Goal: Task Accomplishment & Management: Complete application form

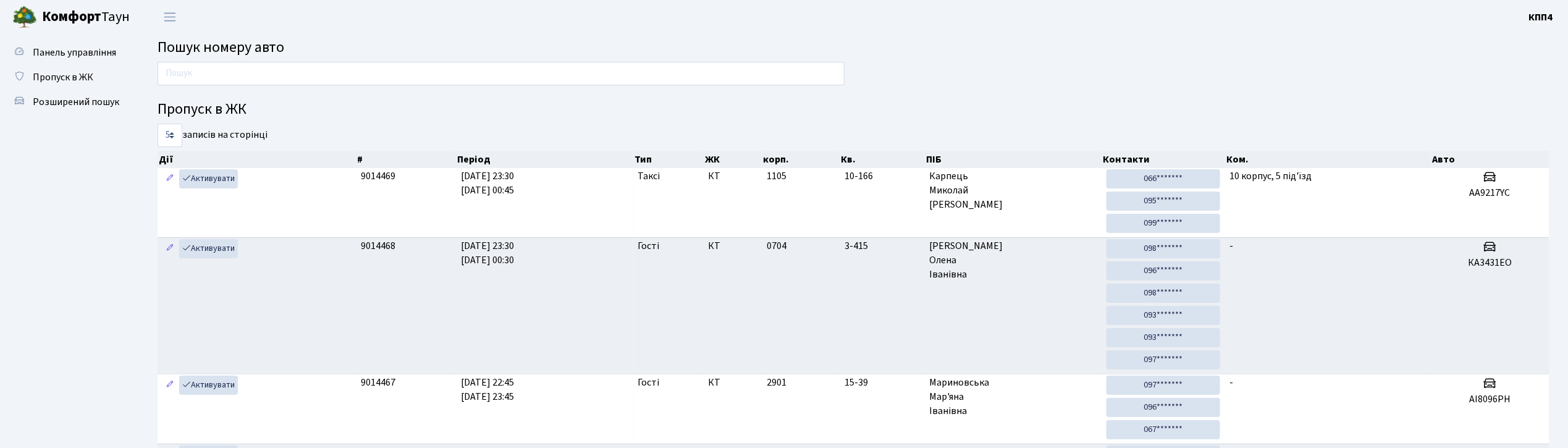
click at [521, 63] on input "text" at bounding box center [501, 73] width 687 height 23
click at [263, 62] on input "text" at bounding box center [501, 73] width 687 height 23
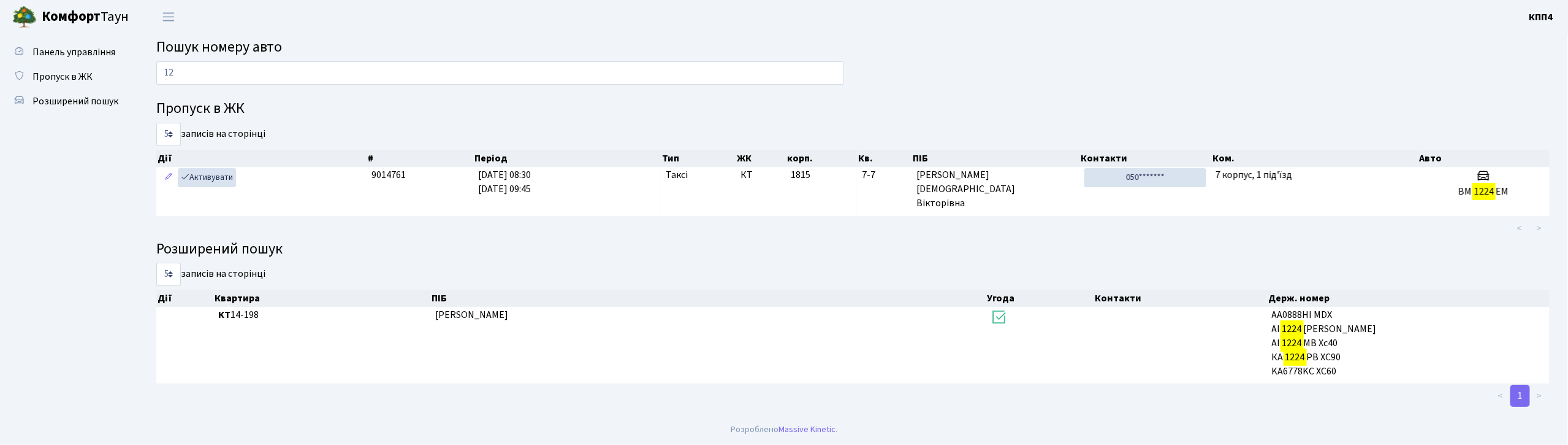
type input "1"
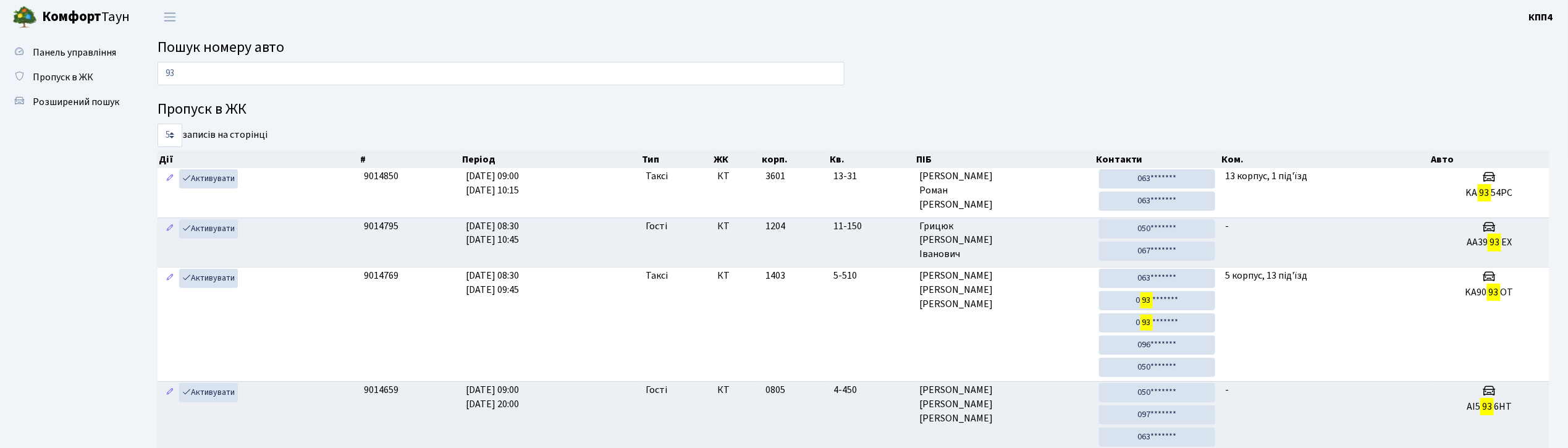
type input "9"
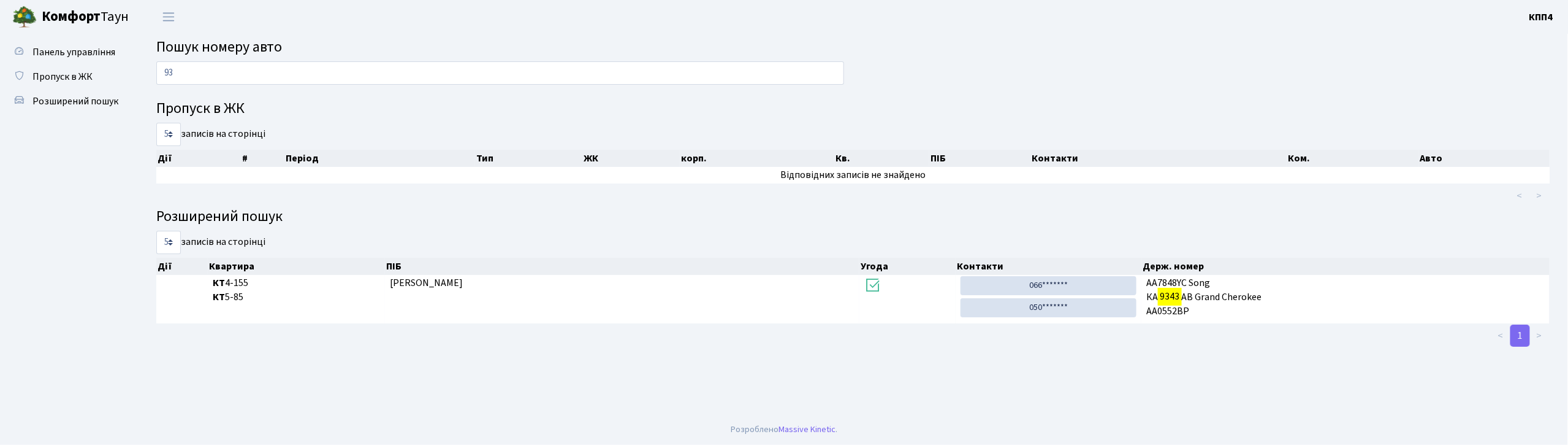
type input "9"
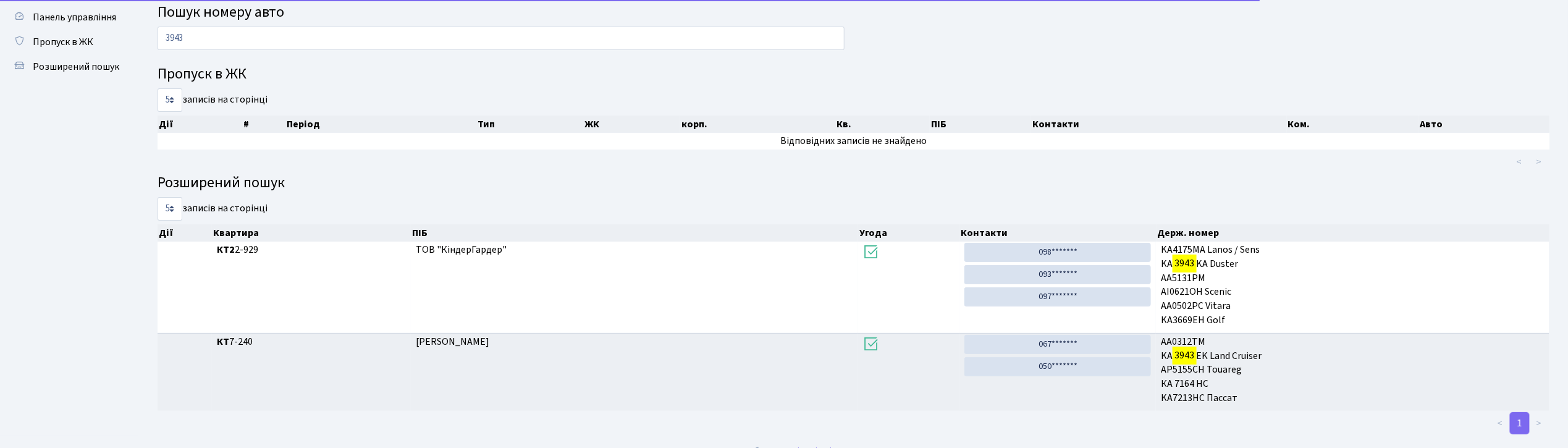
scroll to position [53, 0]
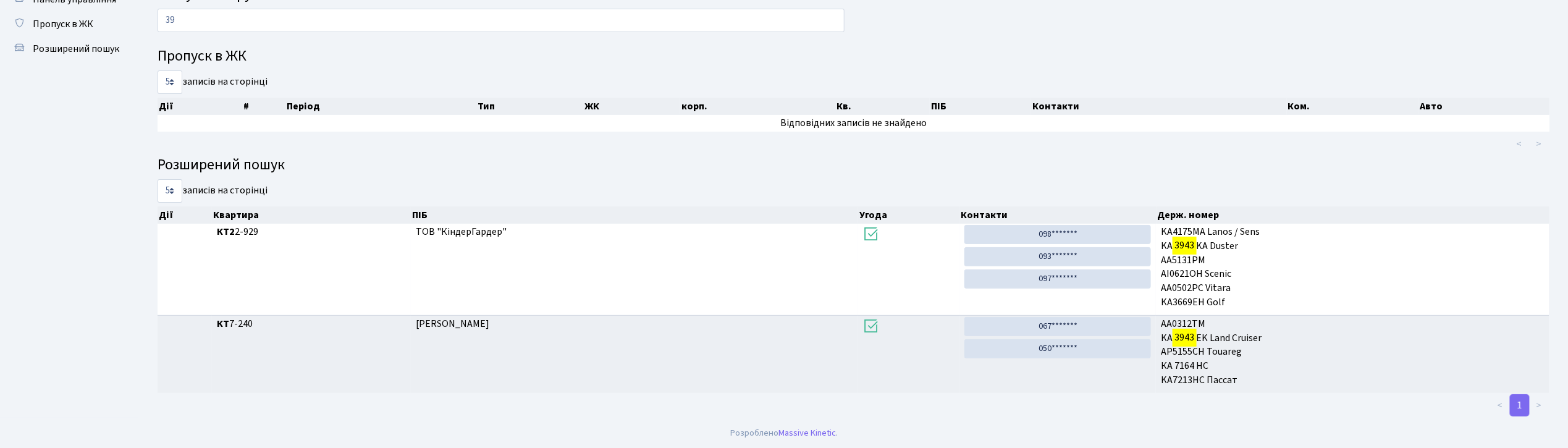
type input "3"
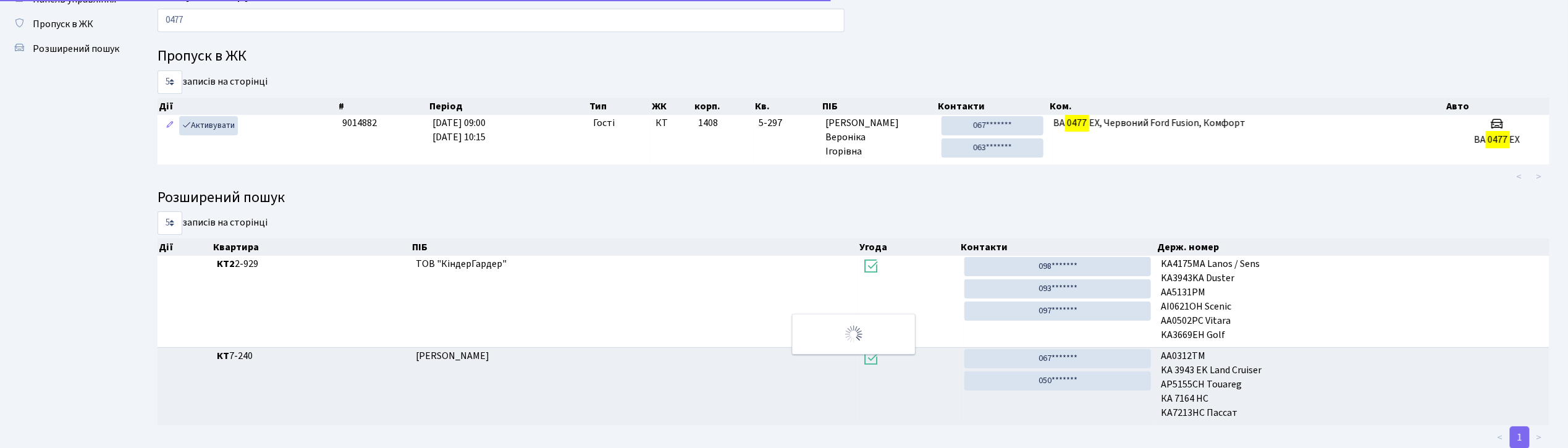
scroll to position [35, 0]
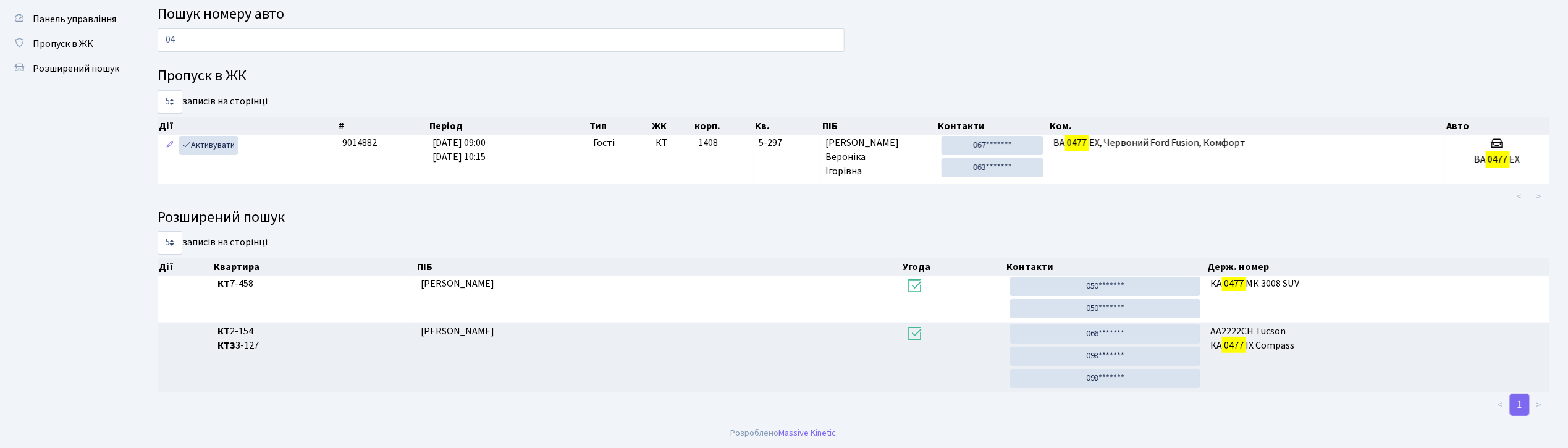
type input "0"
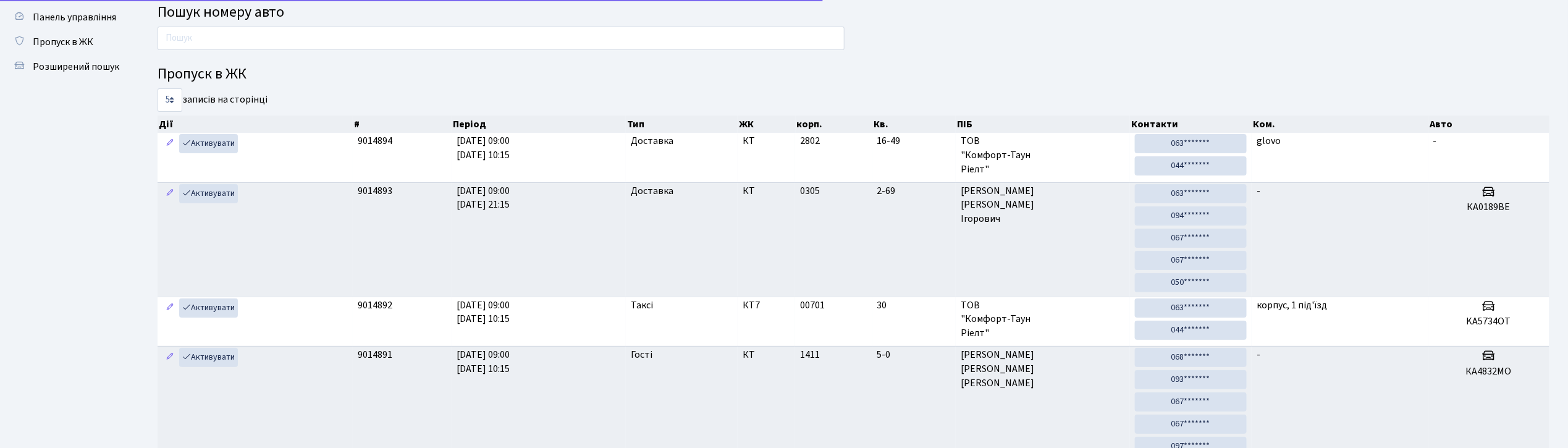
scroll to position [53, 0]
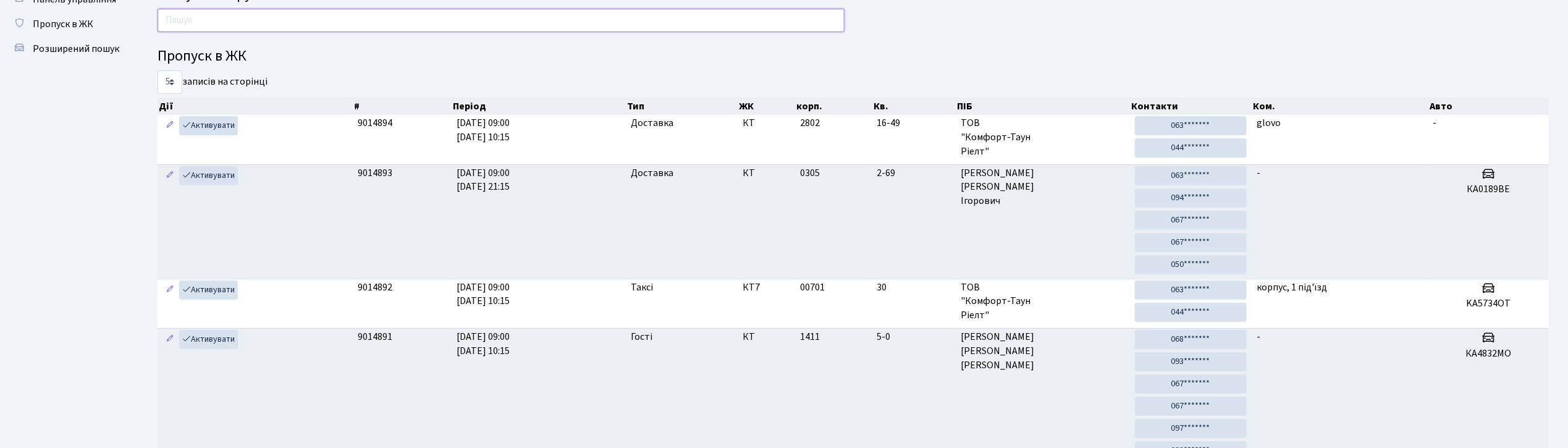
drag, startPoint x: 308, startPoint y: 20, endPoint x: 309, endPoint y: 5, distance: 15.0
click at [308, 20] on input "text" at bounding box center [501, 20] width 687 height 23
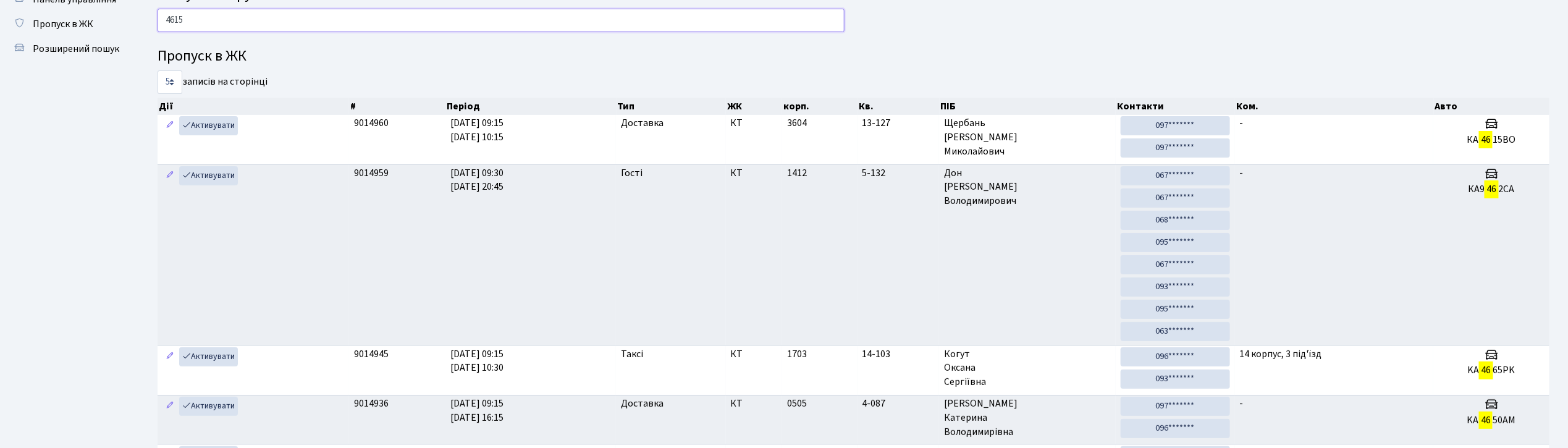
type input "4615"
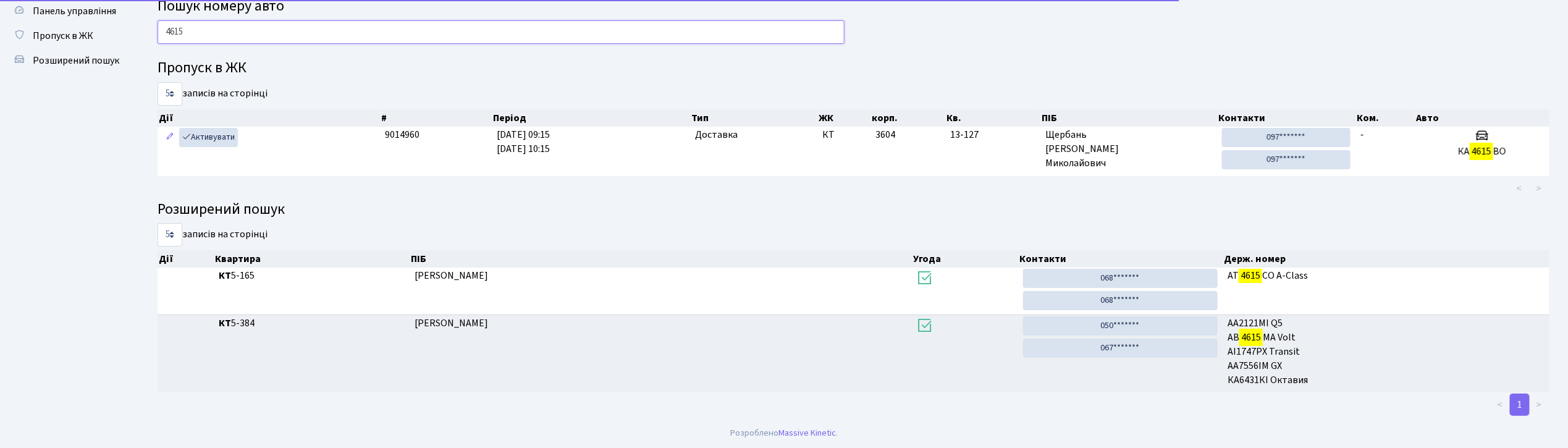
scroll to position [43, 0]
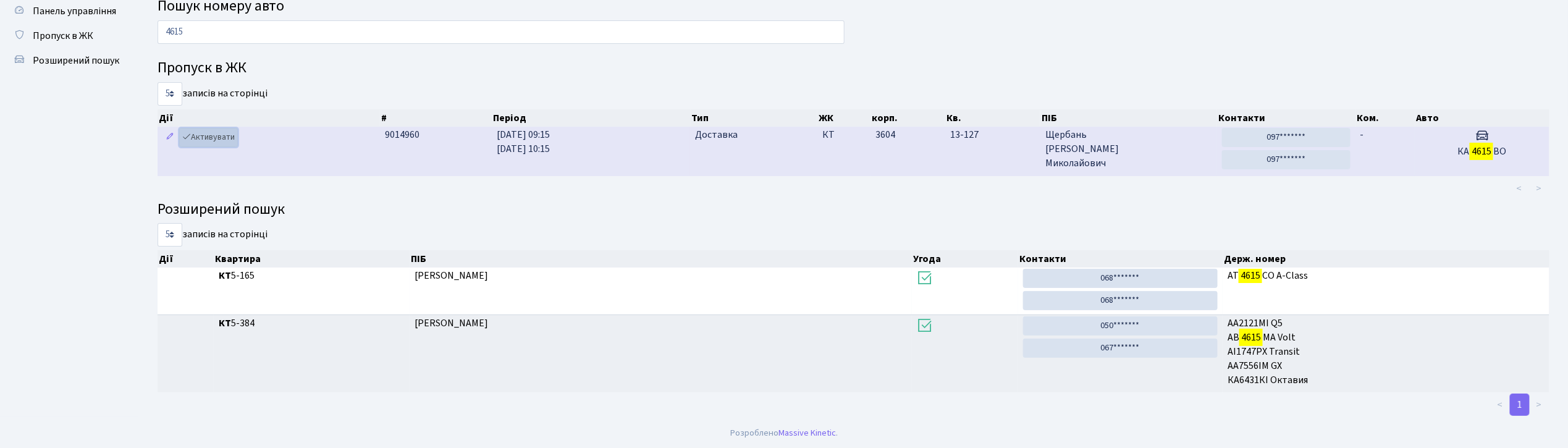
click at [199, 139] on link "Активувати" at bounding box center [208, 138] width 58 height 19
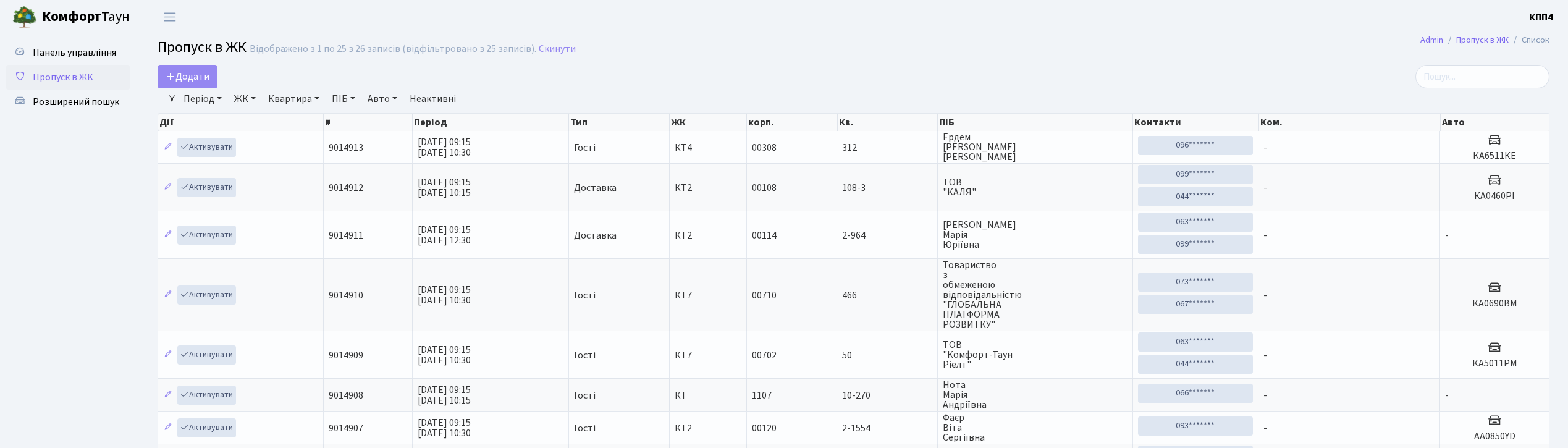
select select "25"
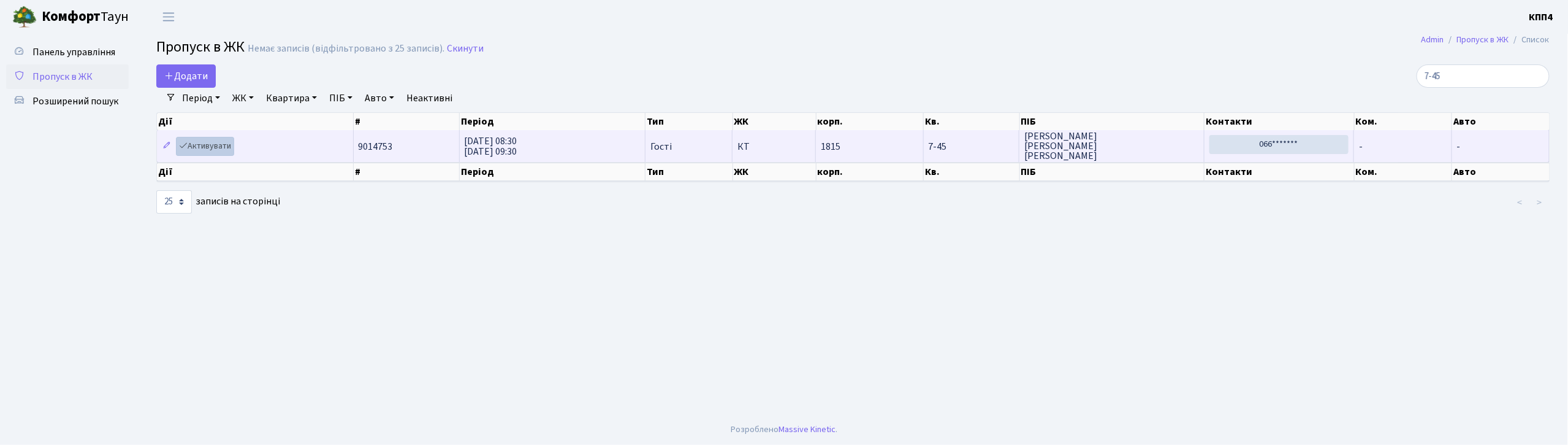
type input "7-45"
click at [219, 147] on link "Активувати" at bounding box center [205, 146] width 58 height 19
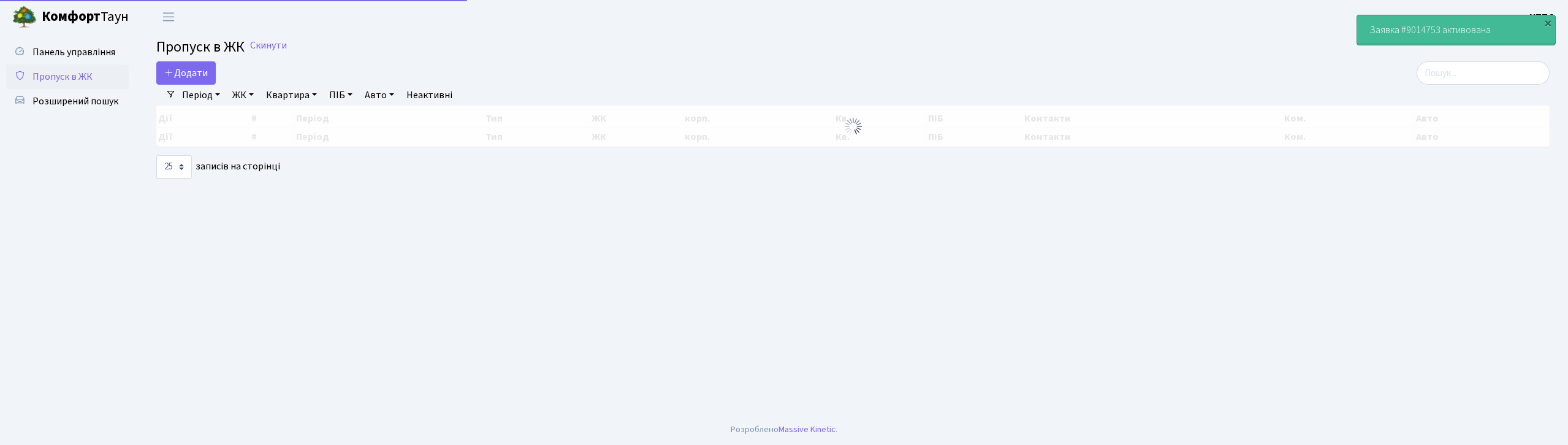
select select "25"
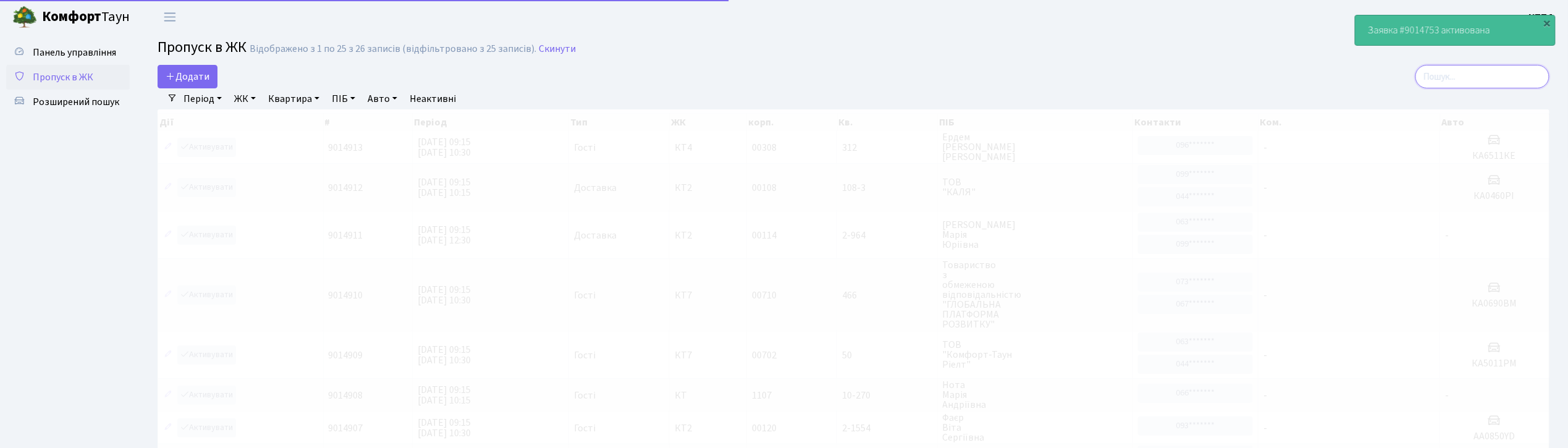
click at [1472, 79] on input "search" at bounding box center [1482, 76] width 134 height 23
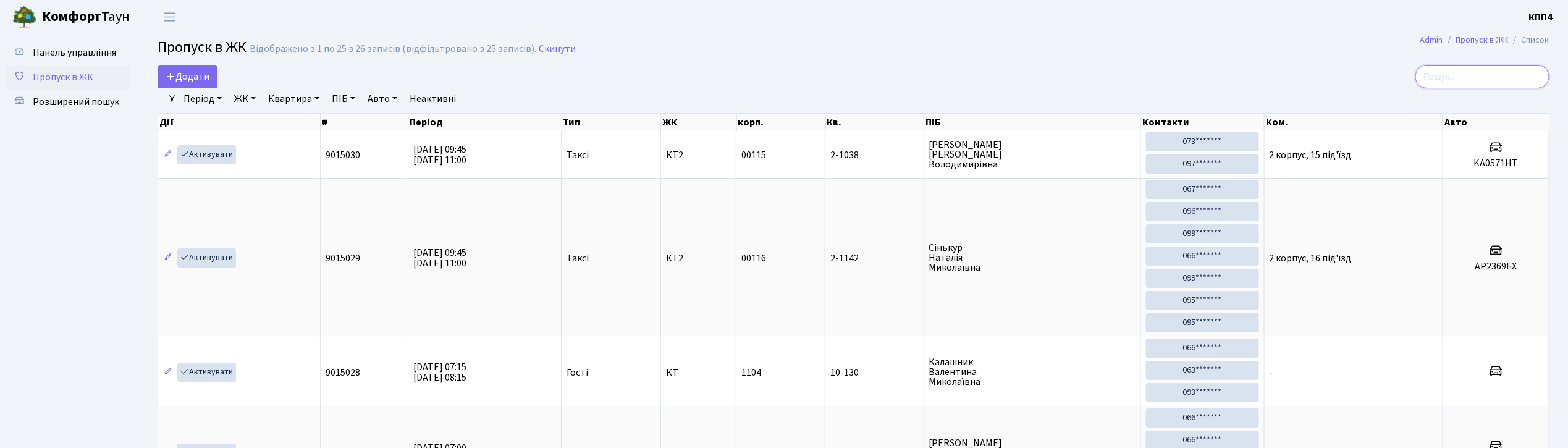
click at [1465, 83] on input "search" at bounding box center [1482, 76] width 134 height 23
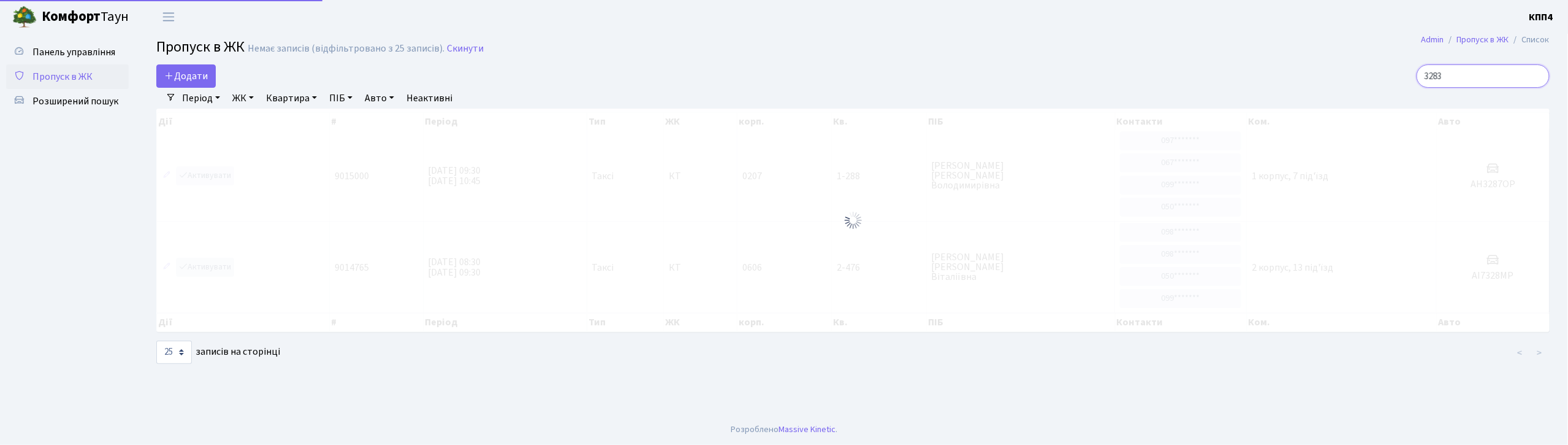
type input "3283"
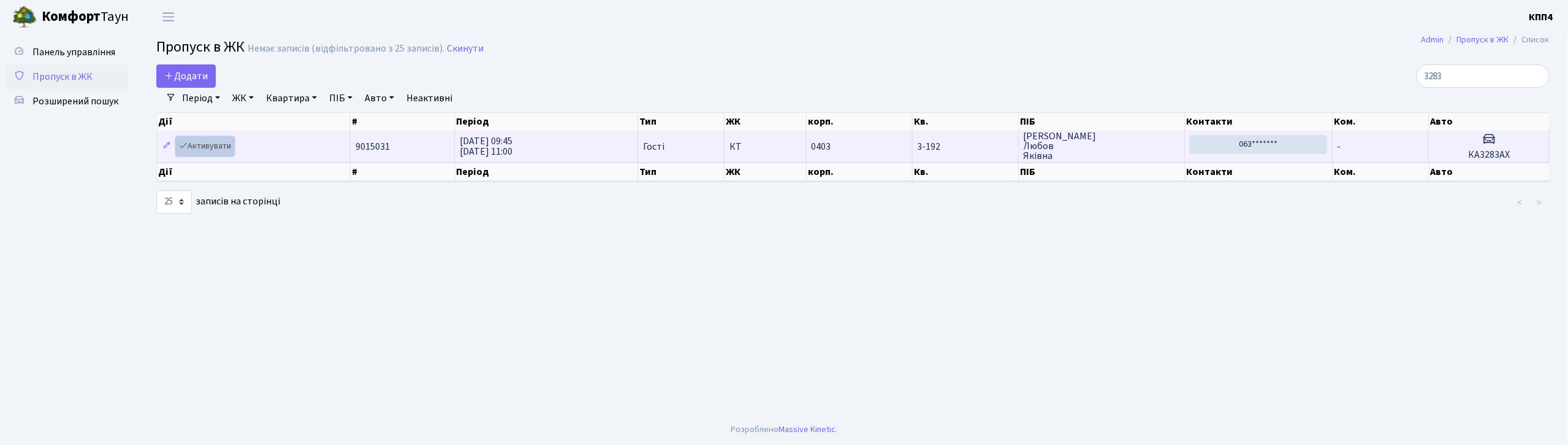
click at [218, 152] on link "Активувати" at bounding box center [205, 146] width 58 height 19
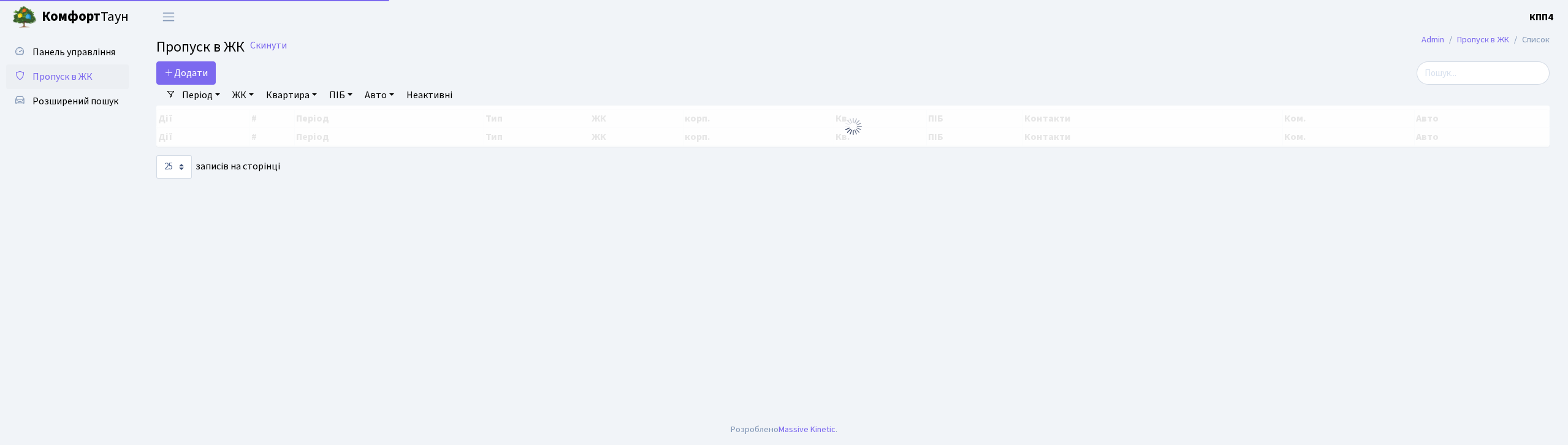
select select "25"
click at [87, 53] on span "Панель управління" at bounding box center [73, 52] width 83 height 14
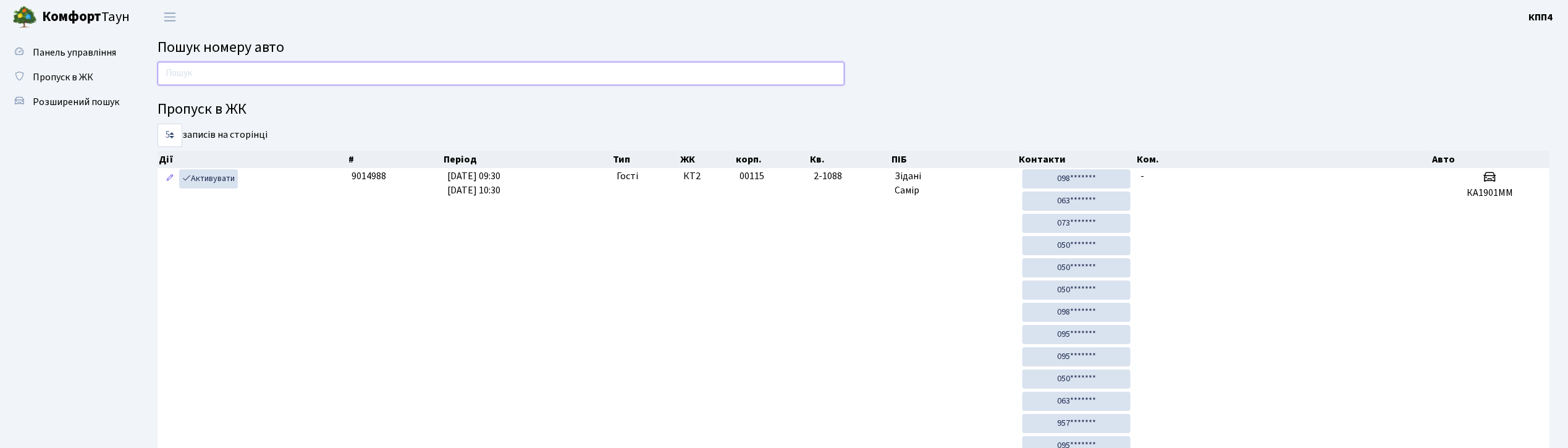
drag, startPoint x: 577, startPoint y: 75, endPoint x: 601, endPoint y: 77, distance: 24.1
click at [577, 75] on input "text" at bounding box center [501, 73] width 687 height 23
click at [254, 75] on input "text" at bounding box center [501, 73] width 687 height 23
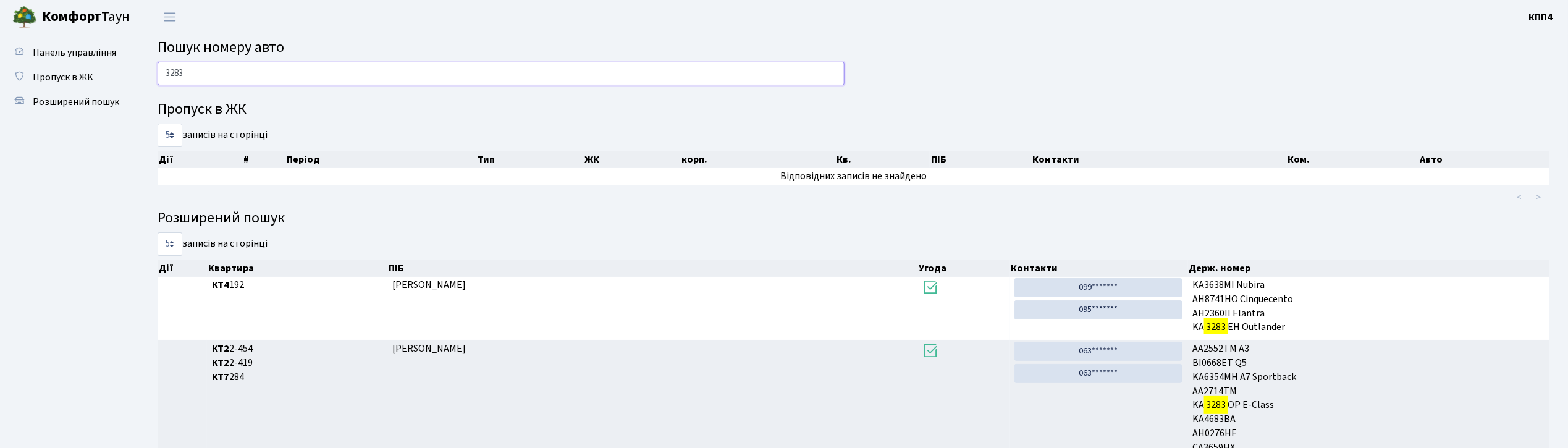
click at [351, 68] on input "3283" at bounding box center [501, 73] width 687 height 23
type input "3"
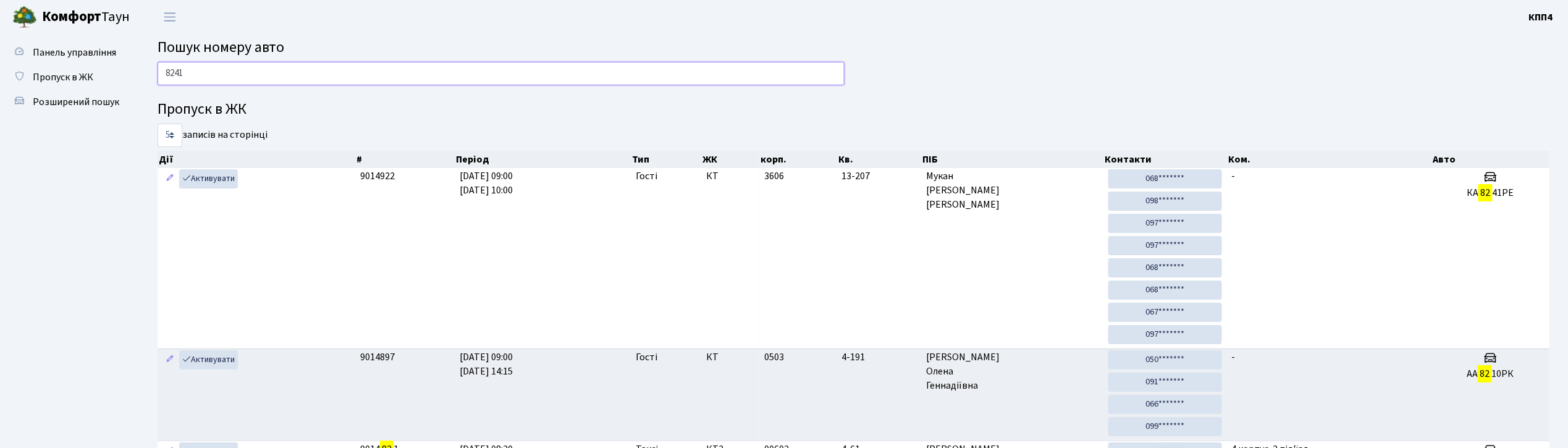
type input "8241"
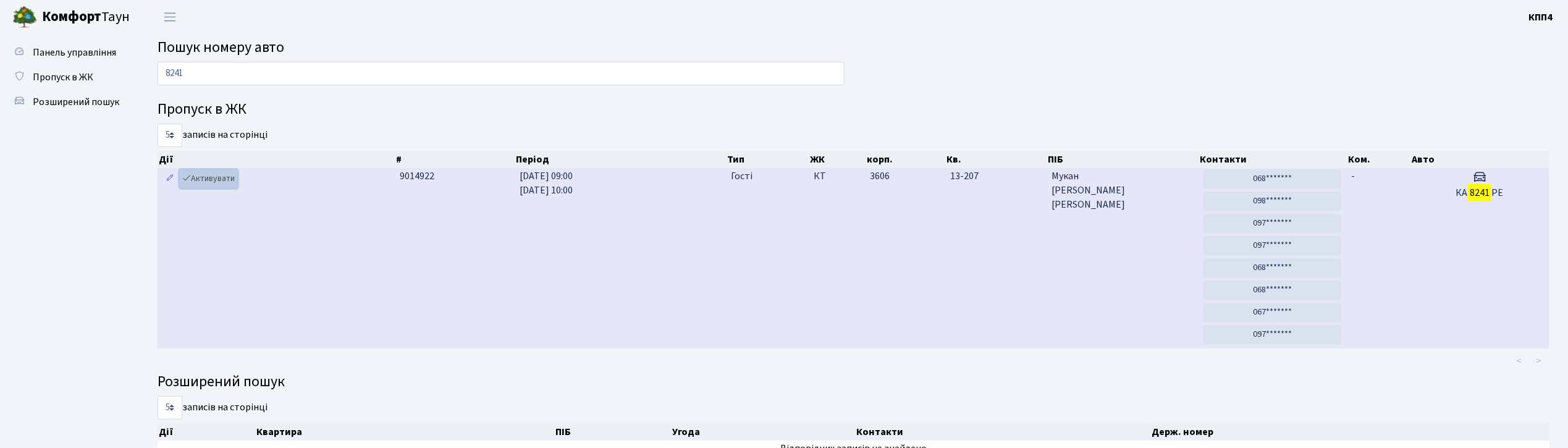
click at [228, 181] on link "Активувати" at bounding box center [208, 179] width 58 height 19
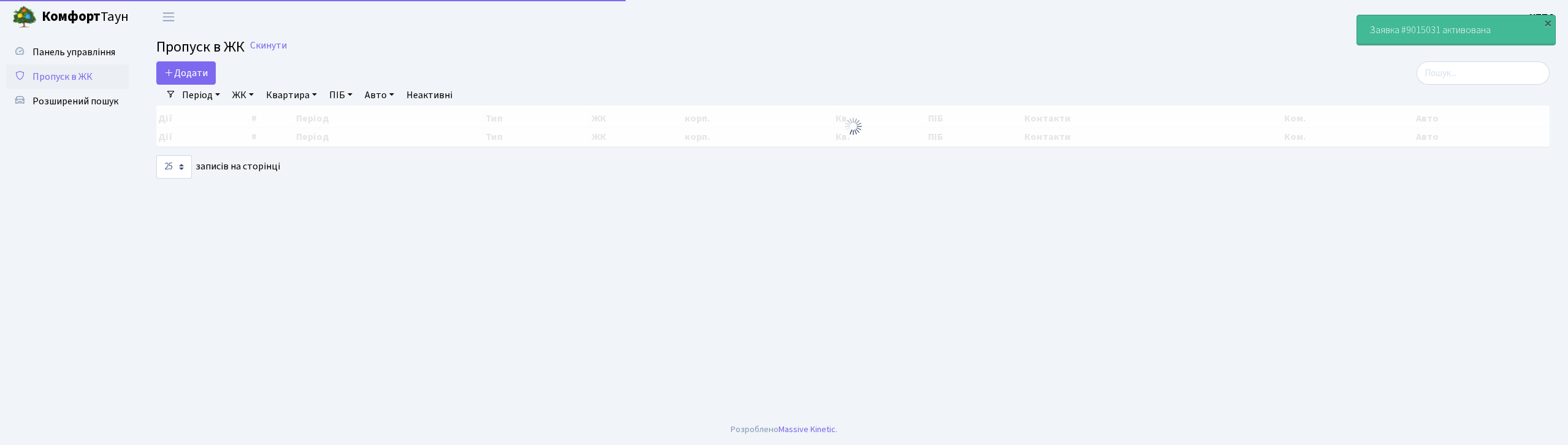
select select "25"
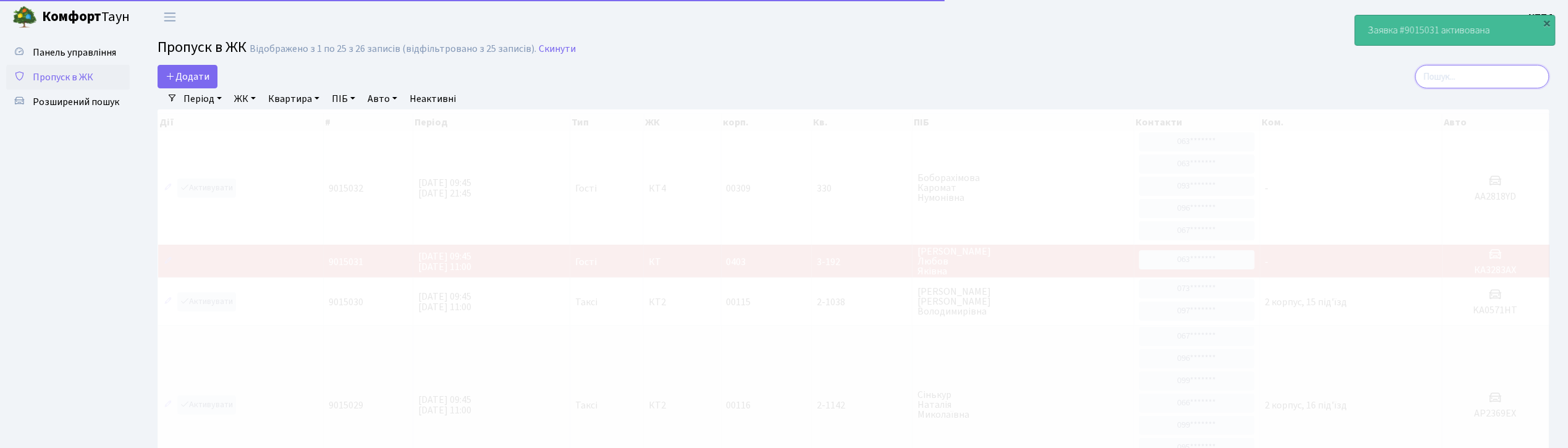
click at [1488, 78] on input "search" at bounding box center [1482, 76] width 134 height 23
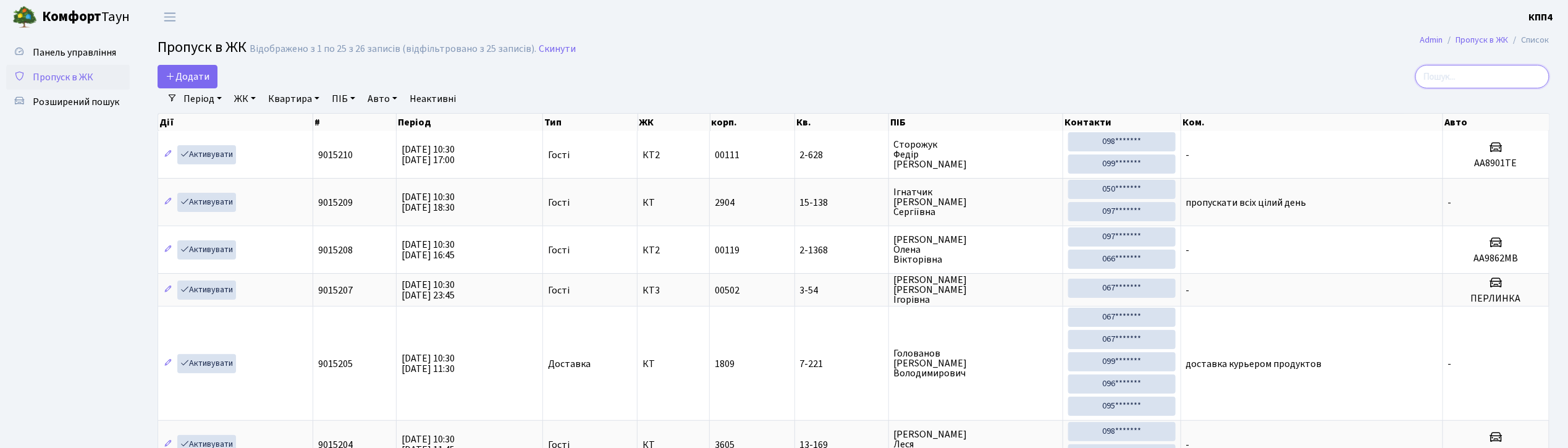
click at [1480, 67] on input "search" at bounding box center [1482, 76] width 134 height 23
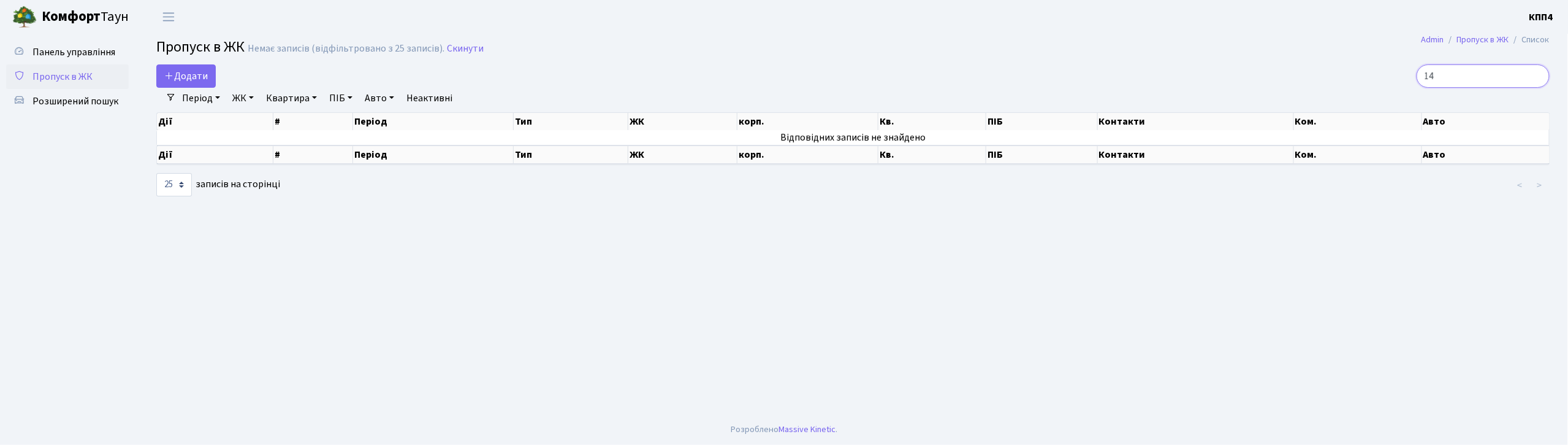
type input "1"
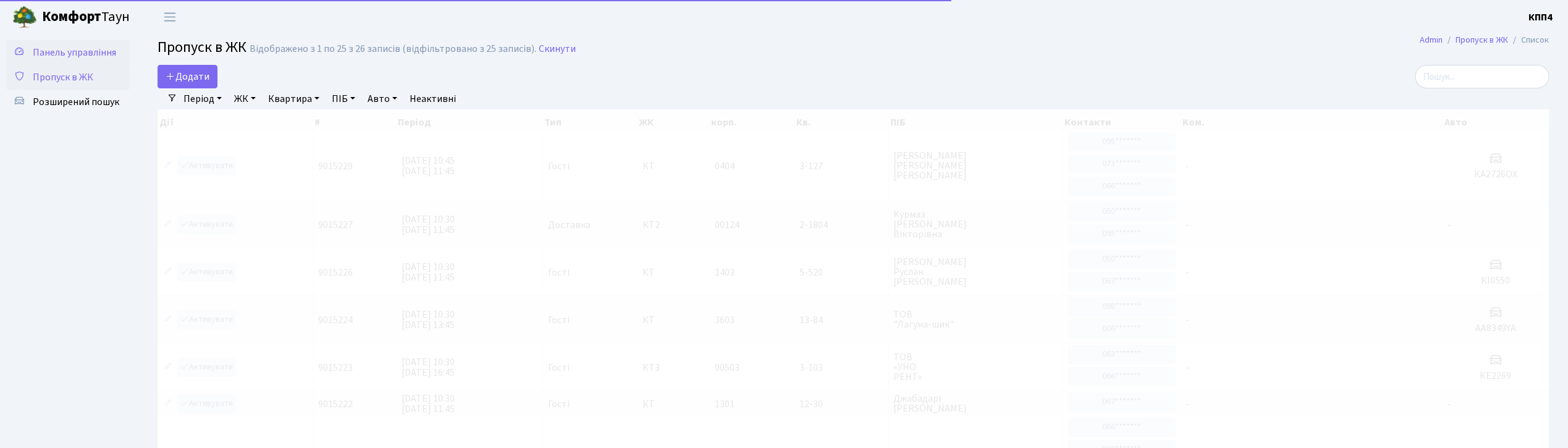
click at [80, 54] on span "Панель управління" at bounding box center [74, 52] width 83 height 14
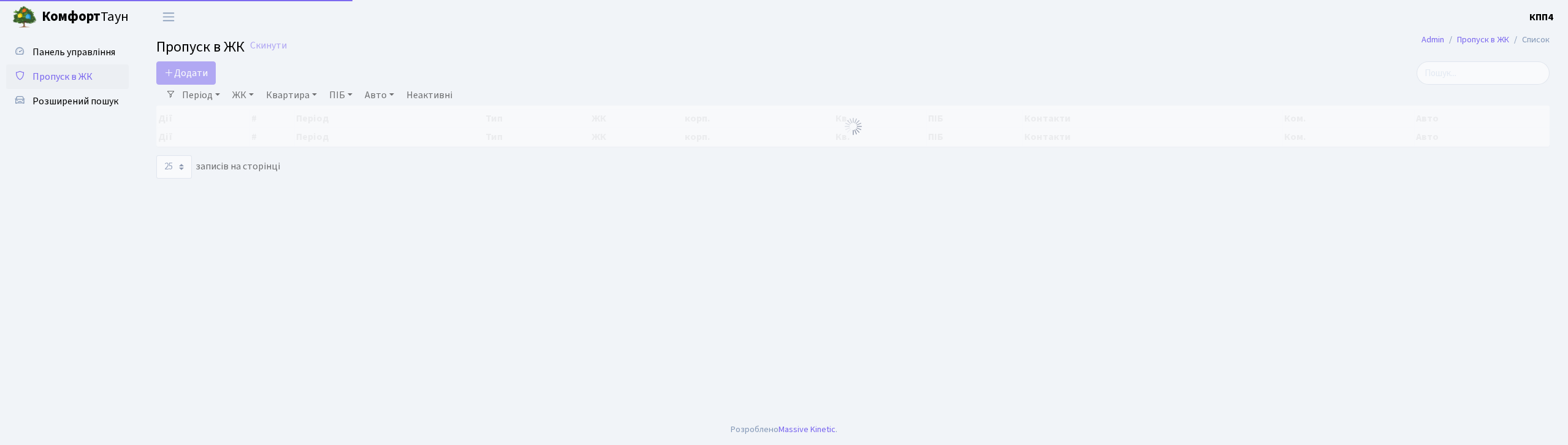
select select "25"
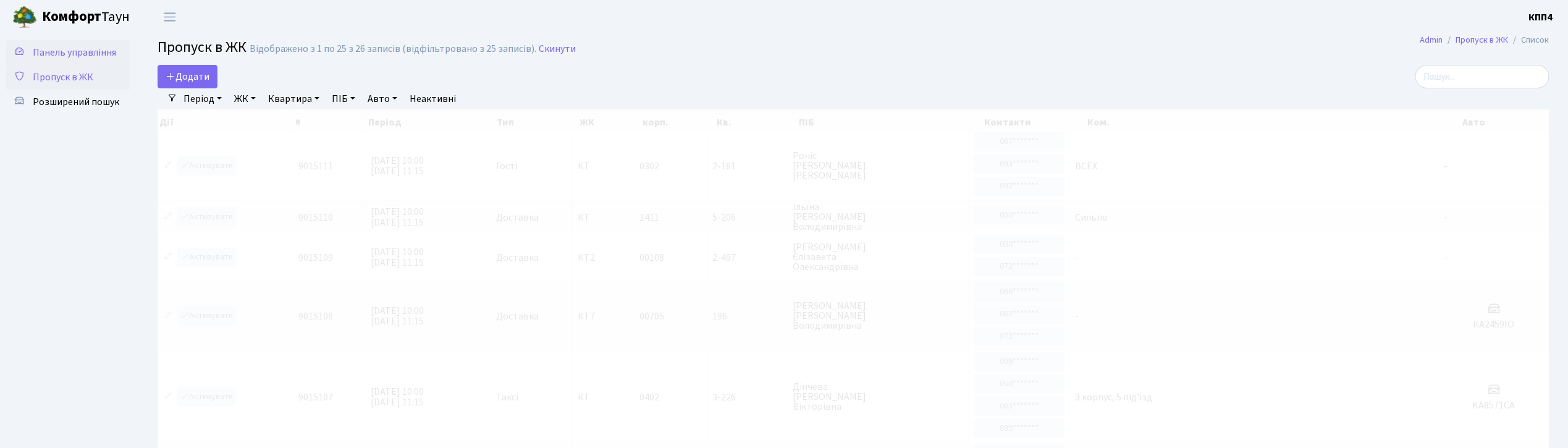
click at [82, 52] on span "Панель управління" at bounding box center [74, 52] width 83 height 14
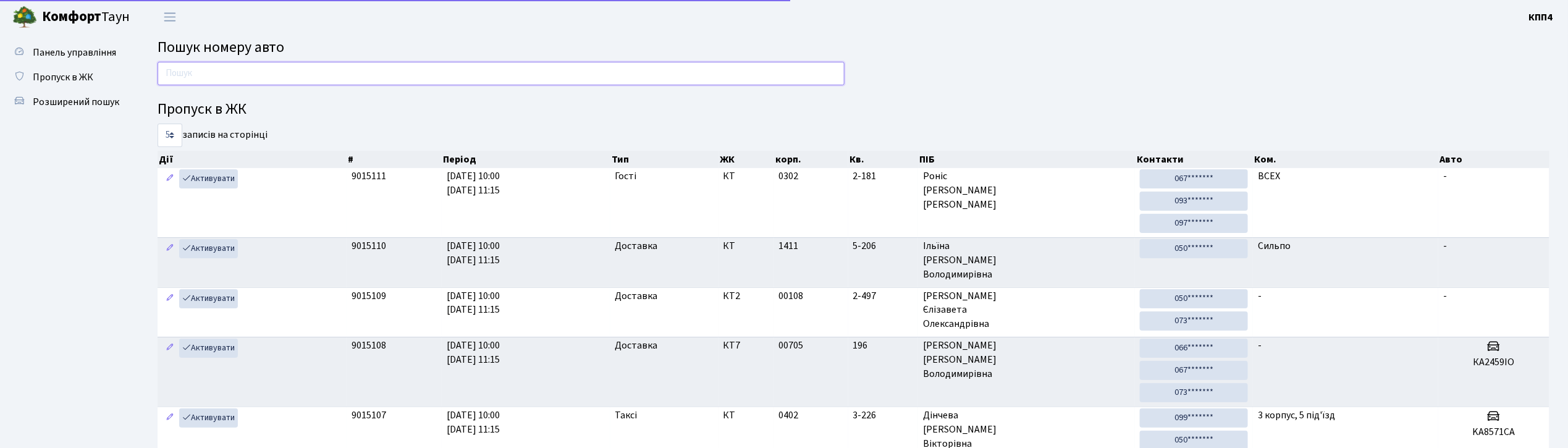
click at [376, 74] on input "text" at bounding box center [501, 73] width 687 height 23
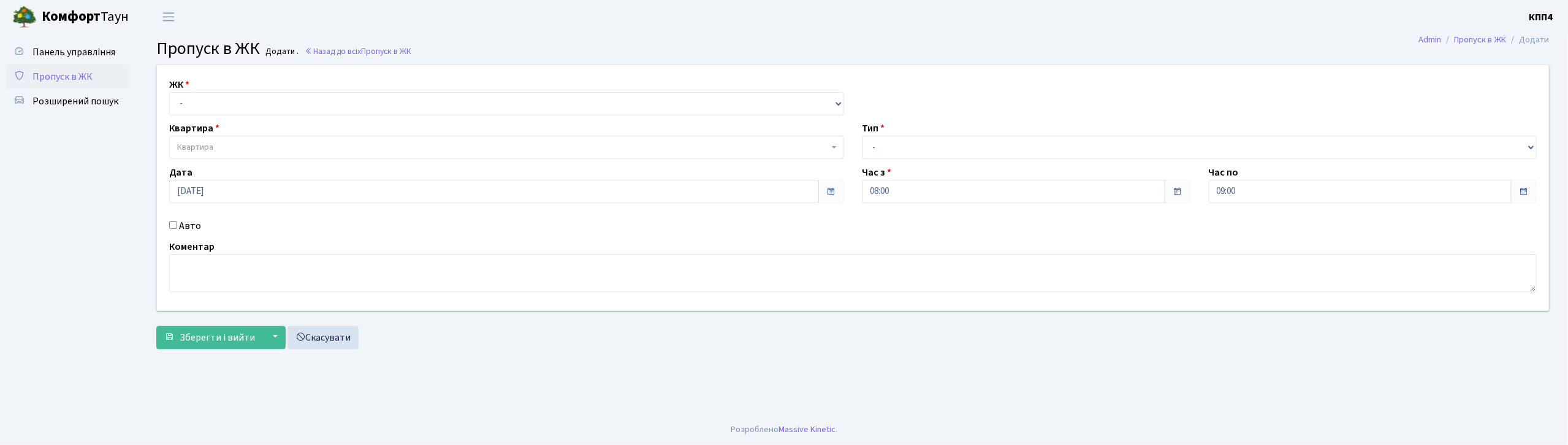
click at [174, 224] on input "Авто" at bounding box center [173, 225] width 8 height 8
checkbox input "true"
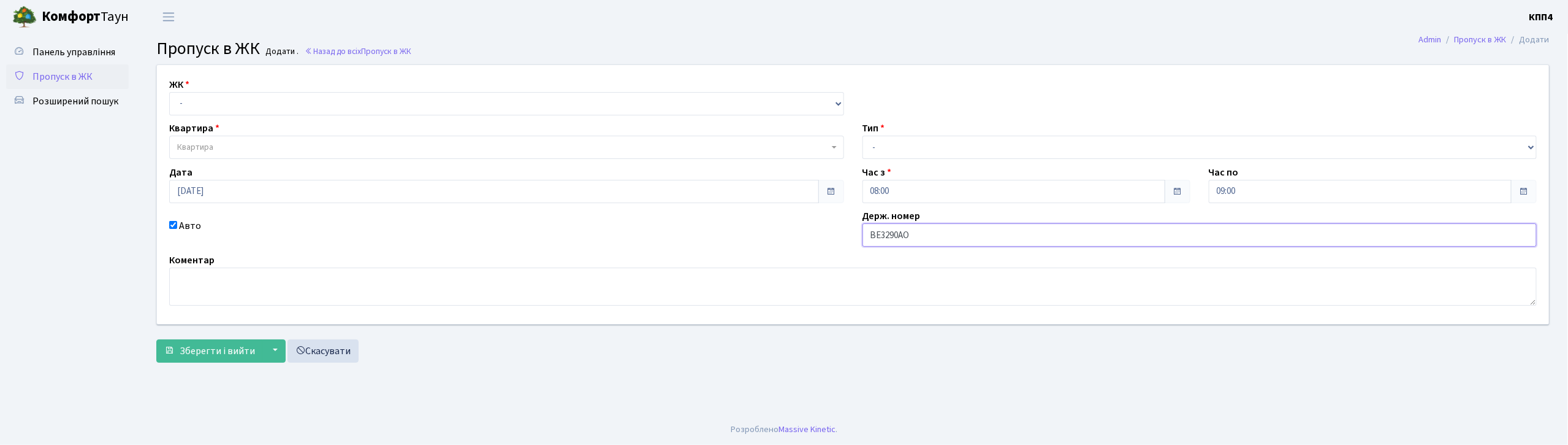
type input "ВЕ3290АО"
click at [283, 106] on select "- КТ, вул. Регенераторна, 4 КТ2, просп. Соборності, 17 КТ3, вул. Березнева, 16 …" at bounding box center [506, 103] width 675 height 23
select select "271"
click at [169, 92] on select "- КТ, вул. Регенераторна, 4 КТ2, просп. Соборності, 17 КТ3, вул. Березнева, 16 …" at bounding box center [506, 103] width 675 height 23
select select
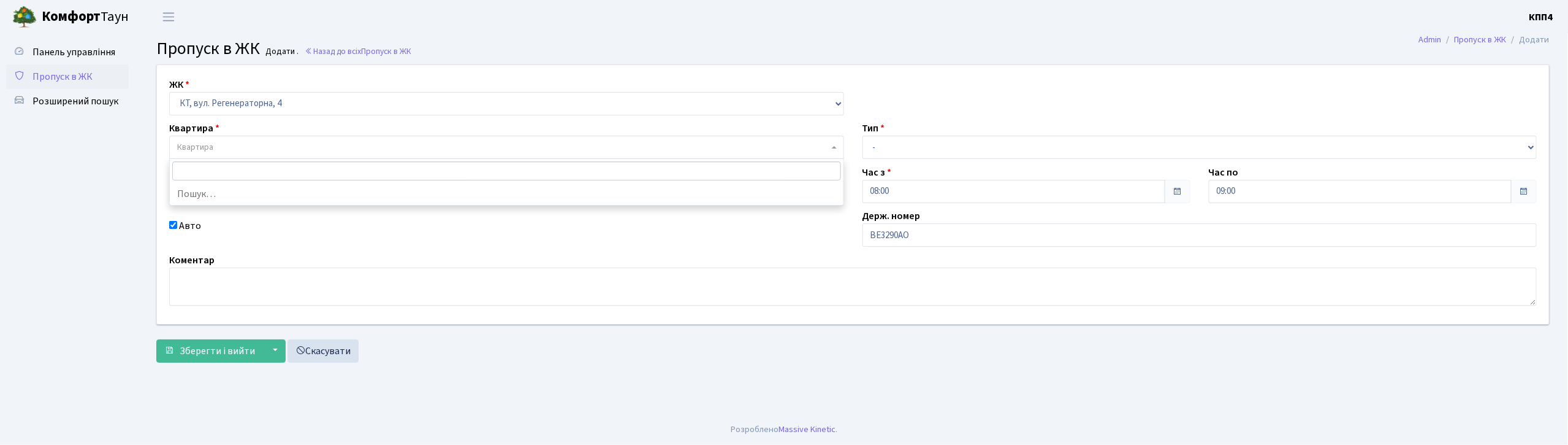
click at [293, 143] on span "Квартира" at bounding box center [503, 146] width 651 height 12
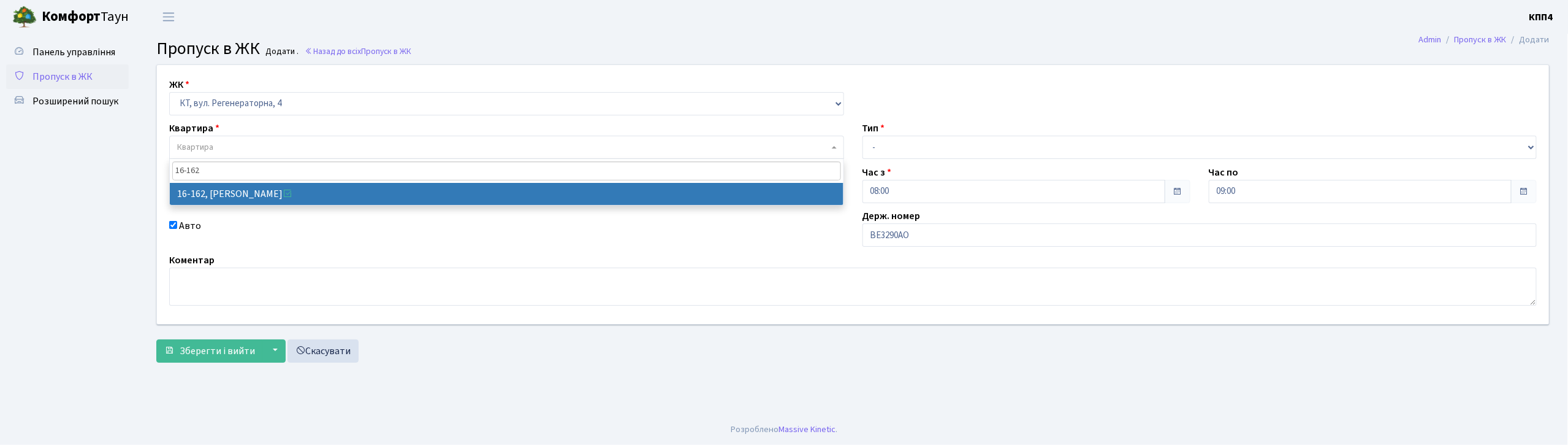
type input "16-162"
select select "8723"
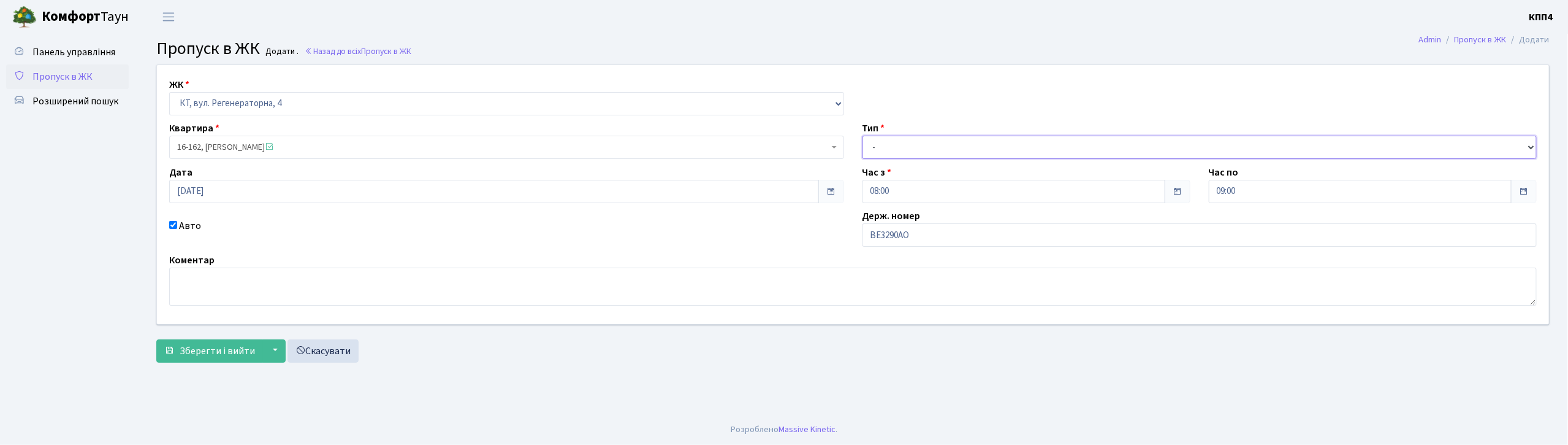
click at [884, 143] on select "- Доставка Таксі Гості Сервіс" at bounding box center [1200, 146] width 675 height 23
select select "3"
click at [863, 135] on select "- Доставка Таксі Гості Сервіс" at bounding box center [1200, 146] width 675 height 23
click at [204, 354] on span "Зберегти і вийти" at bounding box center [217, 351] width 76 height 14
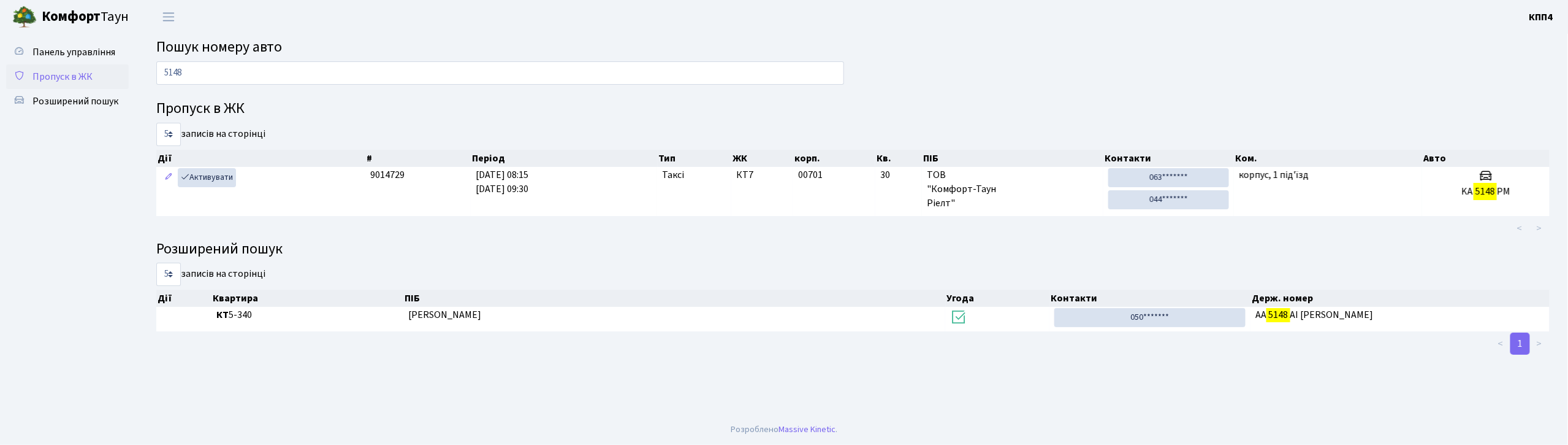
type input "5148"
click at [54, 81] on span "Пропуск в ЖК" at bounding box center [62, 76] width 60 height 14
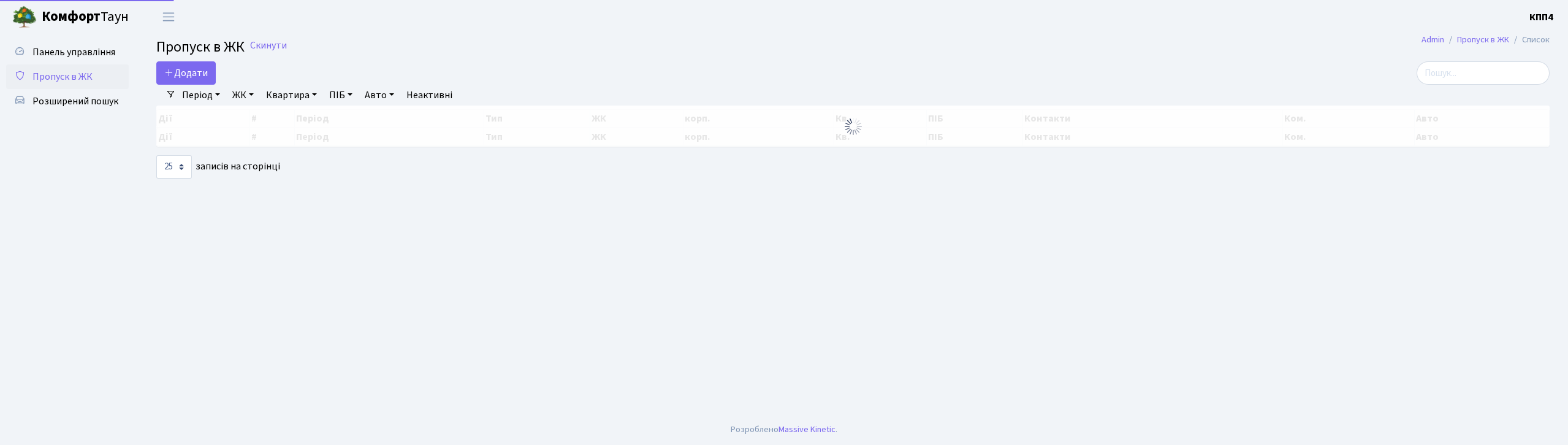
select select "25"
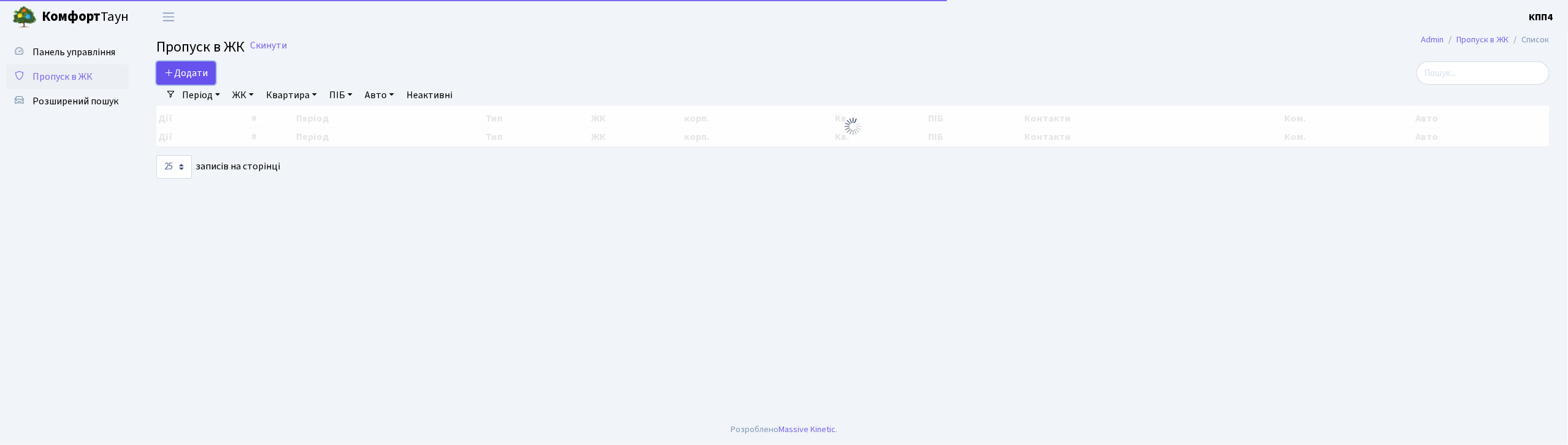
click at [173, 76] on icon at bounding box center [169, 72] width 10 height 10
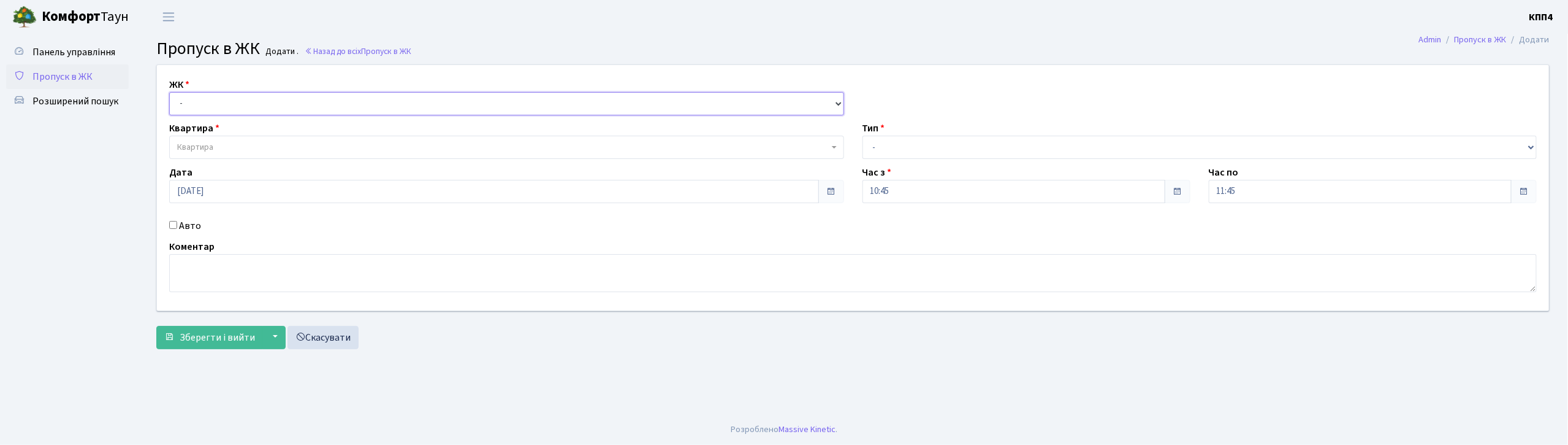
click at [204, 104] on select "- КТ, вул. Регенераторна, 4 КТ2, просп. [STREET_ADDRESS] [STREET_ADDRESS] [PERS…" at bounding box center [506, 103] width 675 height 23
select select "271"
click at [169, 92] on select "- КТ, вул. Регенераторна, 4 КТ2, просп. [STREET_ADDRESS] [STREET_ADDRESS] [PERS…" at bounding box center [506, 103] width 675 height 23
select select
click at [201, 152] on span "Квартира" at bounding box center [195, 146] width 36 height 12
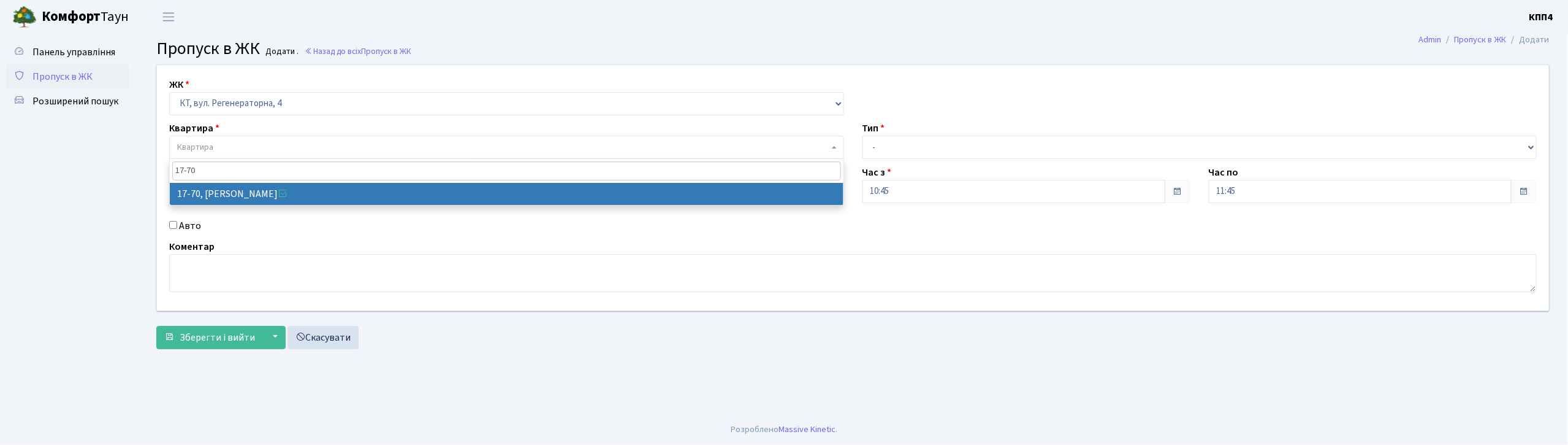
type input "17-70"
select select "9024"
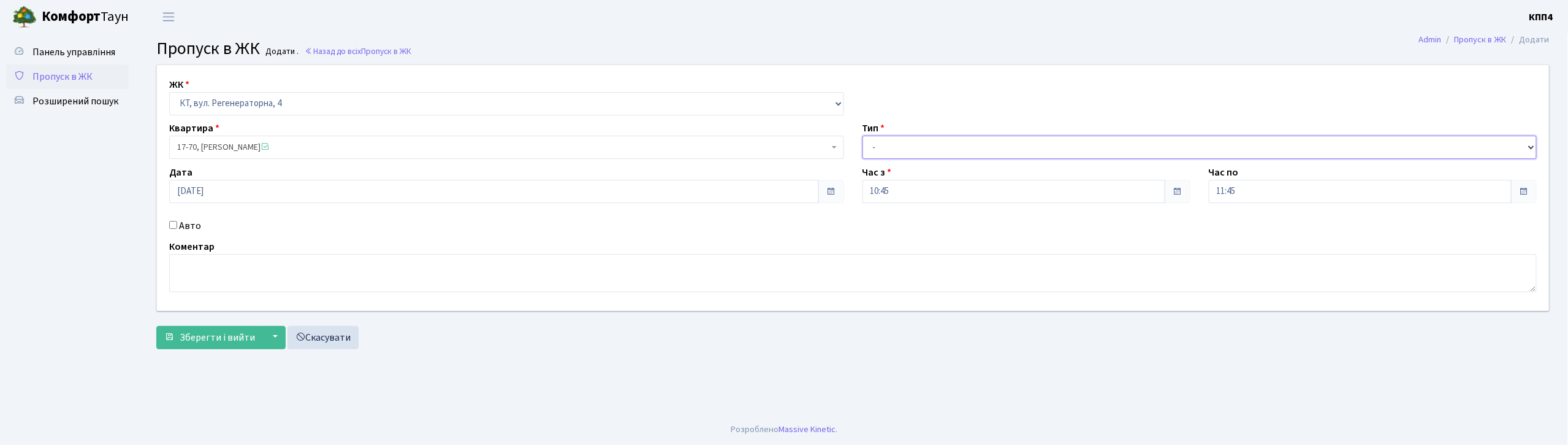
click at [933, 155] on select "- Доставка Таксі Гості Сервіс" at bounding box center [1200, 146] width 675 height 23
select select "1"
click at [863, 135] on select "- Доставка Таксі Гості Сервіс" at bounding box center [1200, 146] width 675 height 23
click at [219, 342] on span "Зберегти і вийти" at bounding box center [217, 337] width 76 height 14
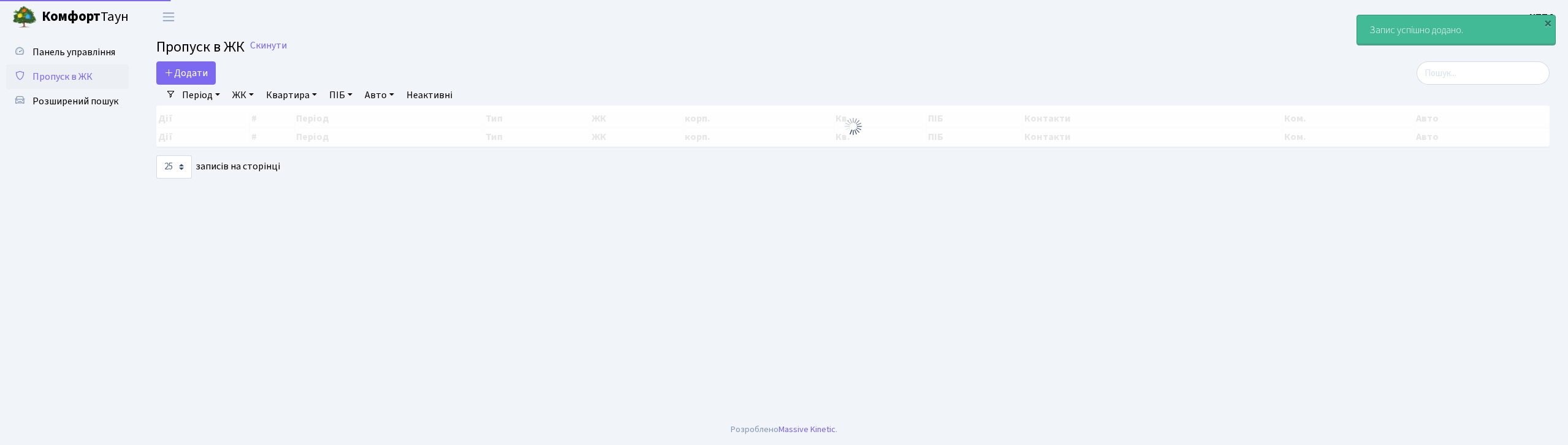
select select "25"
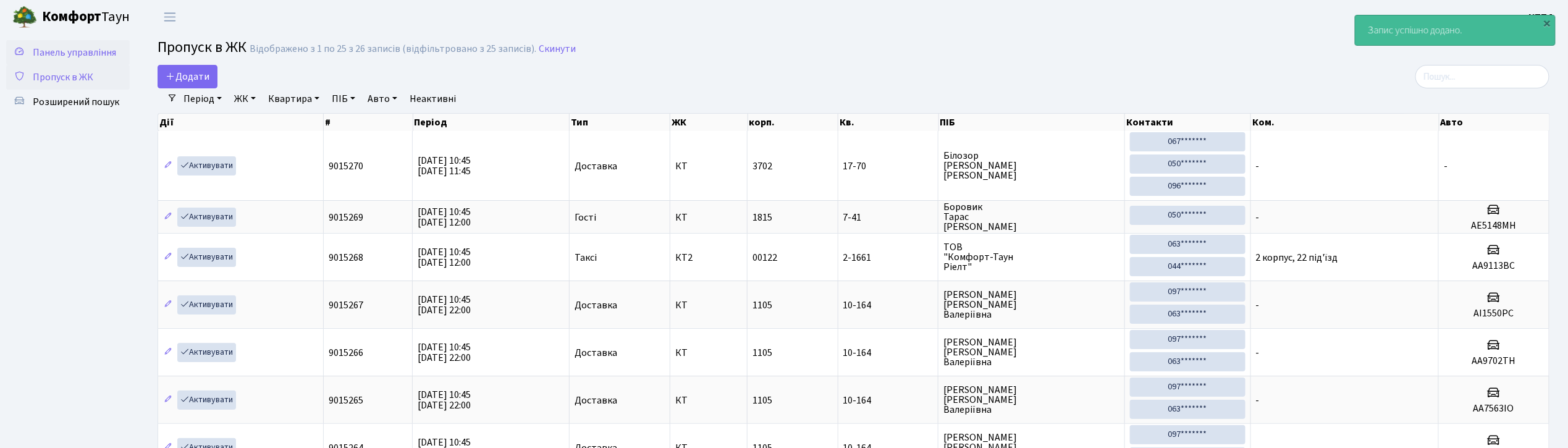
click at [99, 53] on span "Панель управління" at bounding box center [74, 52] width 83 height 14
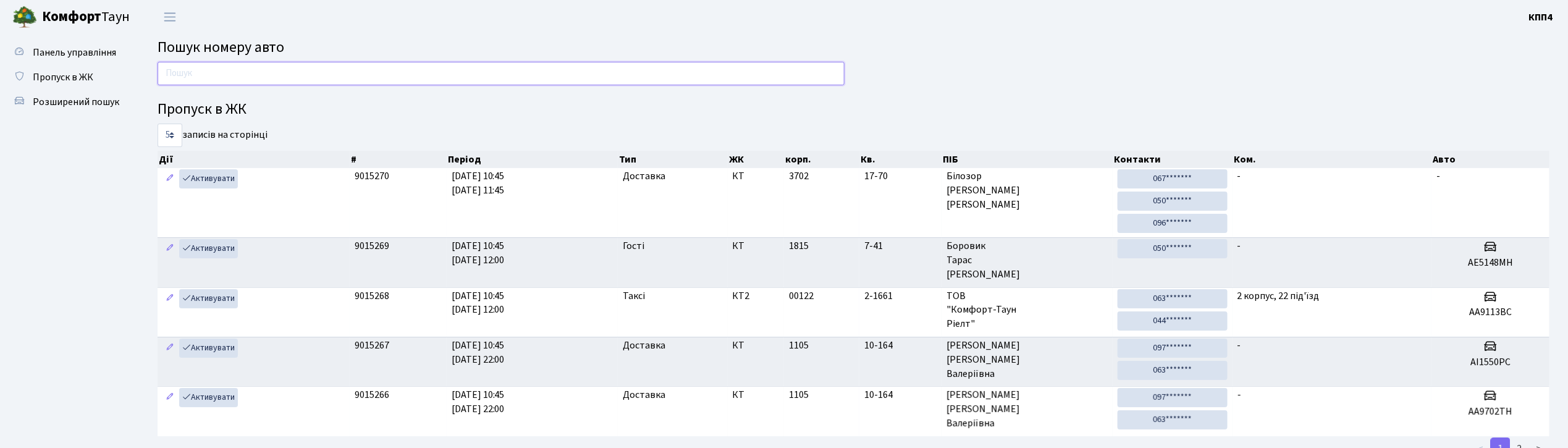
click at [194, 75] on input "text" at bounding box center [501, 73] width 687 height 23
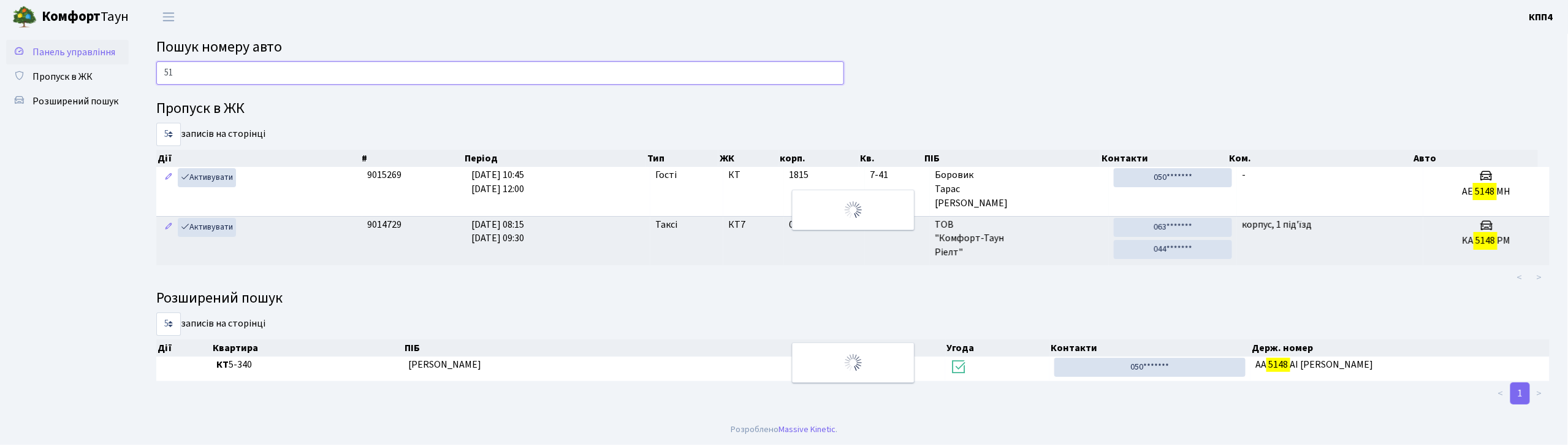
type input "5"
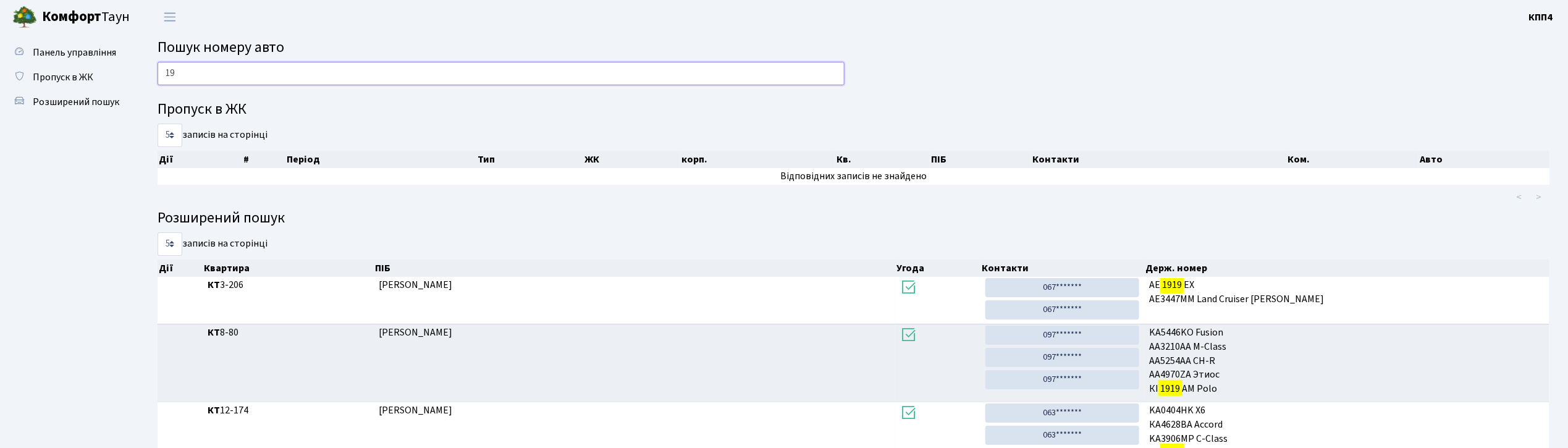
type input "1"
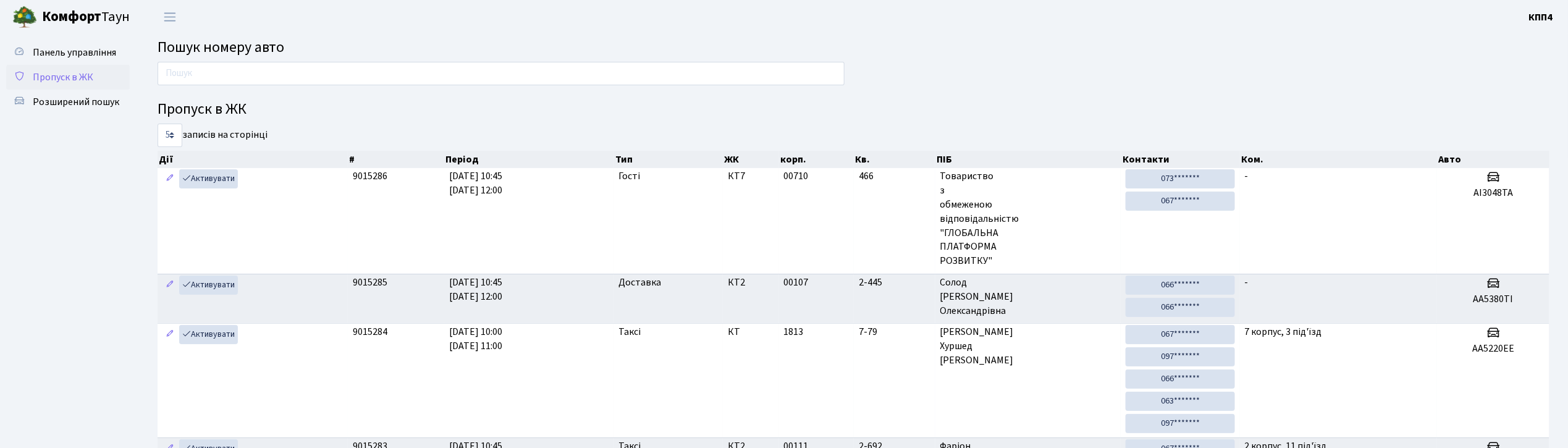
click at [66, 82] on span "Пропуск в ЖК" at bounding box center [62, 77] width 61 height 14
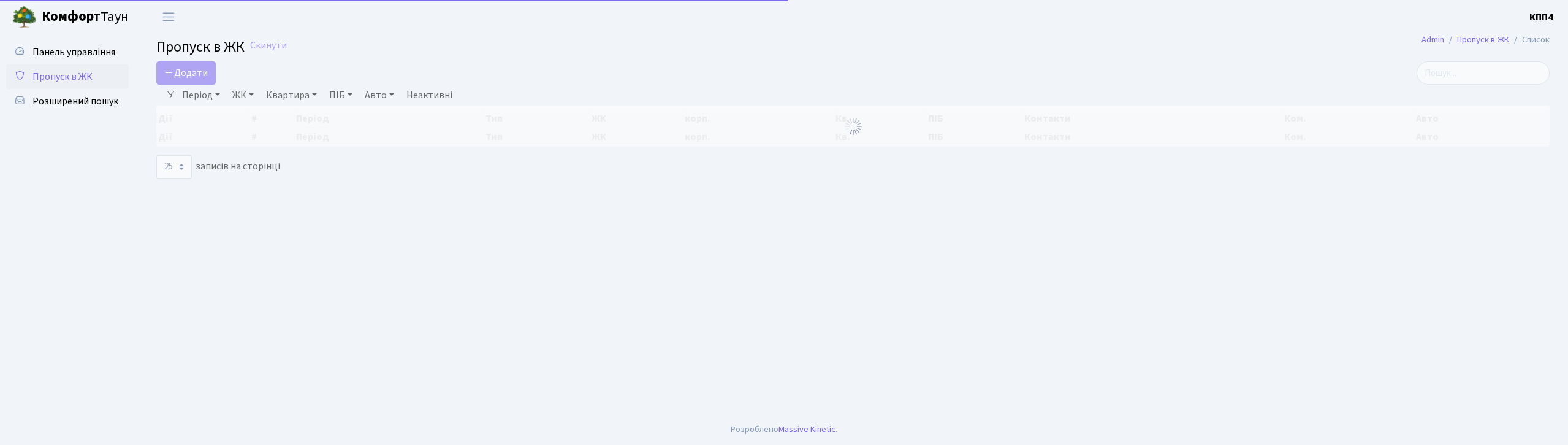
select select "25"
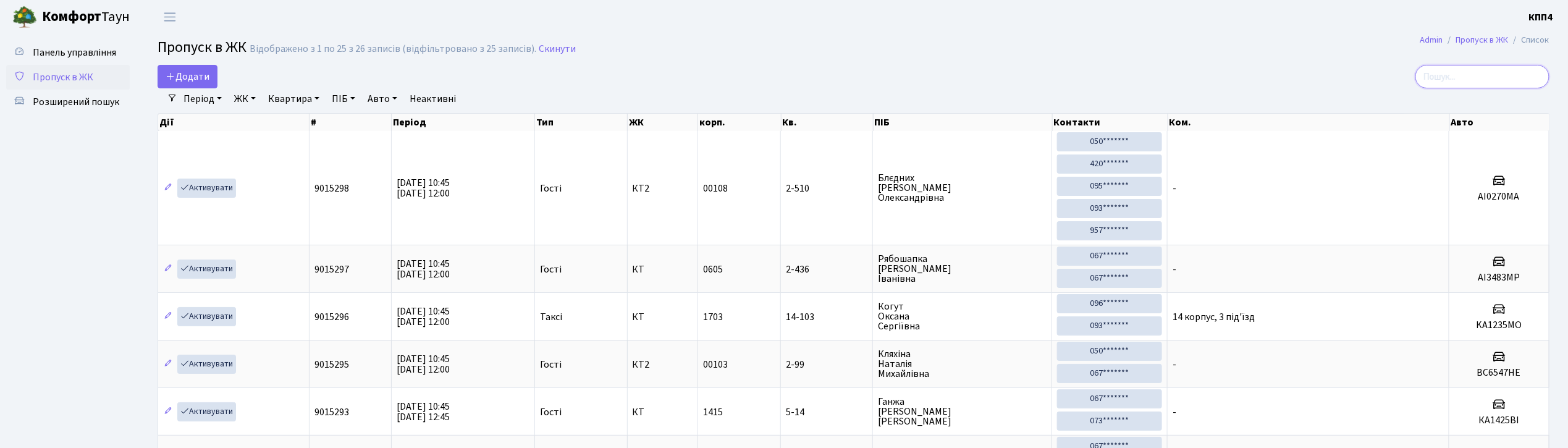
click at [1510, 84] on input "search" at bounding box center [1482, 76] width 134 height 23
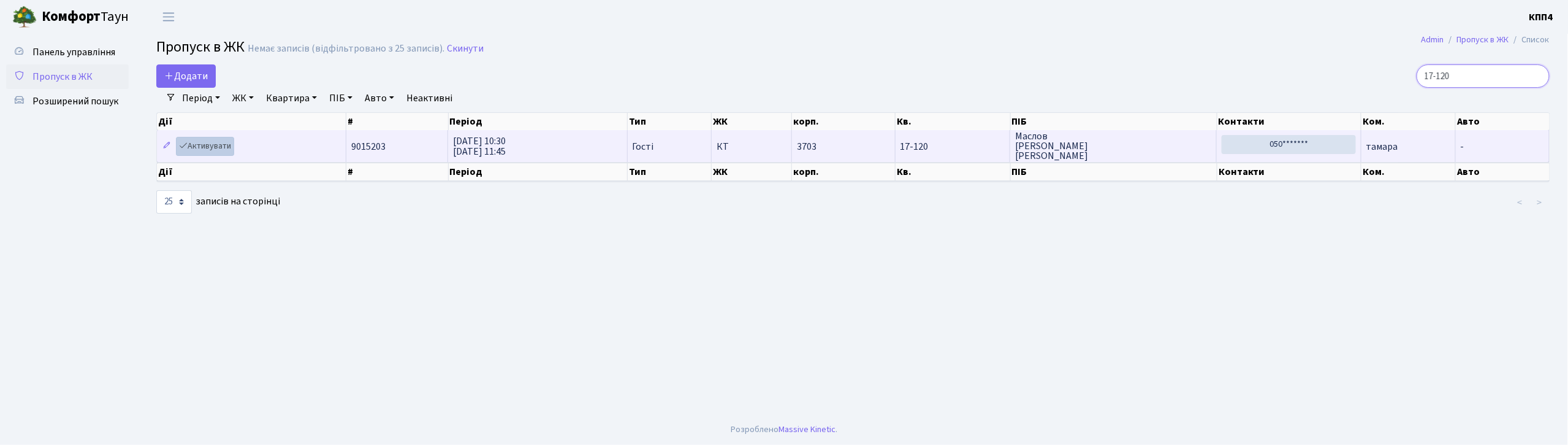
type input "17-120"
click at [222, 154] on link "Активувати" at bounding box center [205, 146] width 58 height 19
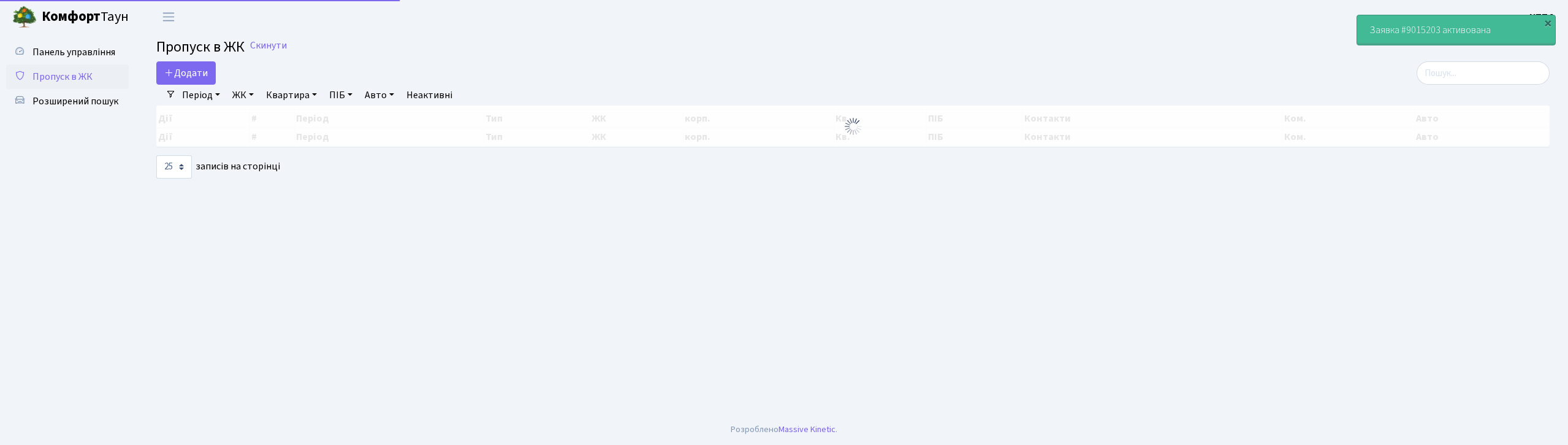
select select "25"
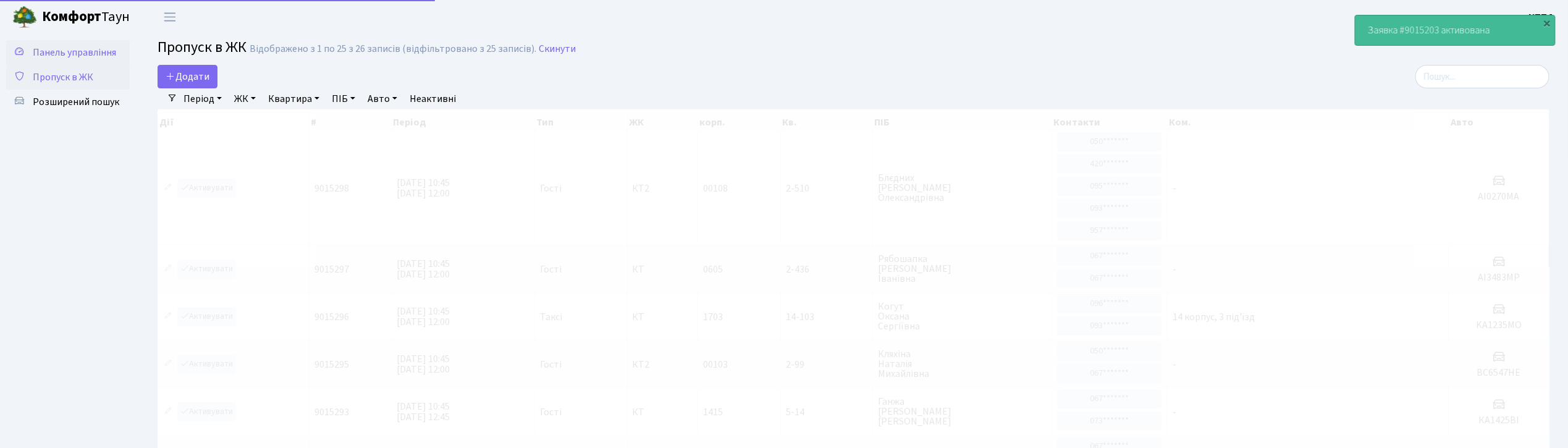
click at [78, 61] on link "Панель управління" at bounding box center [68, 53] width 123 height 24
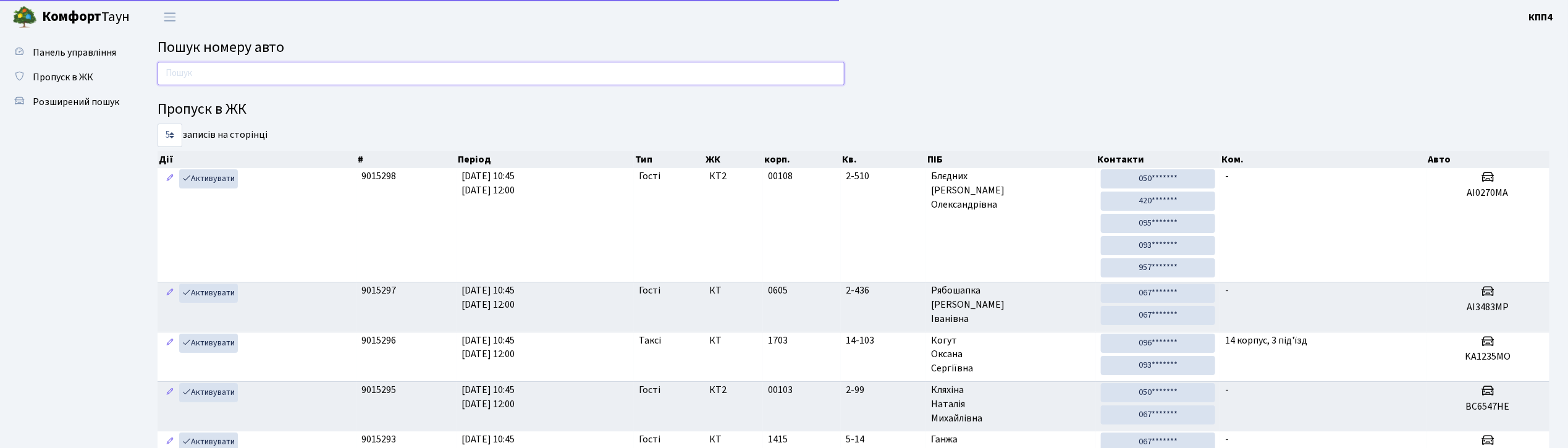
click at [208, 71] on input "text" at bounding box center [501, 73] width 687 height 23
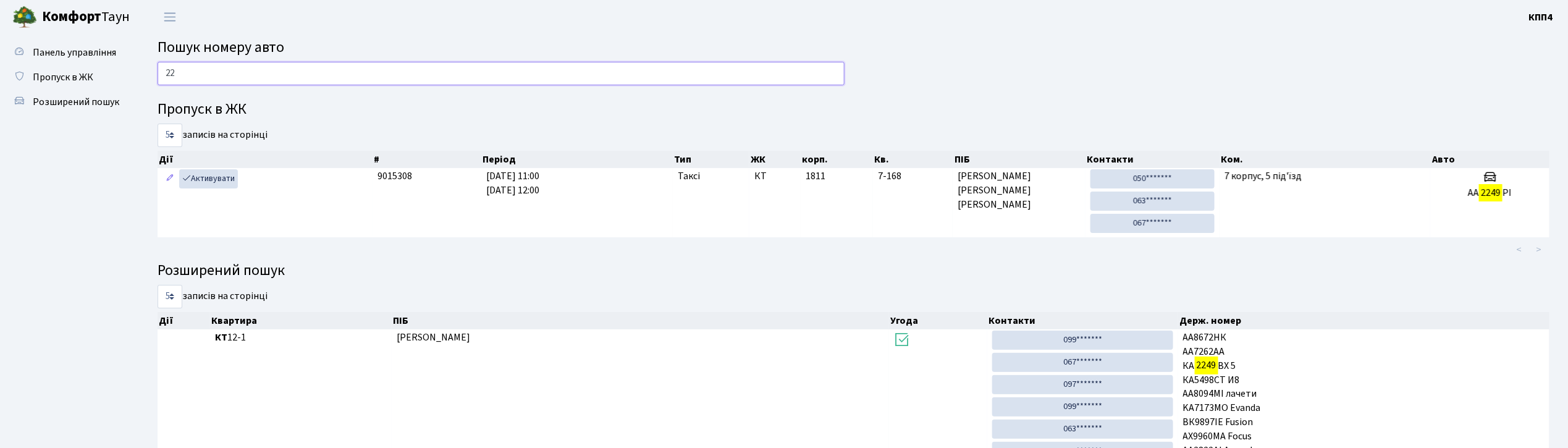
type input "2"
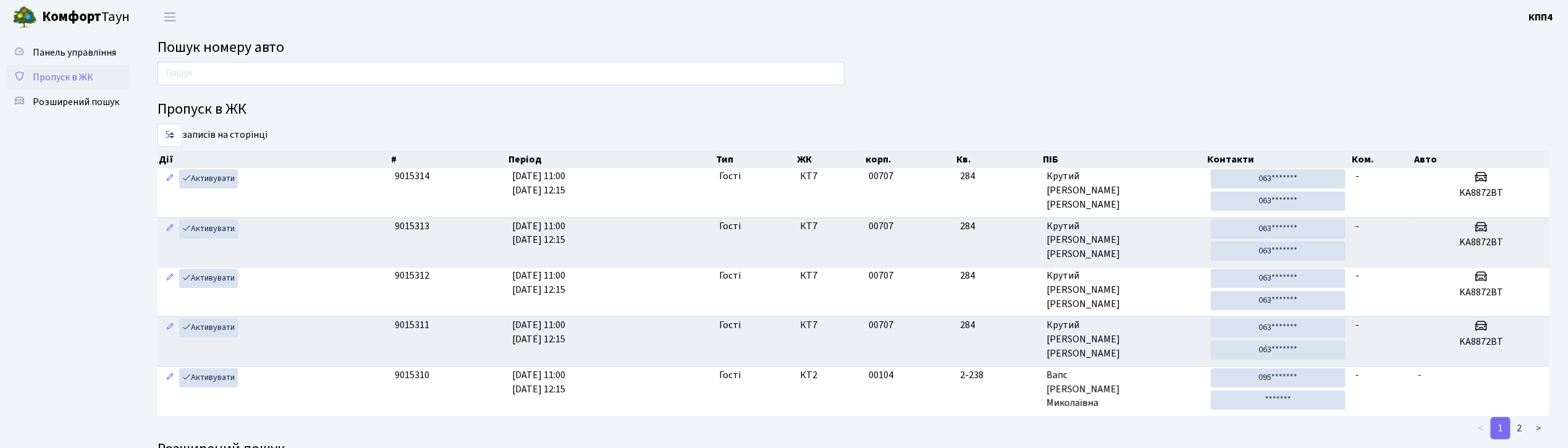
click at [77, 72] on span "Пропуск в ЖК" at bounding box center [62, 77] width 61 height 14
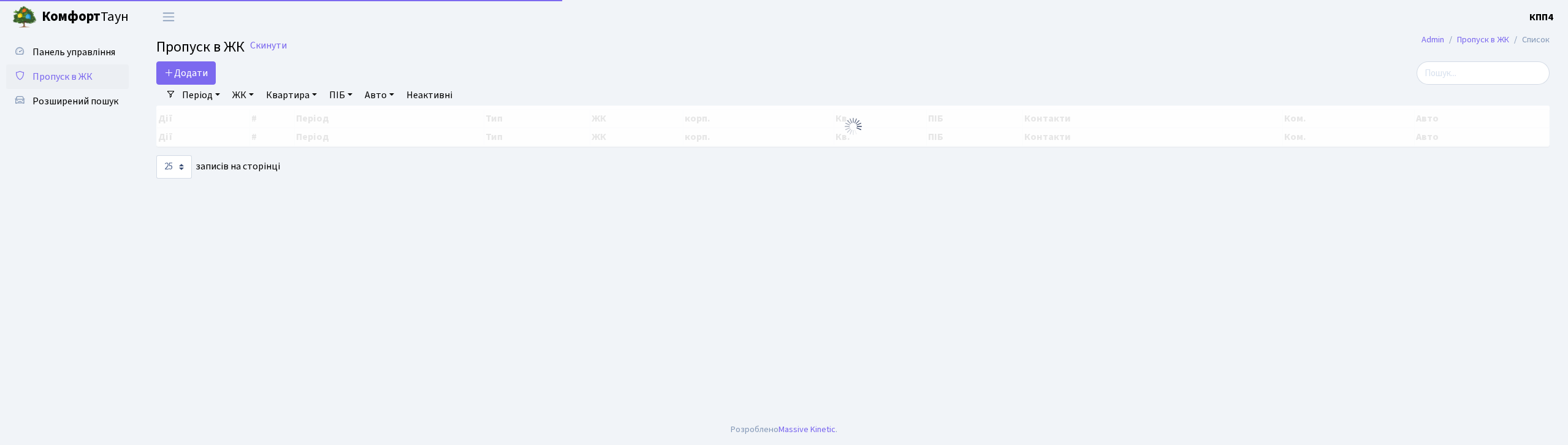
select select "25"
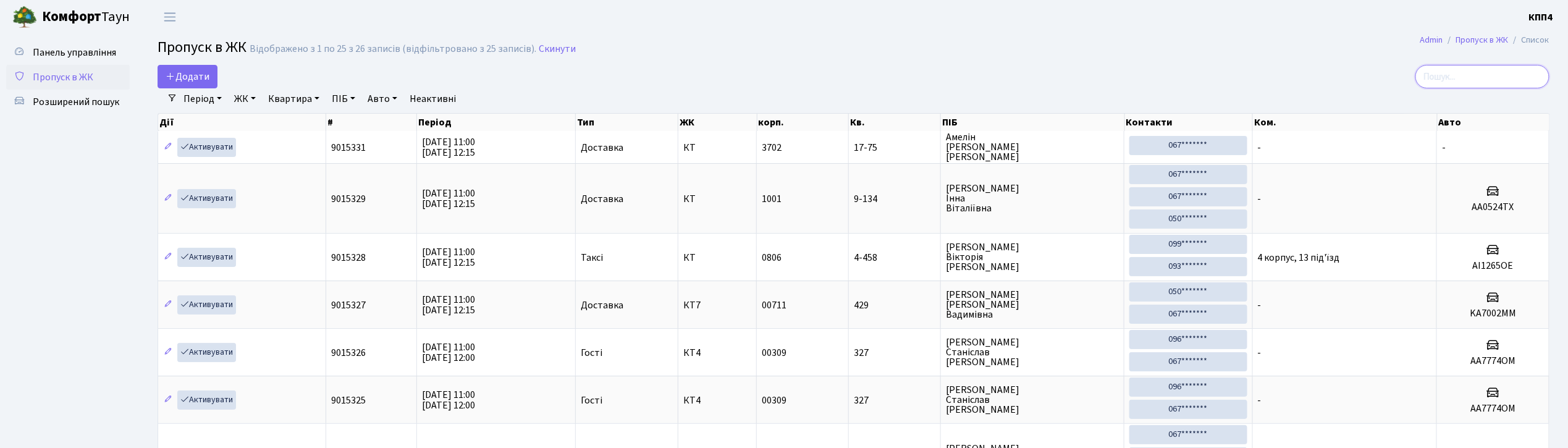
click at [1471, 84] on input "search" at bounding box center [1482, 76] width 134 height 23
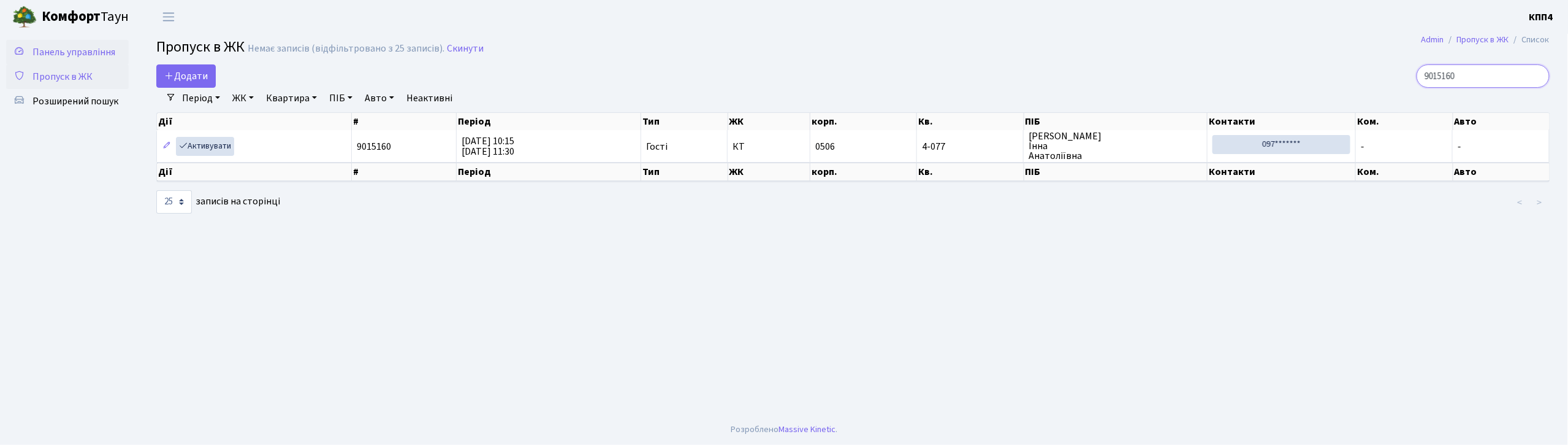
type input "9015160"
click at [96, 52] on span "Панель управління" at bounding box center [73, 52] width 83 height 14
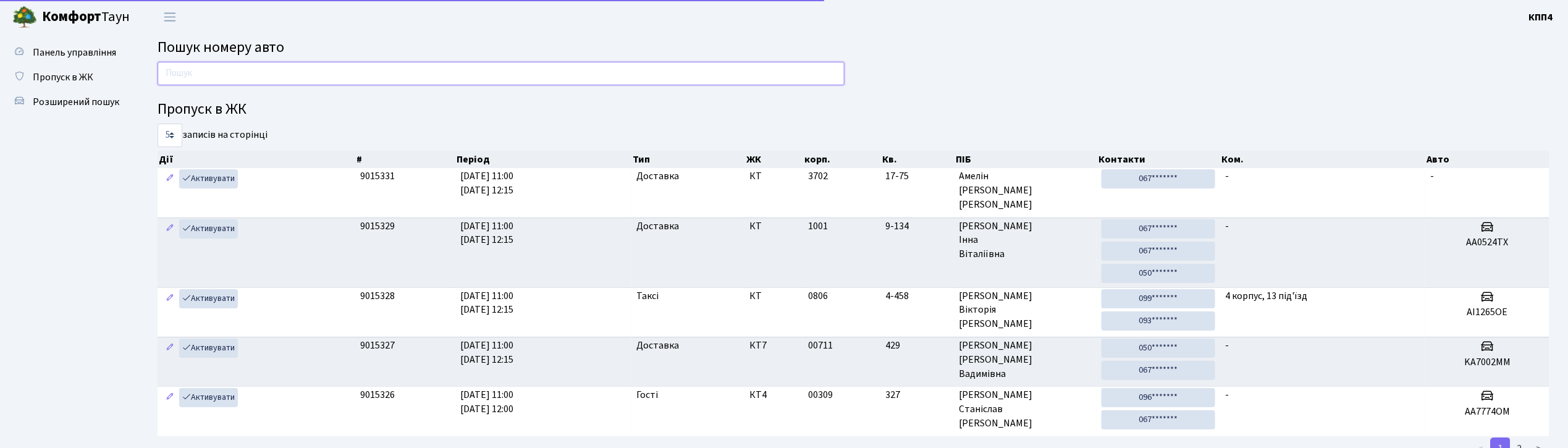
click at [220, 70] on input "text" at bounding box center [501, 73] width 687 height 23
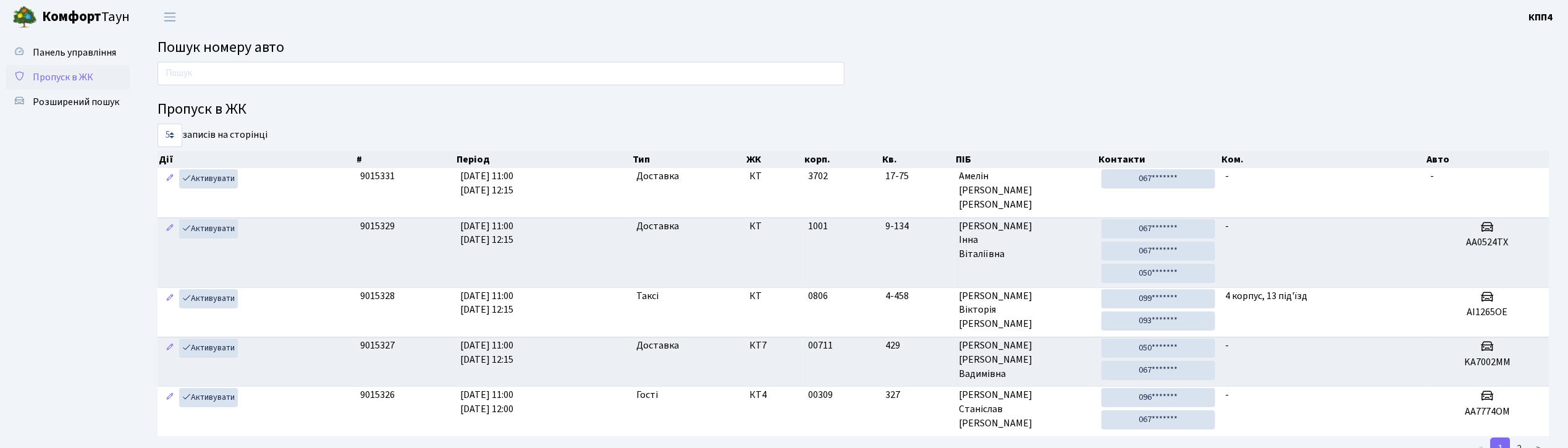
click at [71, 79] on span "Пропуск в ЖК" at bounding box center [62, 77] width 61 height 14
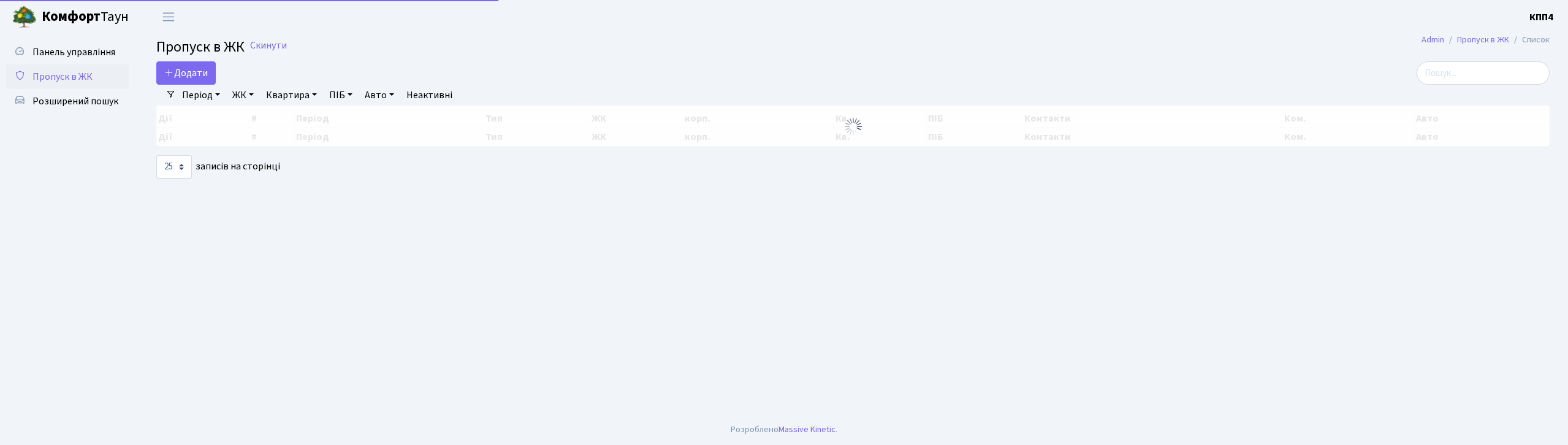
select select "25"
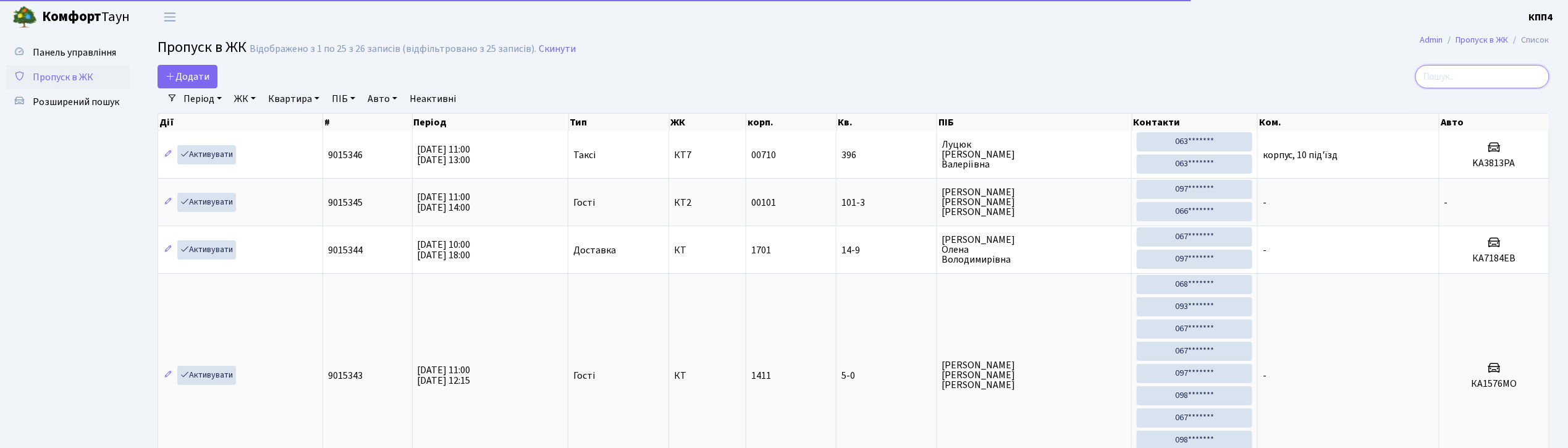
click at [1473, 79] on input "search" at bounding box center [1482, 76] width 134 height 23
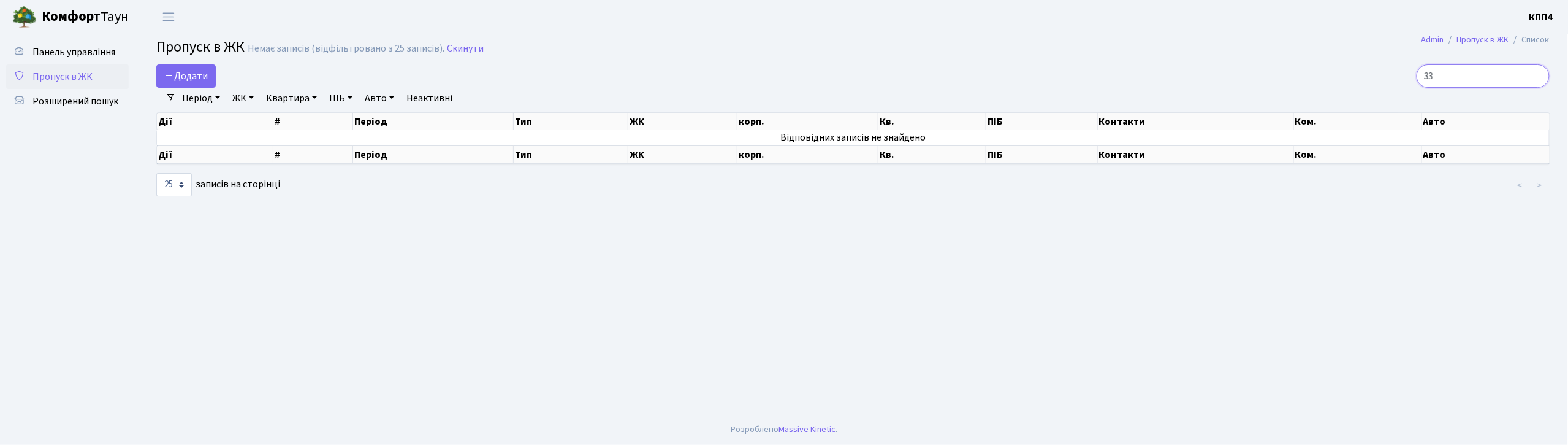
type input "3"
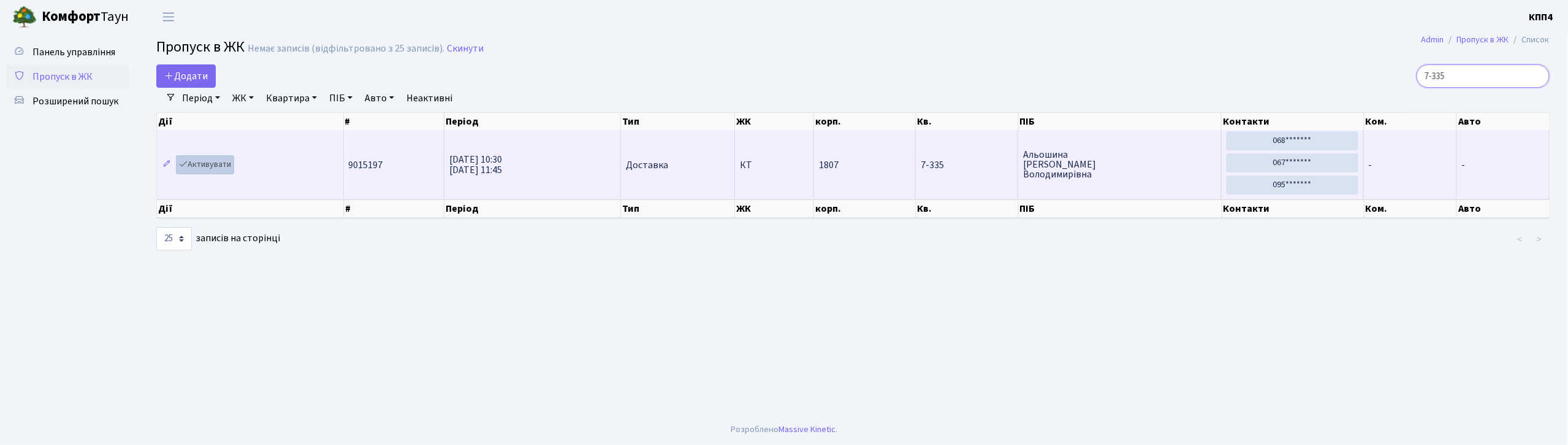
type input "7-335"
click at [213, 166] on link "Активувати" at bounding box center [205, 165] width 58 height 19
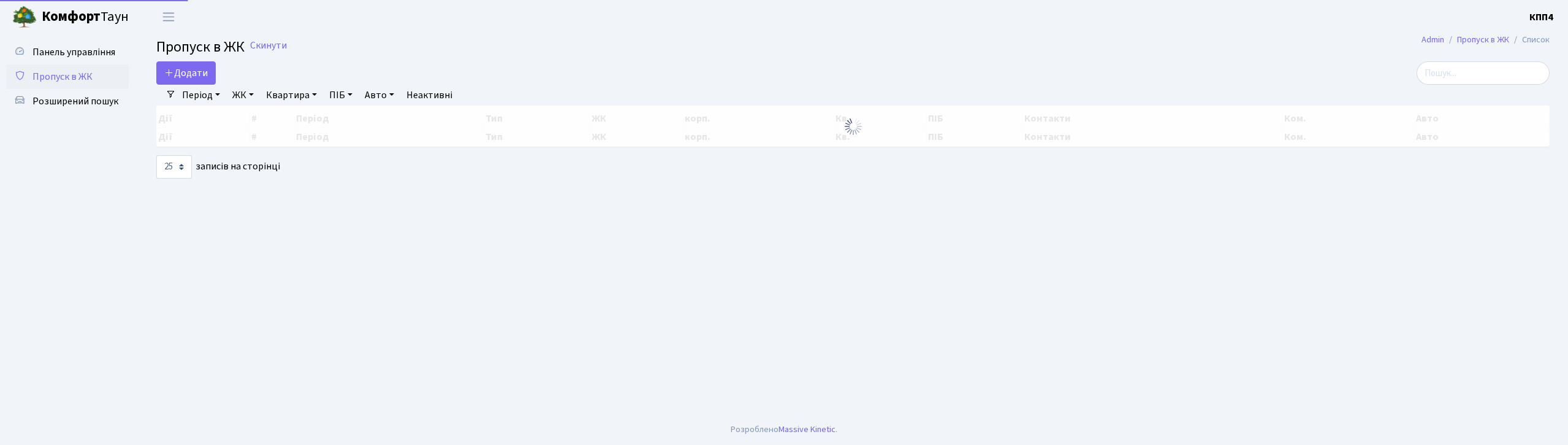
select select "25"
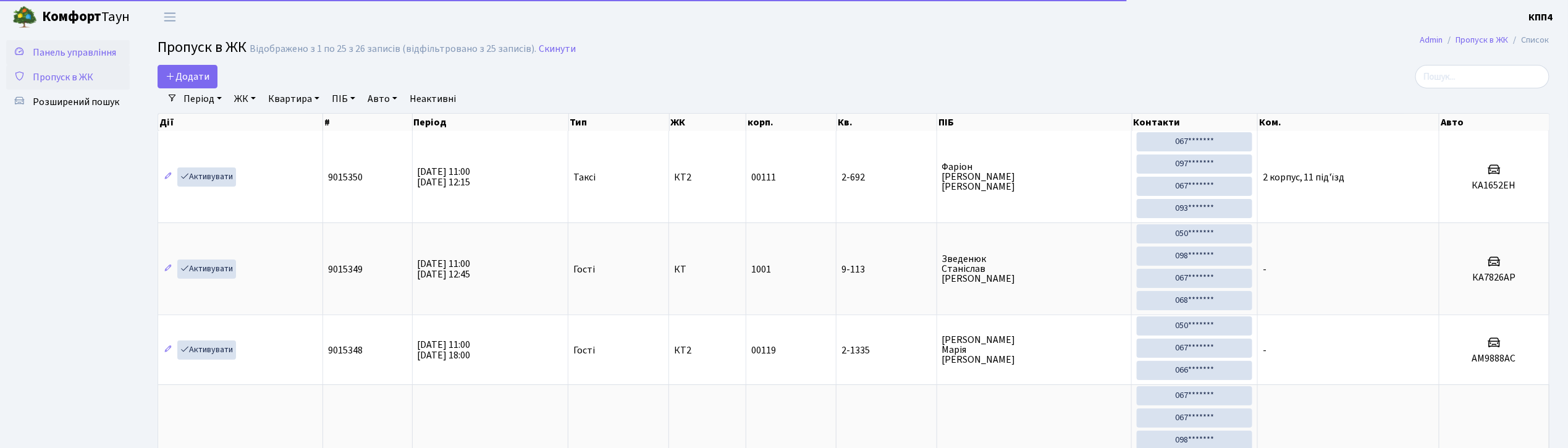
click at [63, 52] on span "Панель управління" at bounding box center [74, 52] width 83 height 14
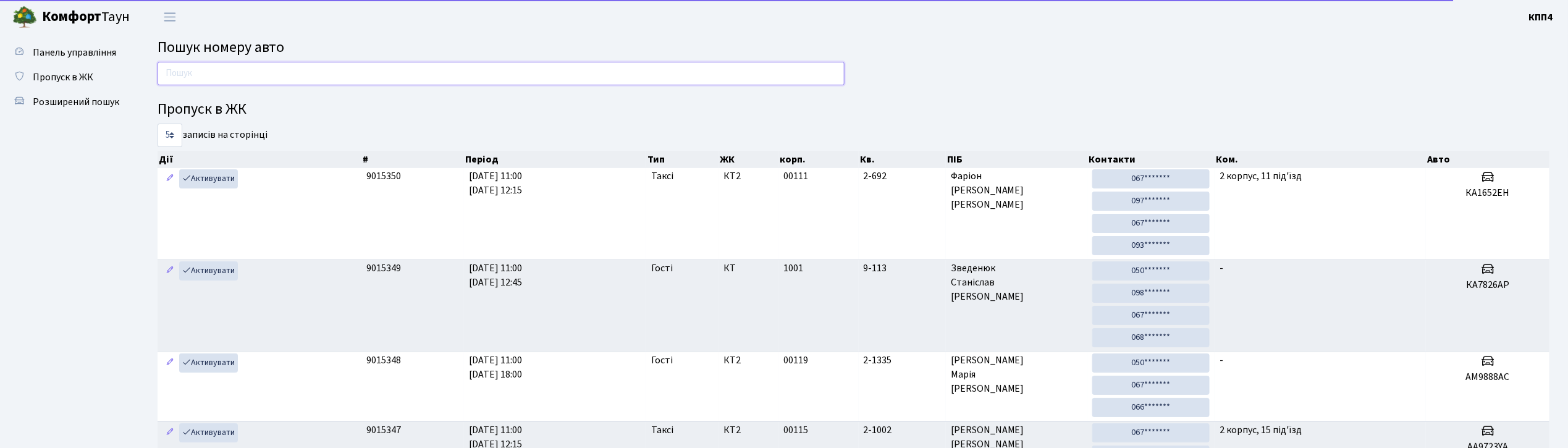
click at [199, 69] on input "text" at bounding box center [501, 73] width 687 height 23
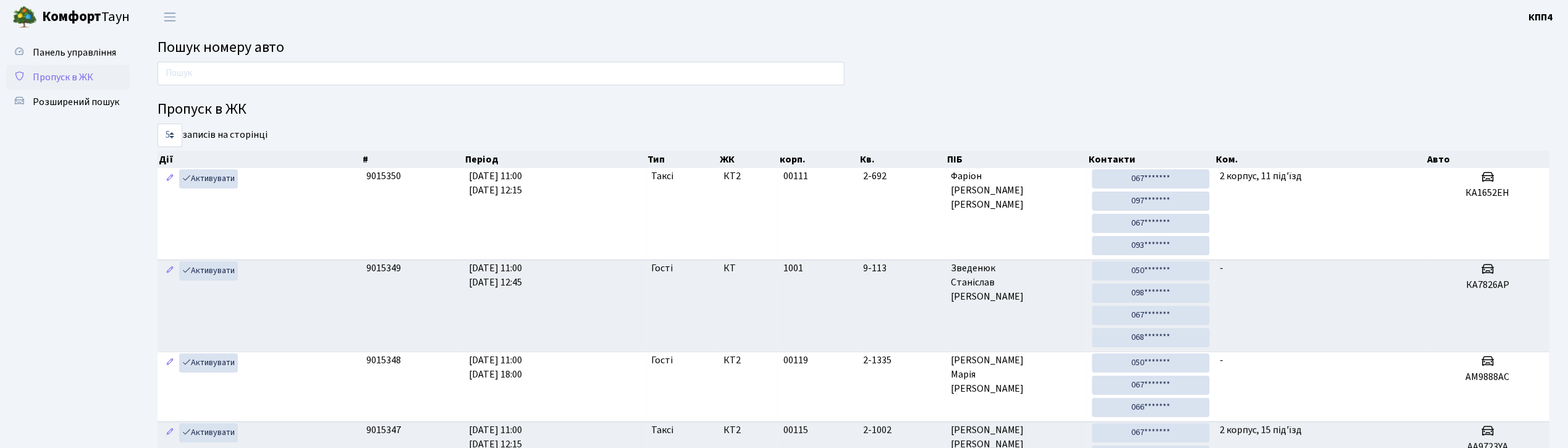
click at [70, 77] on span "Пропуск в ЖК" at bounding box center [62, 77] width 61 height 14
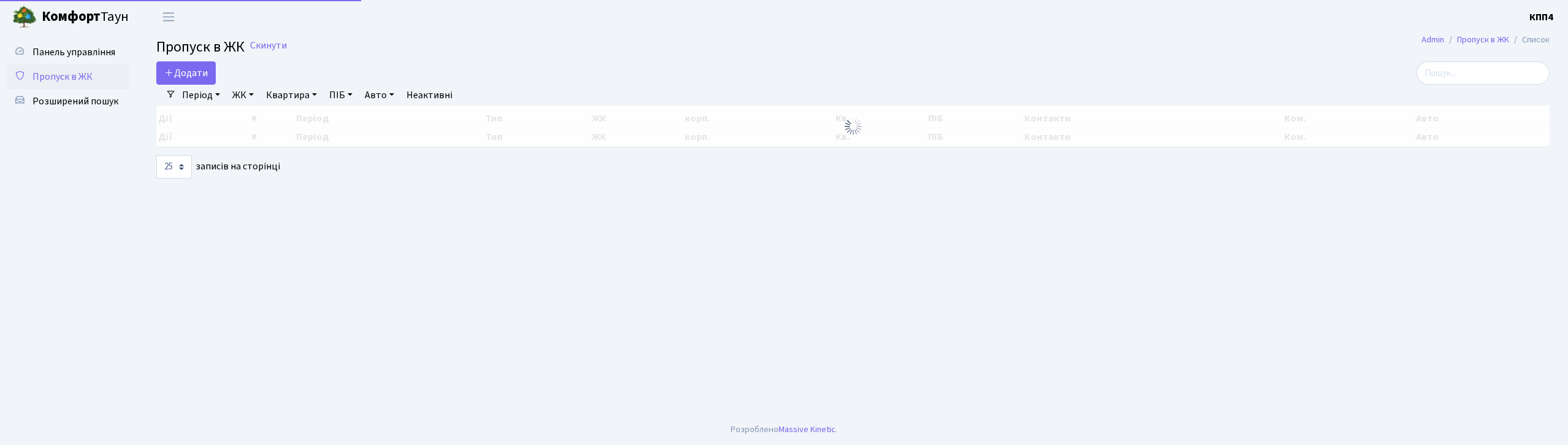
select select "25"
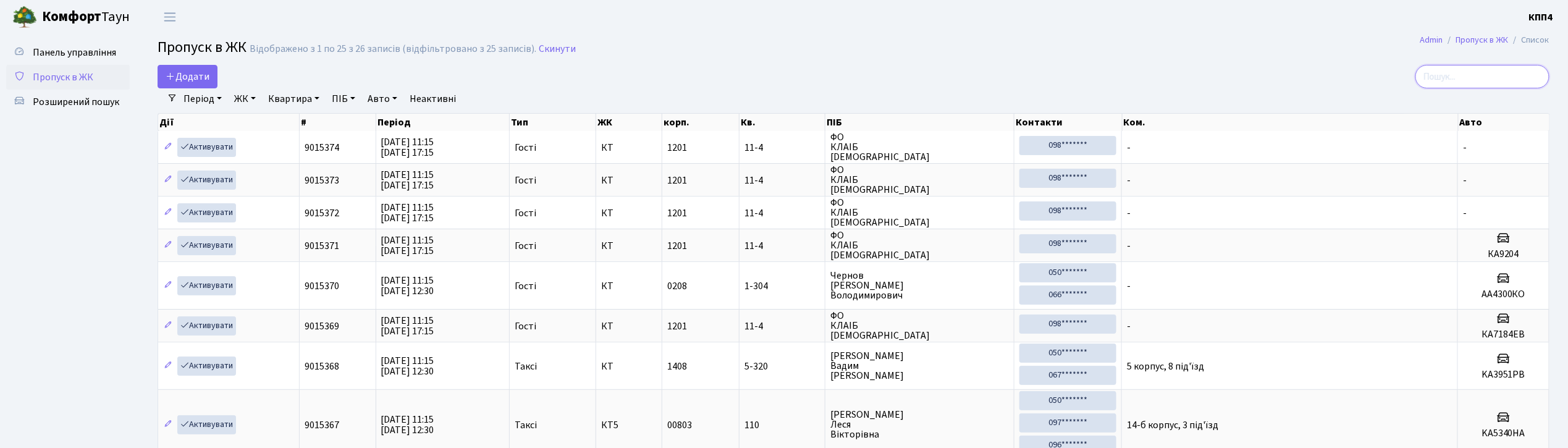
click at [1459, 84] on input "search" at bounding box center [1482, 76] width 134 height 23
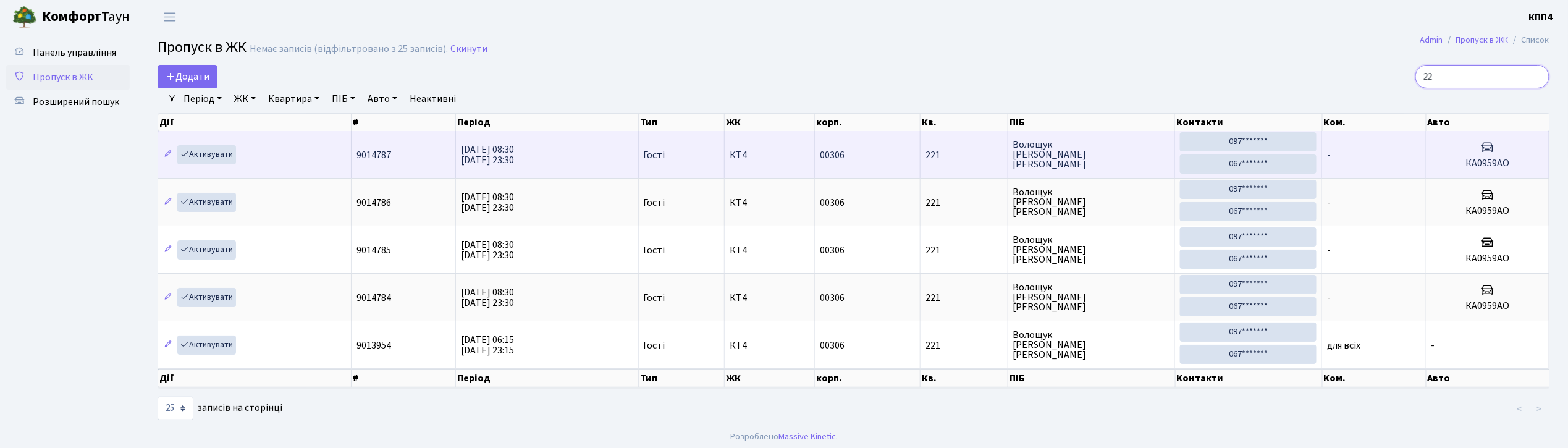
type input "2"
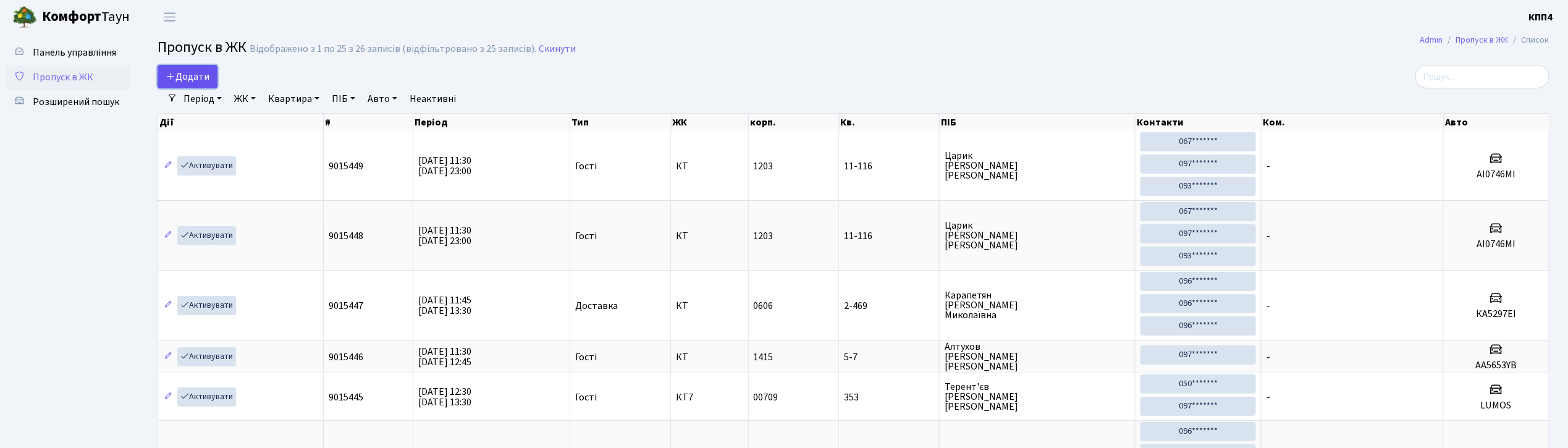
click at [186, 84] on link "Додати" at bounding box center [187, 76] width 60 height 23
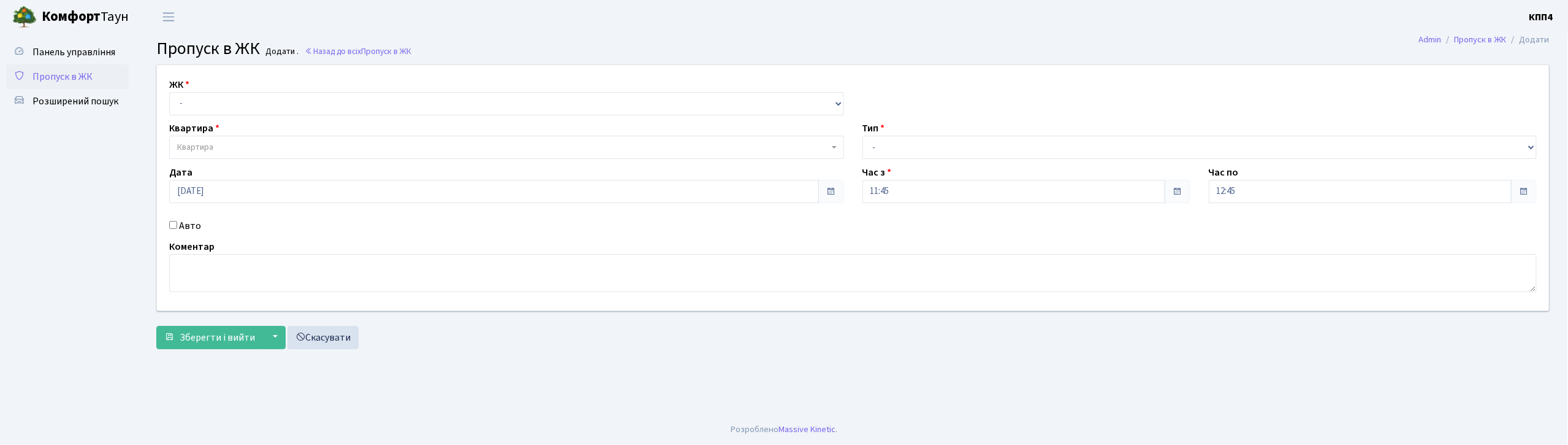
click at [168, 224] on div "Авто" at bounding box center [507, 225] width 693 height 14
click at [175, 224] on input "Авто" at bounding box center [173, 225] width 8 height 8
checkbox input "true"
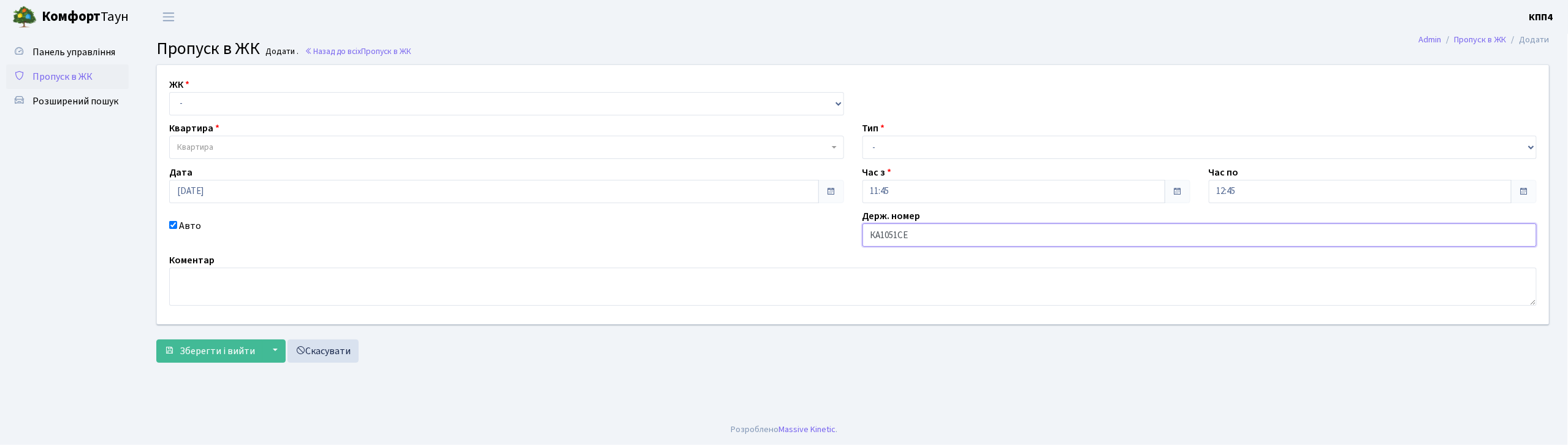
type input "КА1051СЕ"
click at [236, 101] on select "- КТ, вул. Регенераторна, 4 КТ2, просп. [STREET_ADDRESS] [STREET_ADDRESS] [PERS…" at bounding box center [506, 103] width 675 height 23
select select "271"
click at [169, 92] on select "- КТ, вул. Регенераторна, 4 КТ2, просп. [STREET_ADDRESS] [STREET_ADDRESS] [PERS…" at bounding box center [506, 103] width 675 height 23
select select
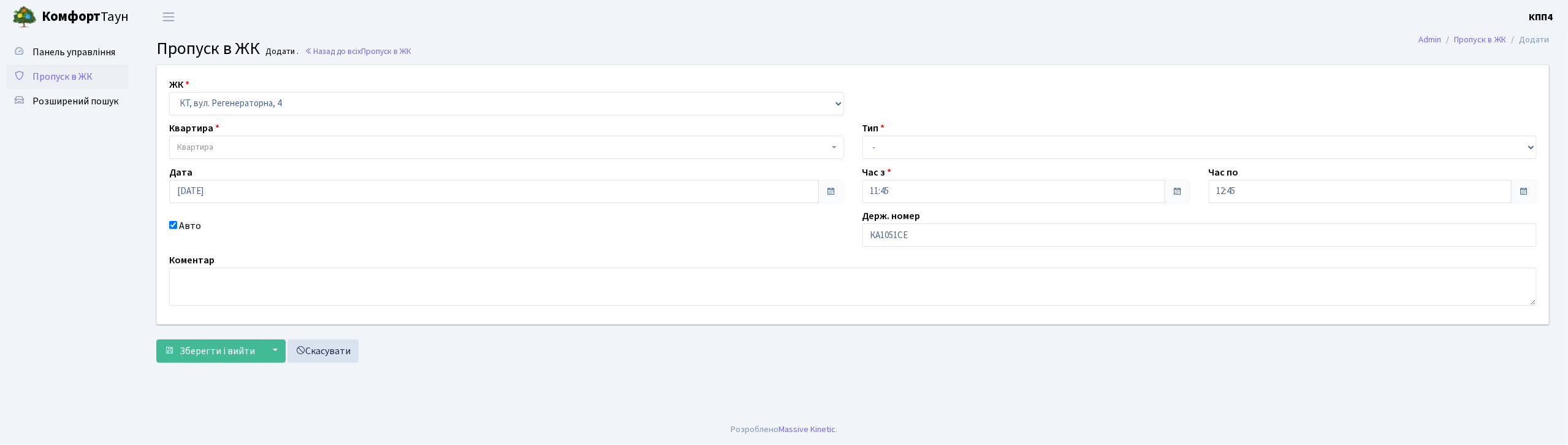
click at [224, 147] on span "Квартира" at bounding box center [503, 146] width 651 height 12
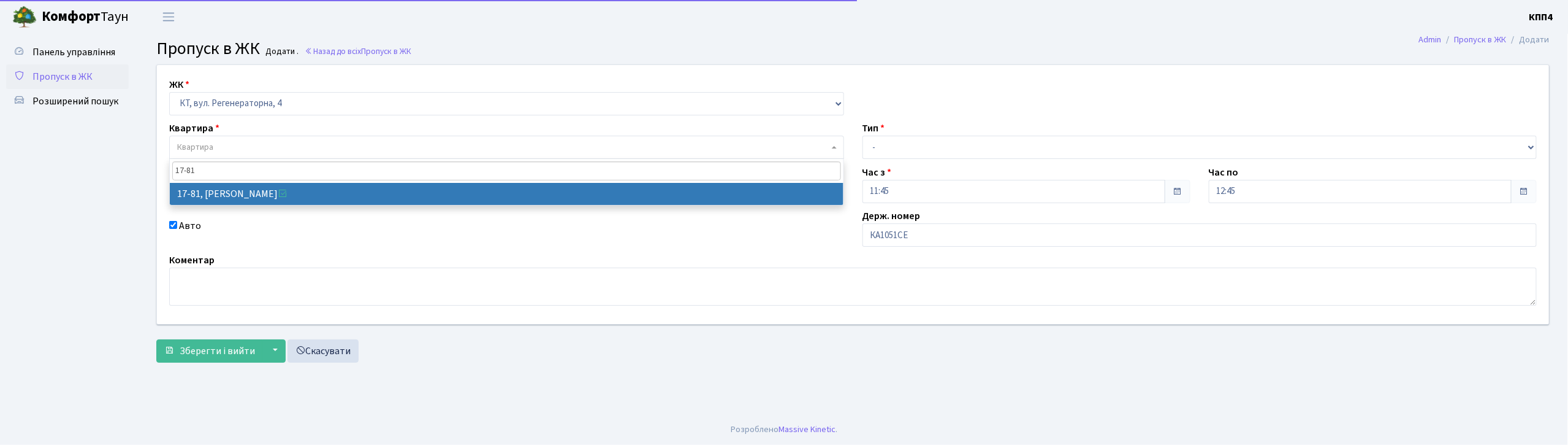
type input "17-81"
select select "9035"
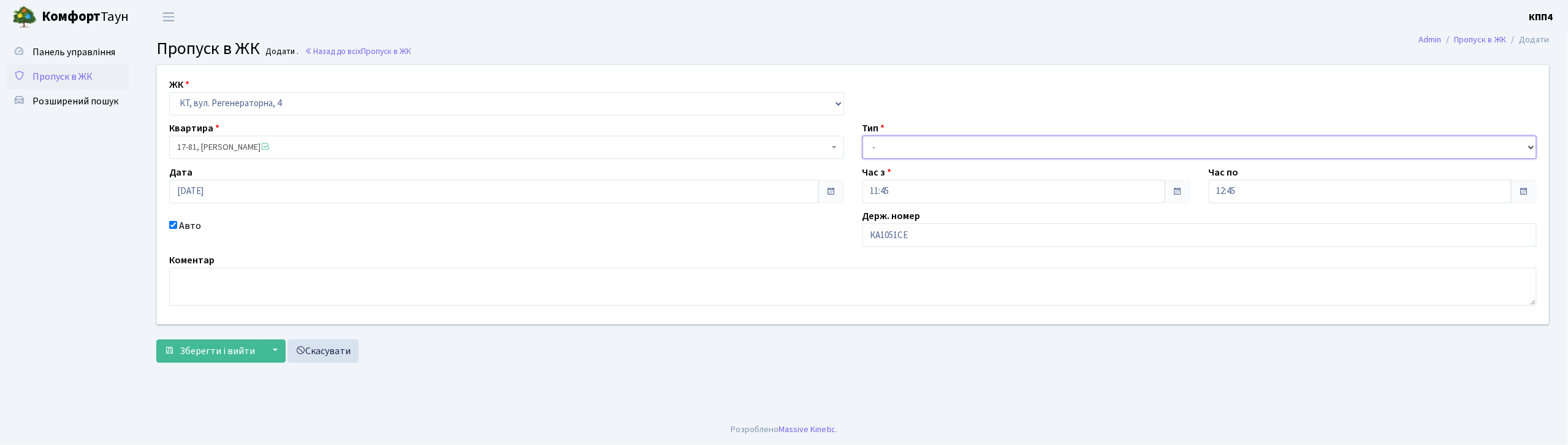
click at [896, 151] on select "- Доставка Таксі Гості Сервіс" at bounding box center [1200, 146] width 675 height 23
select select "3"
click at [863, 135] on select "- Доставка Таксі Гості Сервіс" at bounding box center [1200, 146] width 675 height 23
click at [224, 355] on span "Зберегти і вийти" at bounding box center [217, 351] width 76 height 14
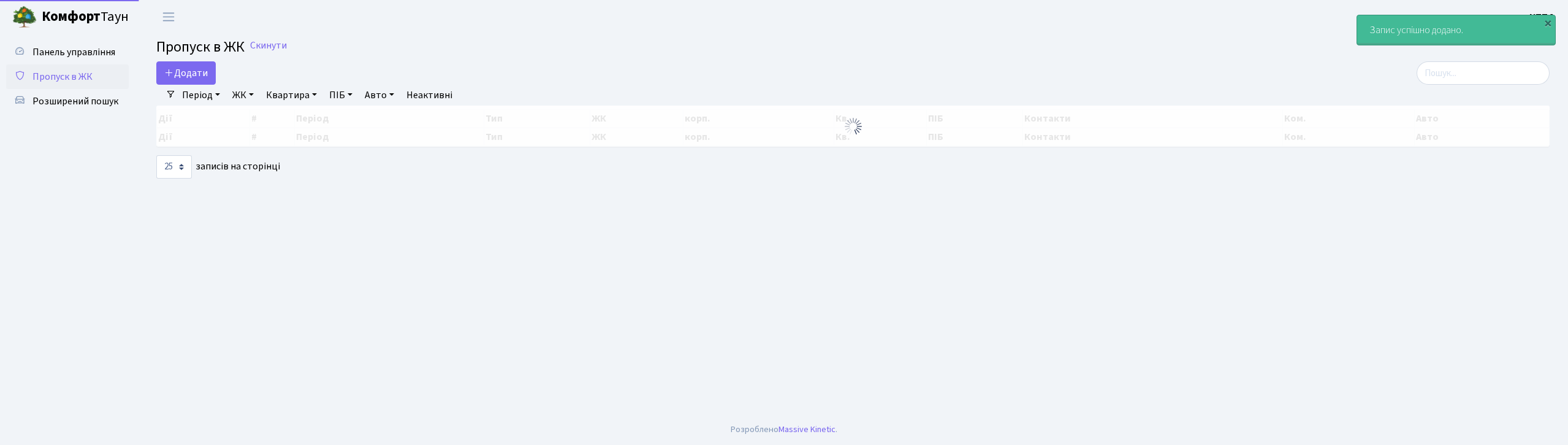
select select "25"
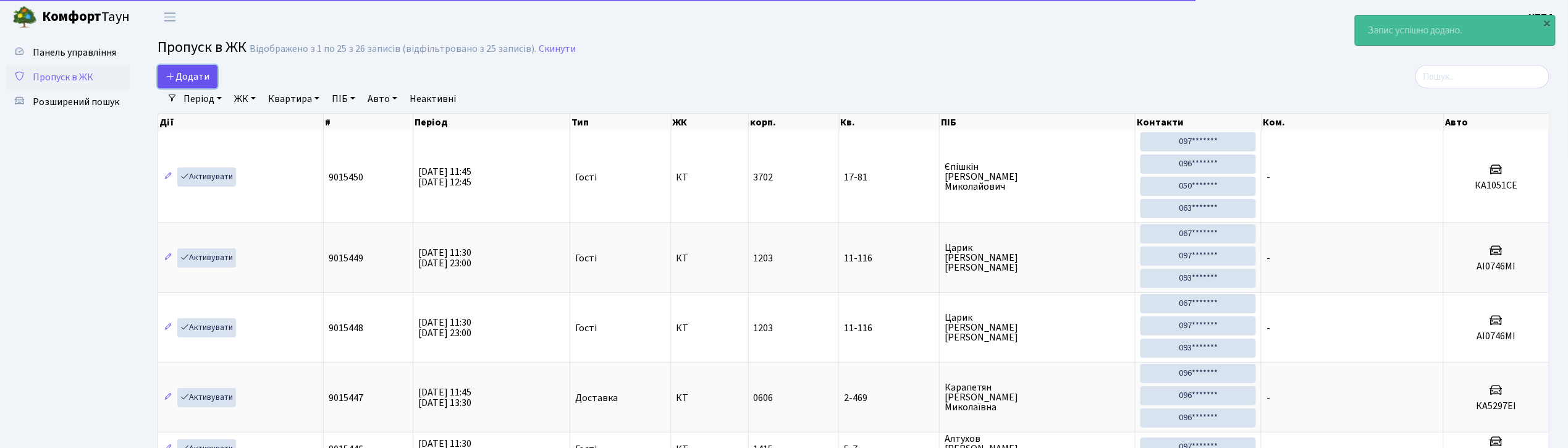
click at [184, 78] on span "Додати" at bounding box center [187, 76] width 44 height 14
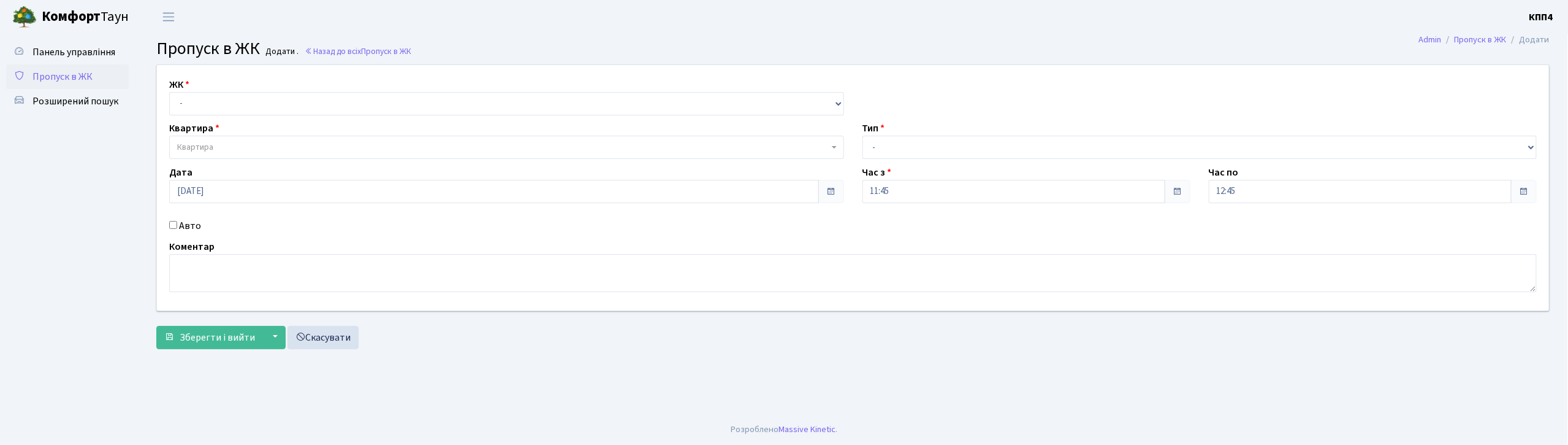
click at [175, 224] on input "Авто" at bounding box center [173, 225] width 8 height 8
checkbox input "true"
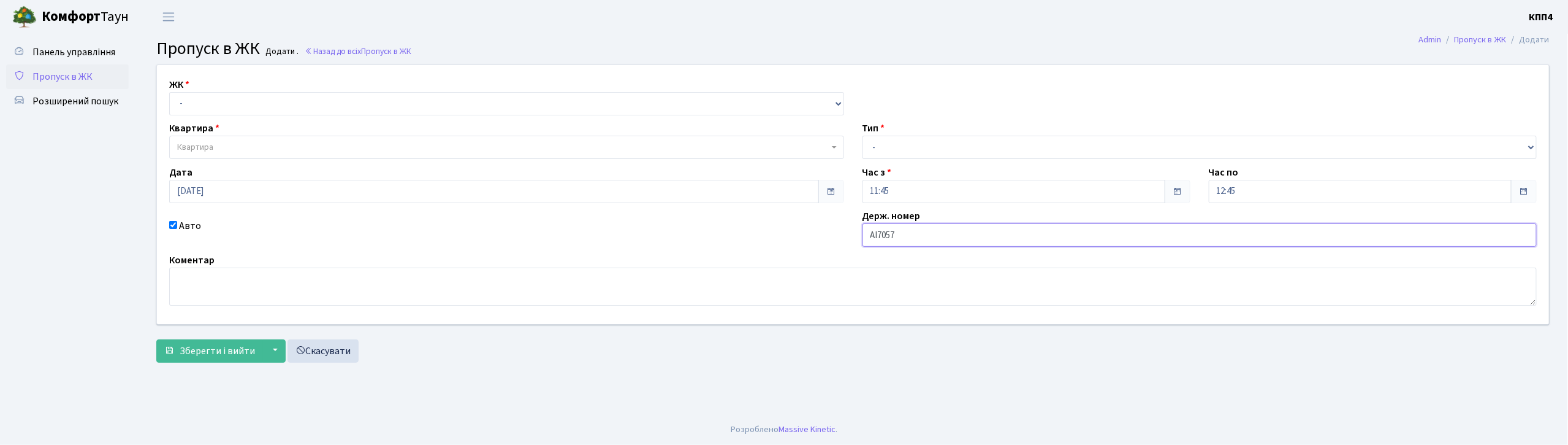
type input "АІ7057ЕР"
click at [220, 106] on select "- КТ, вул. Регенераторна, 4 КТ2, просп. Соборності, 17 КТ3, вул. Березнева, 16 …" at bounding box center [506, 103] width 675 height 23
select select "271"
click at [169, 92] on select "- КТ, вул. Регенераторна, 4 КТ2, просп. Соборності, 17 КТ3, вул. Березнева, 16 …" at bounding box center [506, 103] width 675 height 23
select select
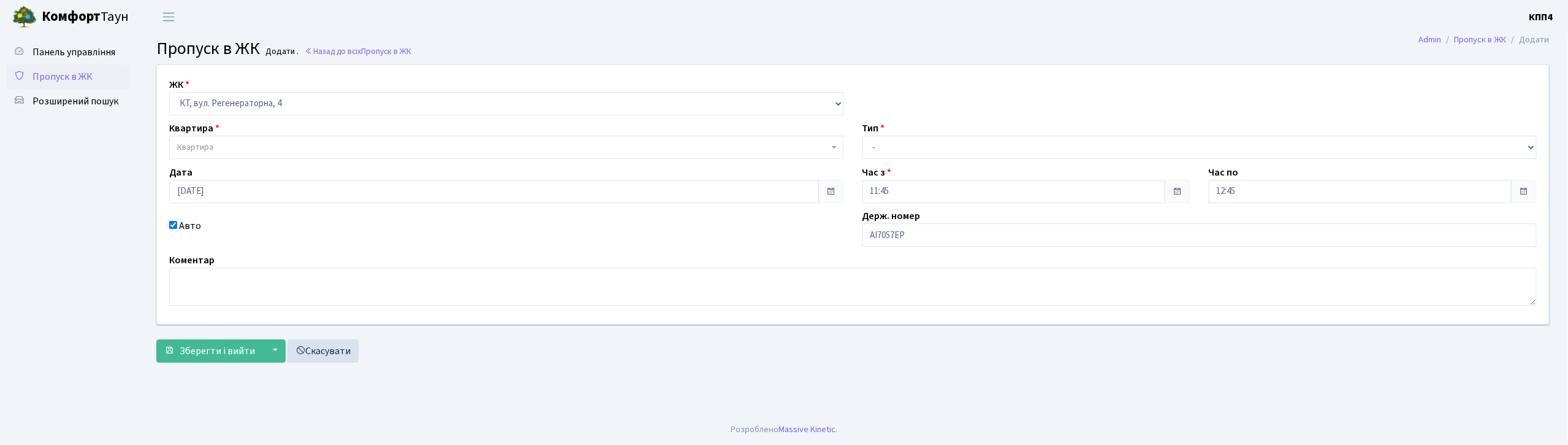
click at [213, 143] on span "Квартира" at bounding box center [195, 146] width 36 height 12
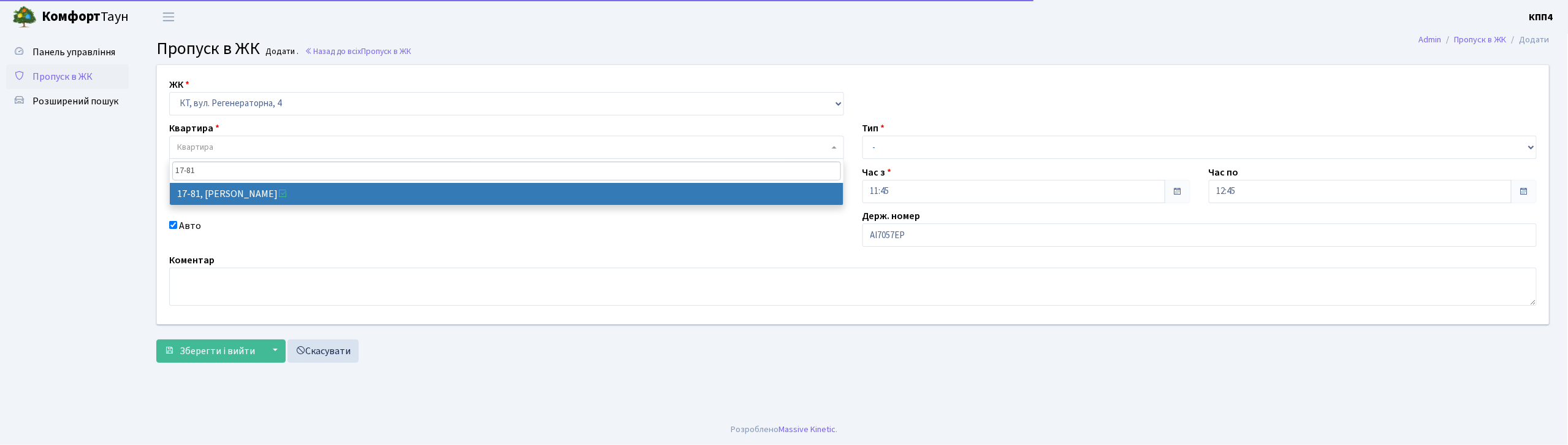
type input "17-81"
select select "9035"
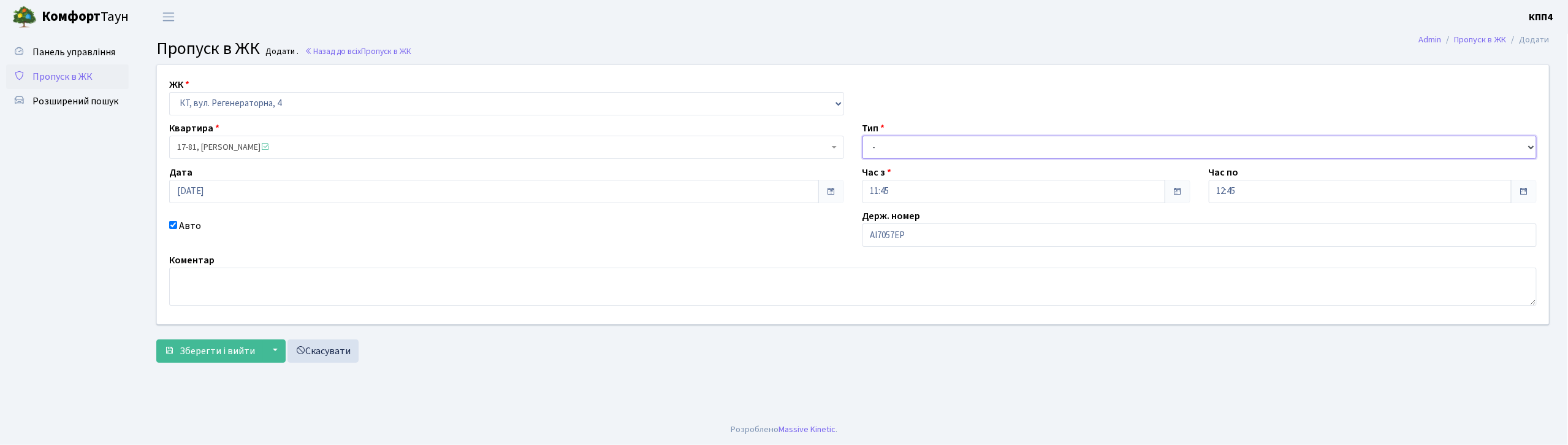
click at [911, 155] on select "- Доставка Таксі Гості Сервіс" at bounding box center [1200, 146] width 675 height 23
select select "3"
click at [863, 135] on select "- Доставка Таксі Гості Сервіс" at bounding box center [1200, 146] width 675 height 23
click at [220, 361] on button "Зберегти і вийти" at bounding box center [209, 351] width 107 height 23
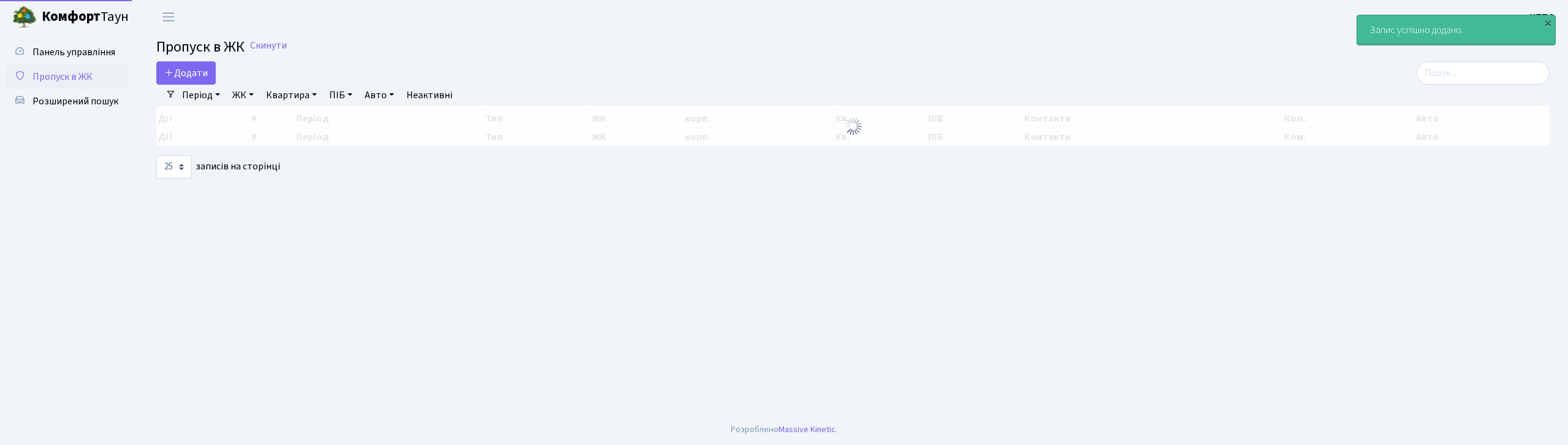
select select "25"
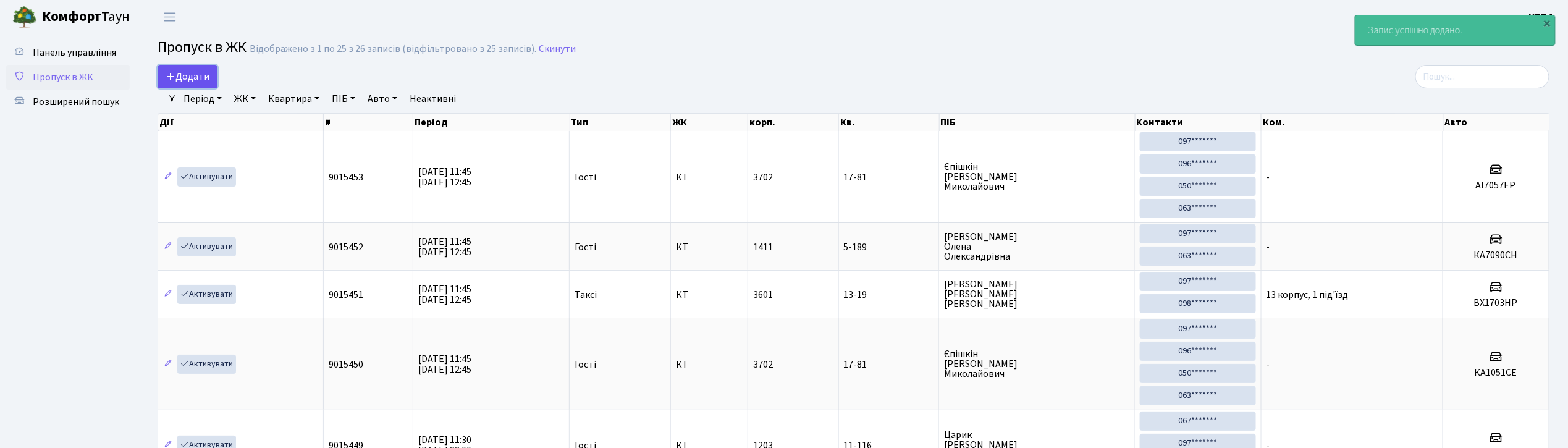
click at [196, 79] on span "Додати" at bounding box center [187, 76] width 44 height 14
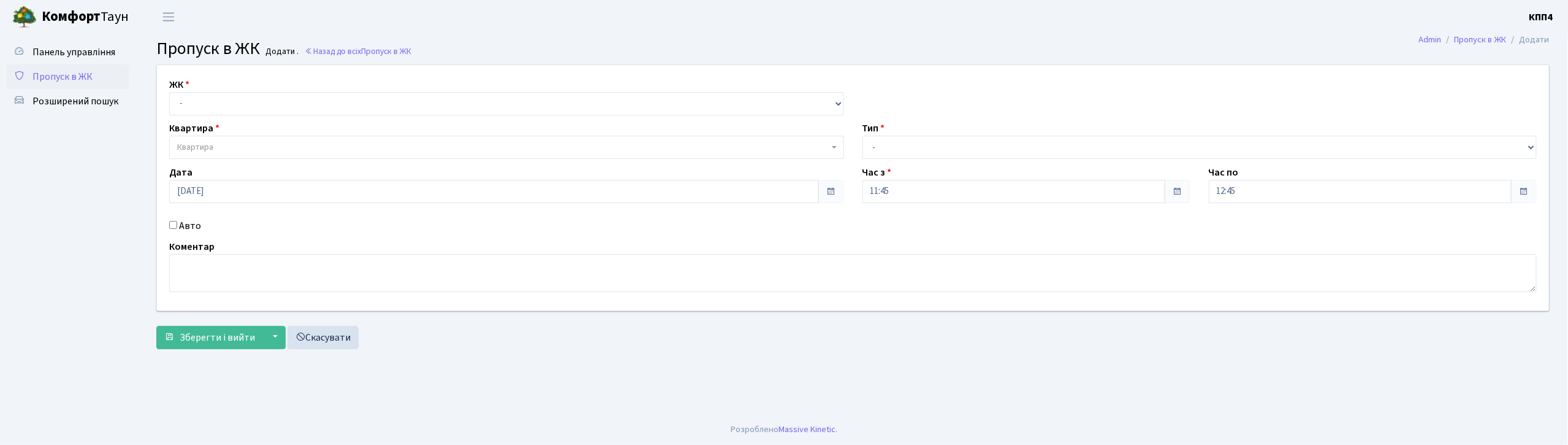
click at [174, 220] on input "Авто" at bounding box center [173, 225] width 8 height 8
checkbox input "true"
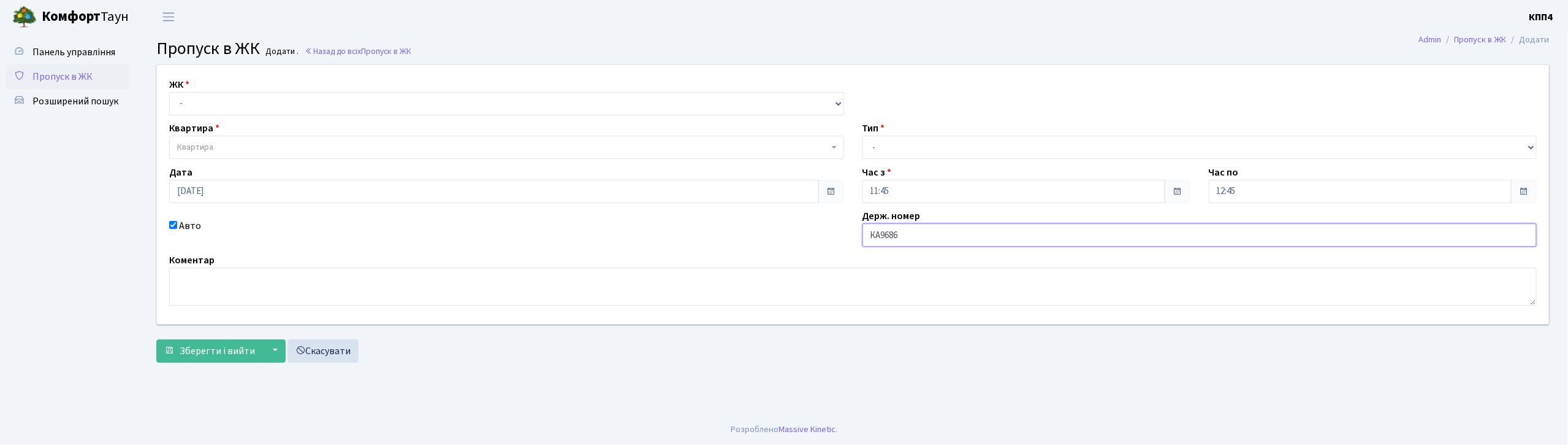
type input "КА9686МК"
click at [893, 141] on select "- Доставка Таксі Гості Сервіс" at bounding box center [1200, 146] width 675 height 23
select select "3"
click at [863, 135] on select "- Доставка Таксі Гості Сервіс" at bounding box center [1200, 146] width 675 height 23
drag, startPoint x: 248, startPoint y: 101, endPoint x: 244, endPoint y: 113, distance: 12.6
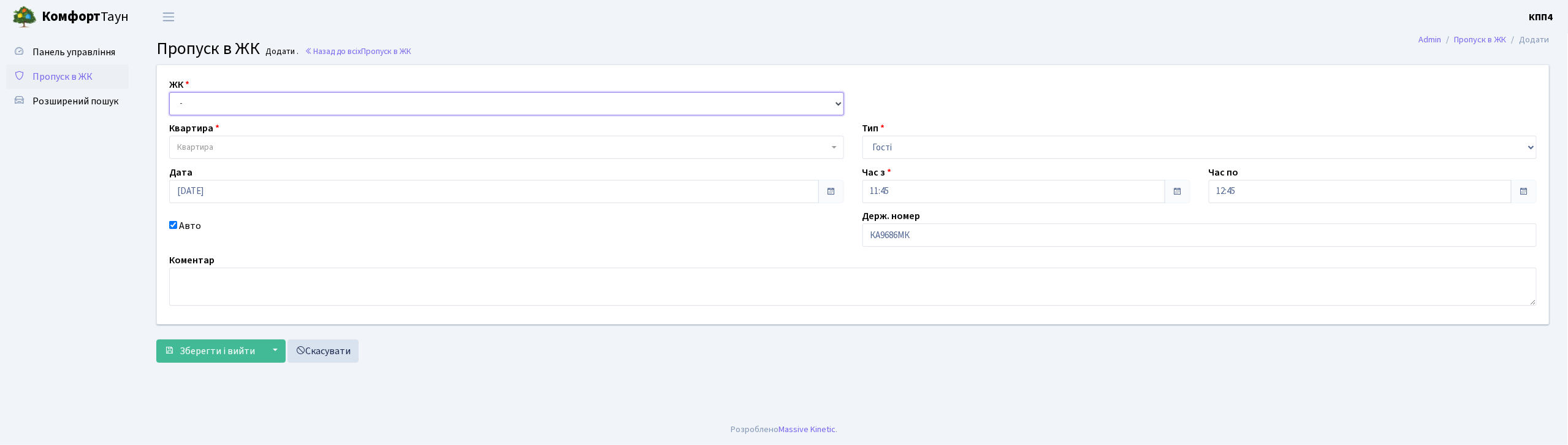
click at [246, 105] on select "- КТ, вул. Регенераторна, 4 КТ2, просп. Соборності, 17 КТ3, вул. Березнева, 16 …" at bounding box center [506, 103] width 675 height 23
select select "271"
click at [169, 92] on select "- КТ, вул. Регенераторна, 4 КТ2, просп. Соборності, 17 КТ3, вул. Березнева, 16 …" at bounding box center [506, 103] width 675 height 23
select select
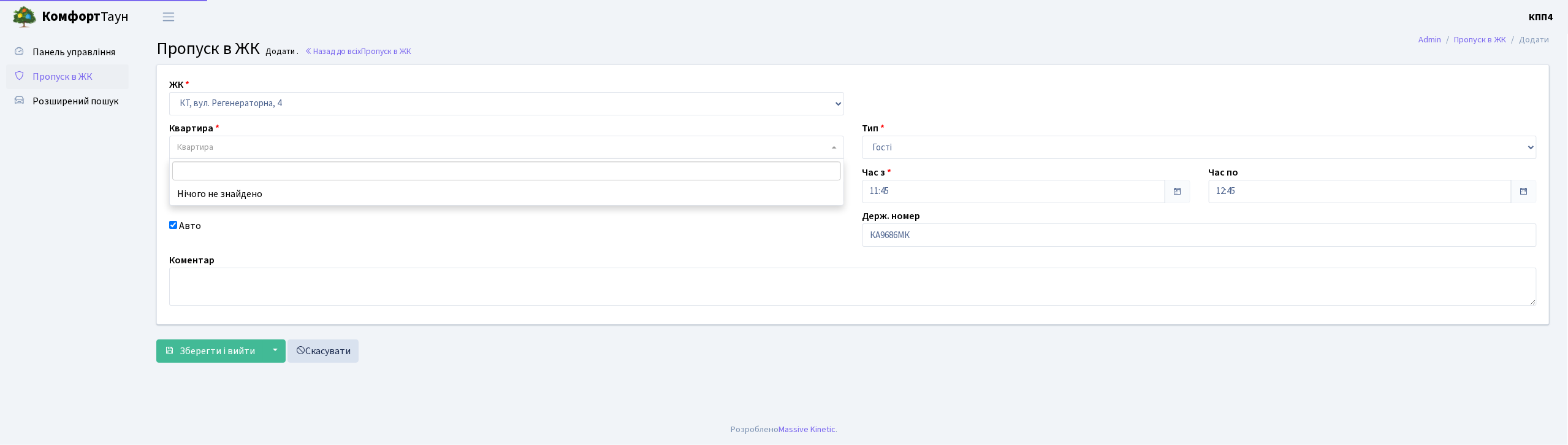
click at [233, 155] on span "Квартира" at bounding box center [506, 146] width 675 height 23
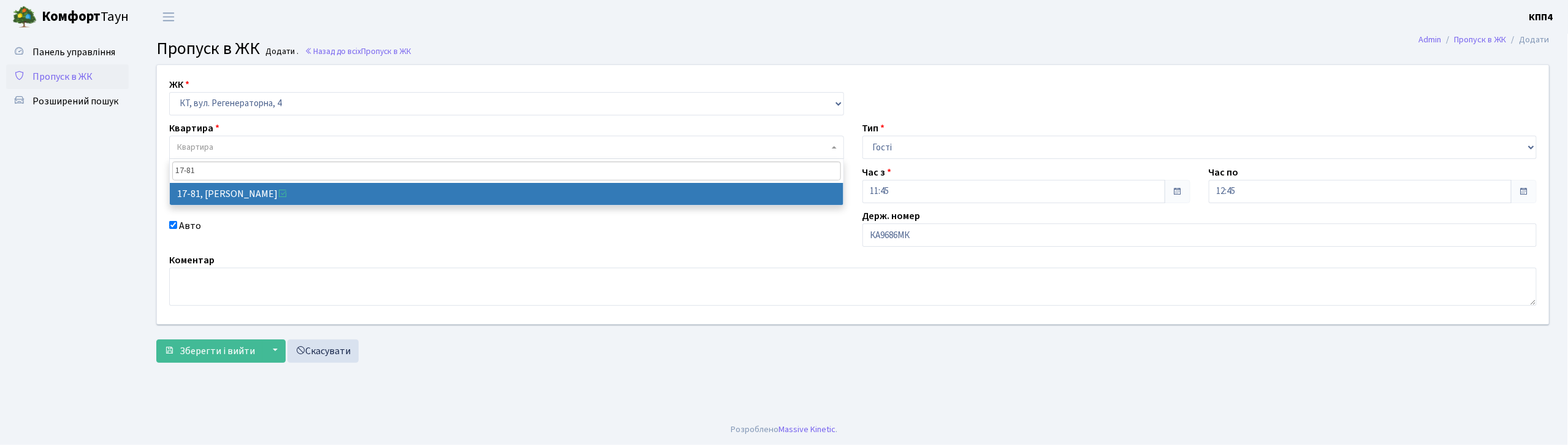
type input "17-81"
select select "9035"
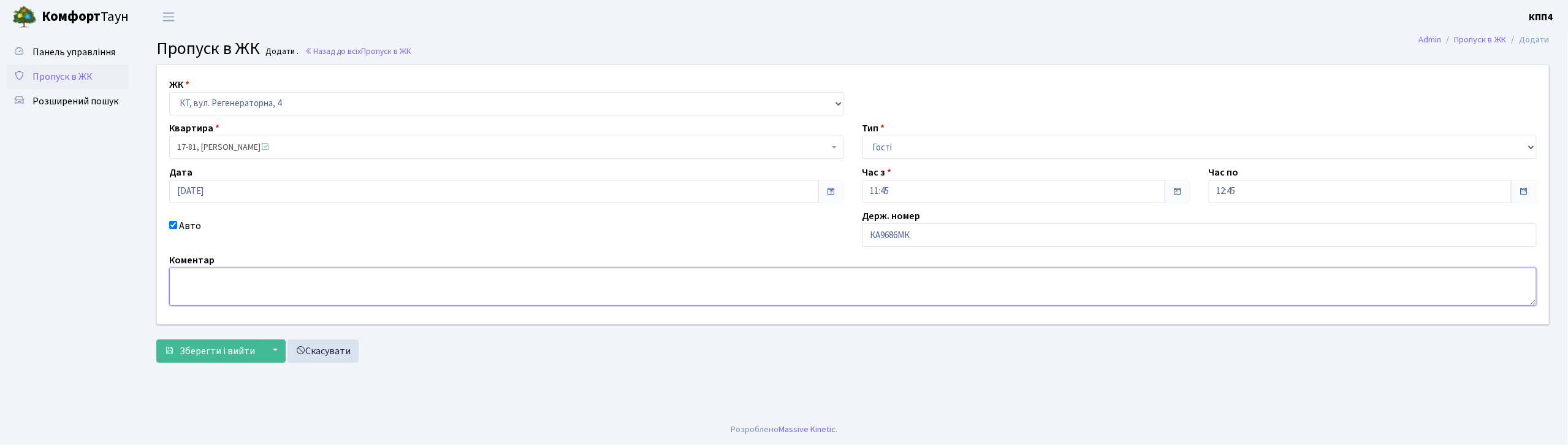
click at [215, 283] on textarea at bounding box center [852, 286] width 1368 height 38
type textarea "ВСІХ"
click at [215, 350] on span "Зберегти і вийти" at bounding box center [217, 351] width 76 height 14
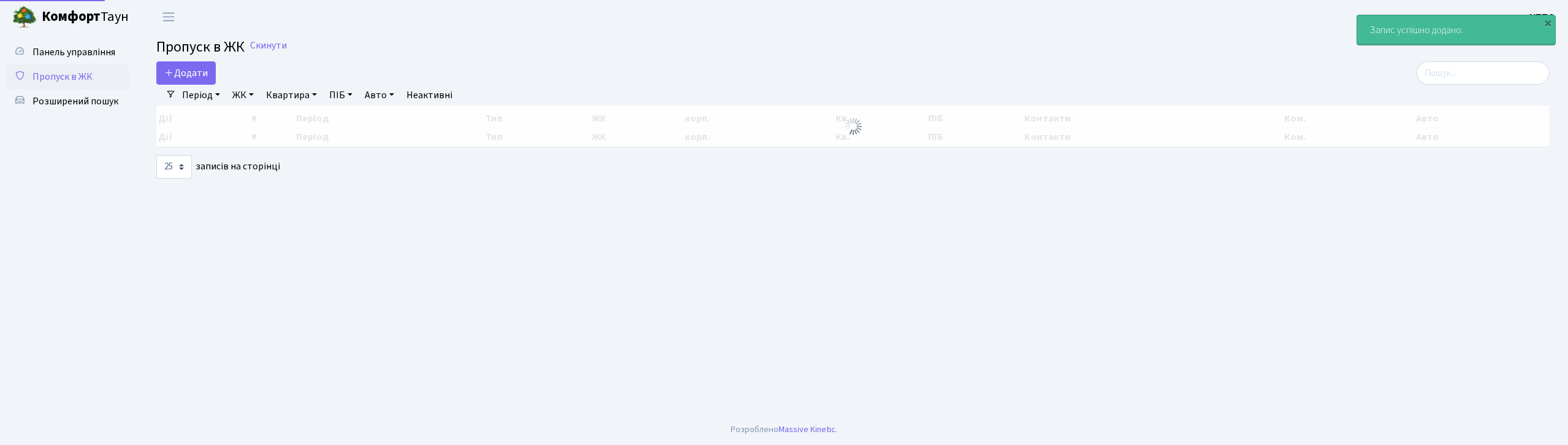
select select "25"
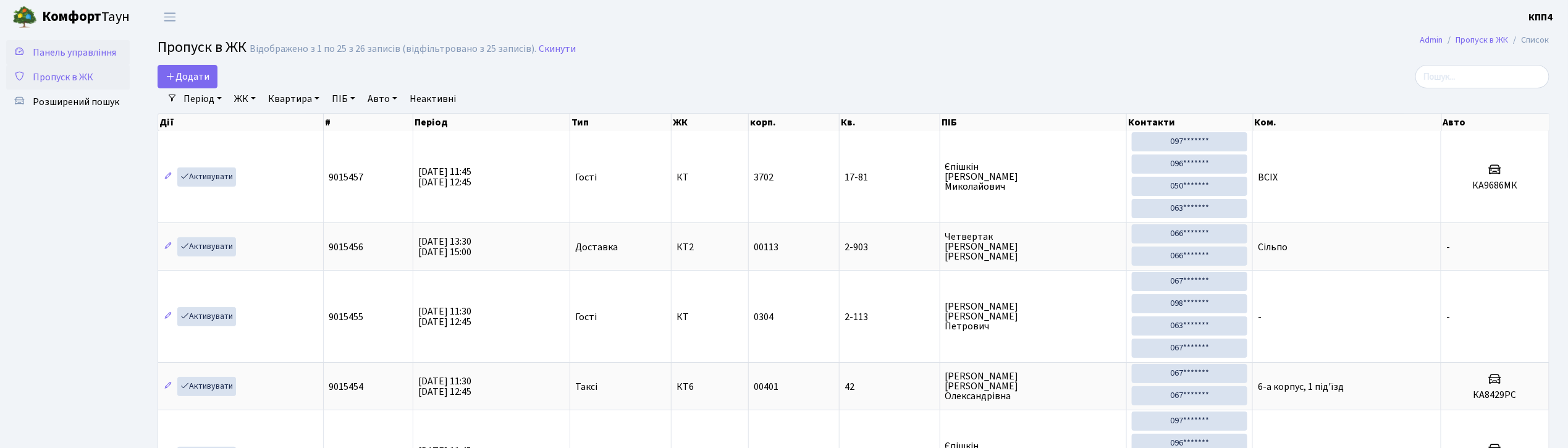
click at [85, 53] on span "Панель управління" at bounding box center [74, 52] width 83 height 14
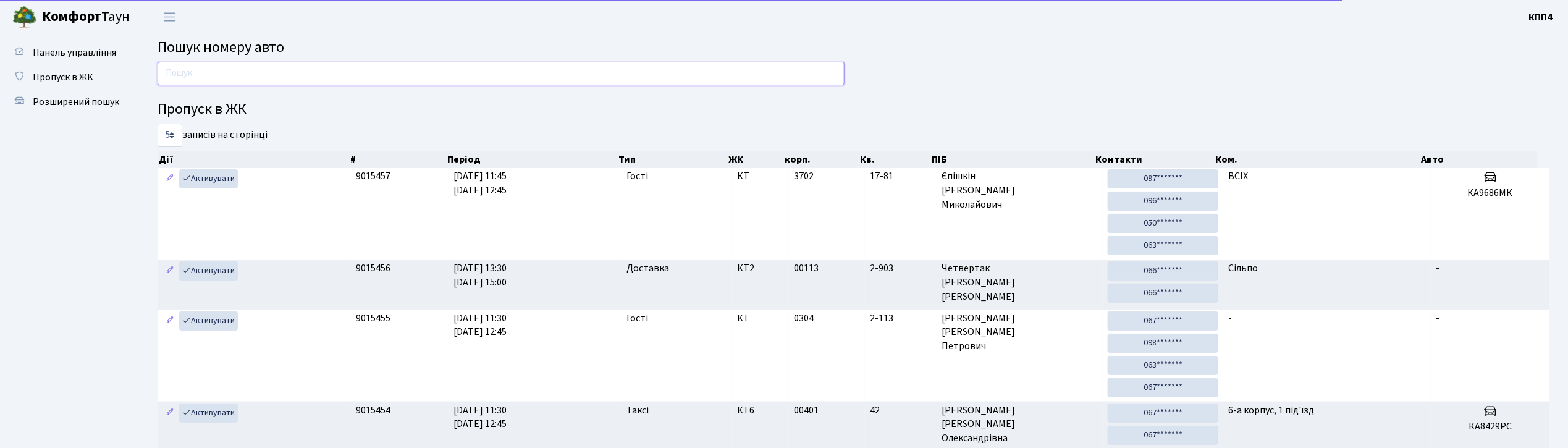
click at [241, 79] on input "text" at bounding box center [501, 73] width 687 height 23
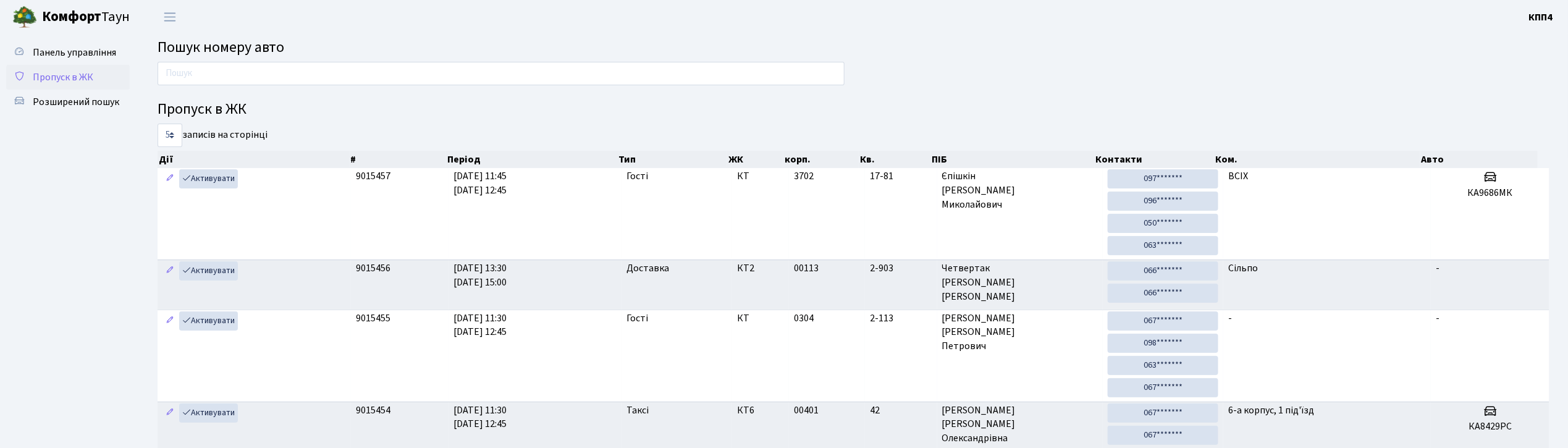
click at [87, 70] on span "Пропуск в ЖК" at bounding box center [62, 77] width 61 height 14
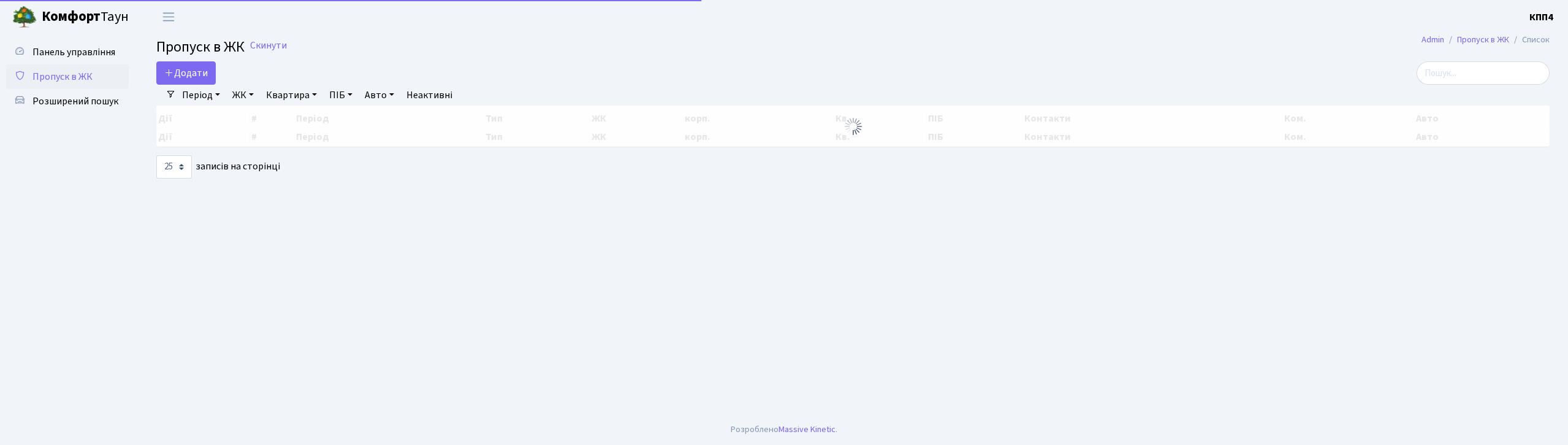
select select "25"
click at [196, 72] on span "Додати" at bounding box center [186, 72] width 43 height 14
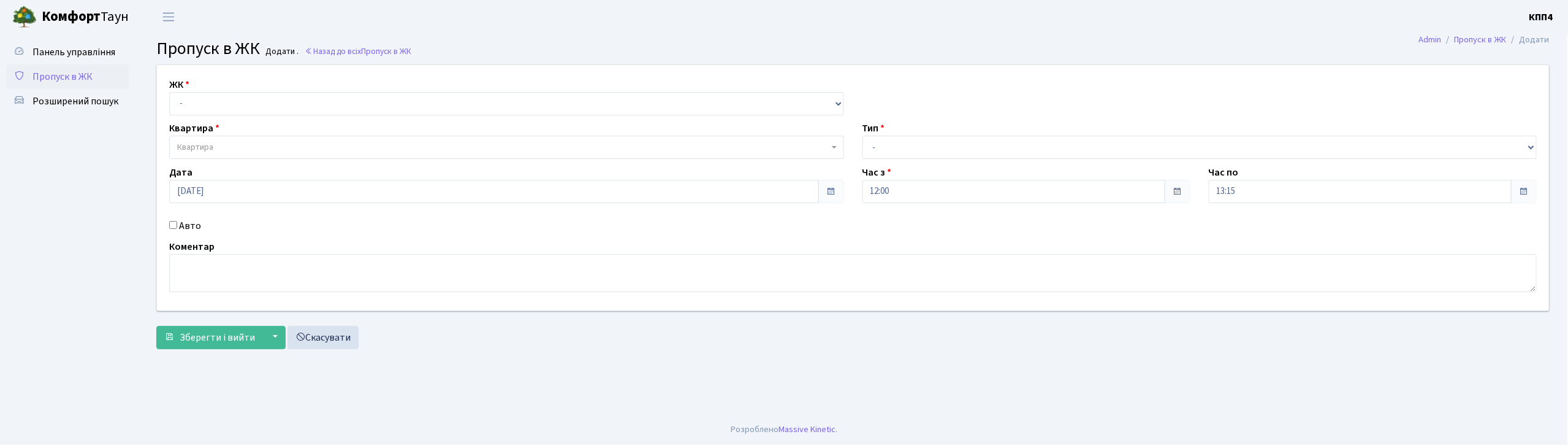
click at [177, 224] on input "Авто" at bounding box center [173, 225] width 8 height 8
checkbox input "true"
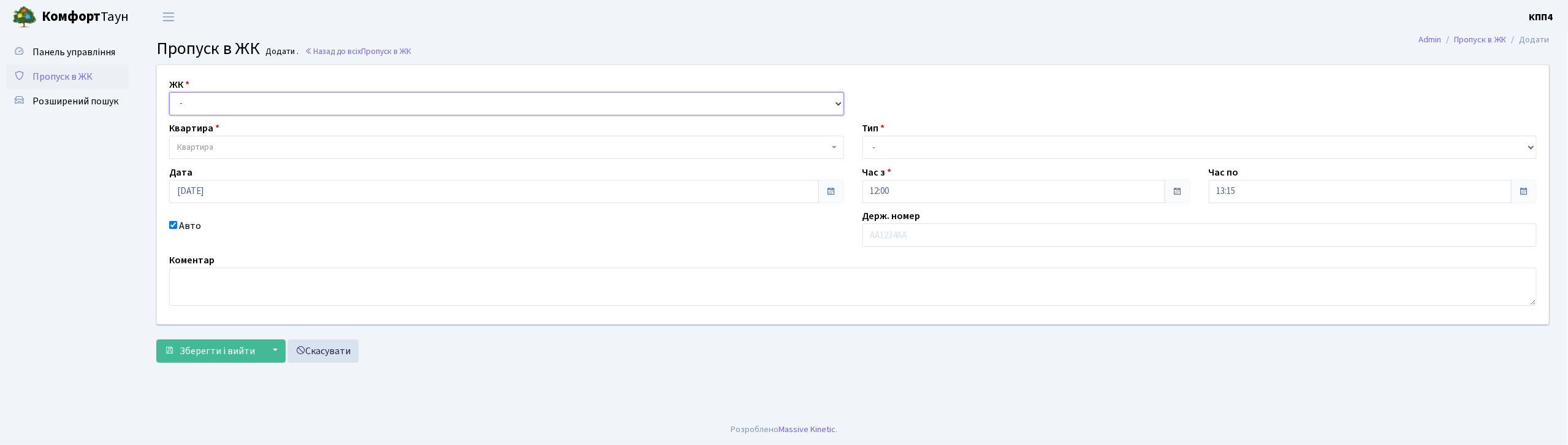
click at [192, 106] on select "- КТ, вул. Регенераторна, 4 КТ2, просп. [STREET_ADDRESS] [STREET_ADDRESS] [PERS…" at bounding box center [506, 103] width 675 height 23
select select "271"
click at [169, 92] on select "- КТ, вул. Регенераторна, 4 КТ2, просп. [STREET_ADDRESS] [STREET_ADDRESS] [PERS…" at bounding box center [506, 103] width 675 height 23
select select
click at [196, 146] on span "Квартира" at bounding box center [195, 146] width 36 height 12
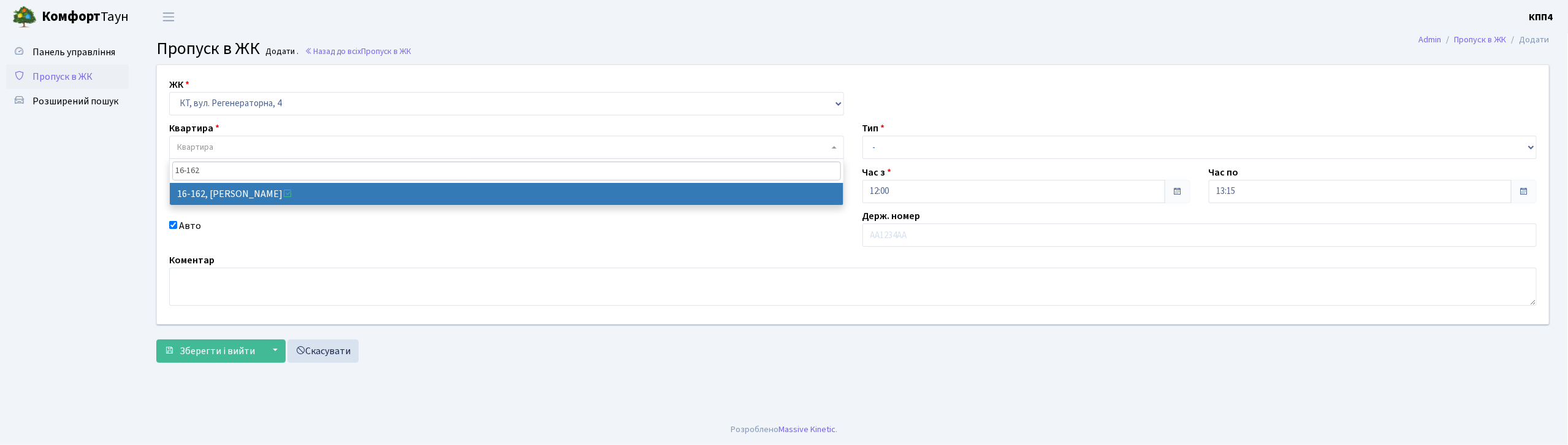
type input "16-162"
select select "8723"
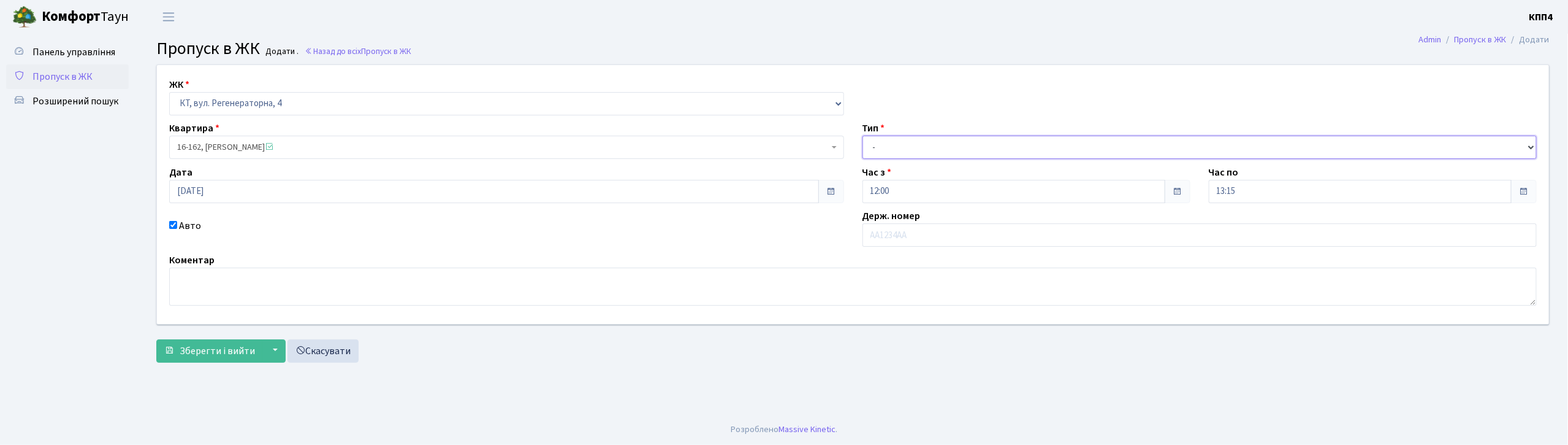
click at [910, 154] on select "- Доставка Таксі Гості Сервіс" at bounding box center [1200, 146] width 675 height 23
select select "1"
click at [863, 135] on select "- Доставка Таксі Гості Сервіс" at bounding box center [1200, 146] width 675 height 23
click at [200, 356] on span "Зберегти і вийти" at bounding box center [217, 351] width 76 height 14
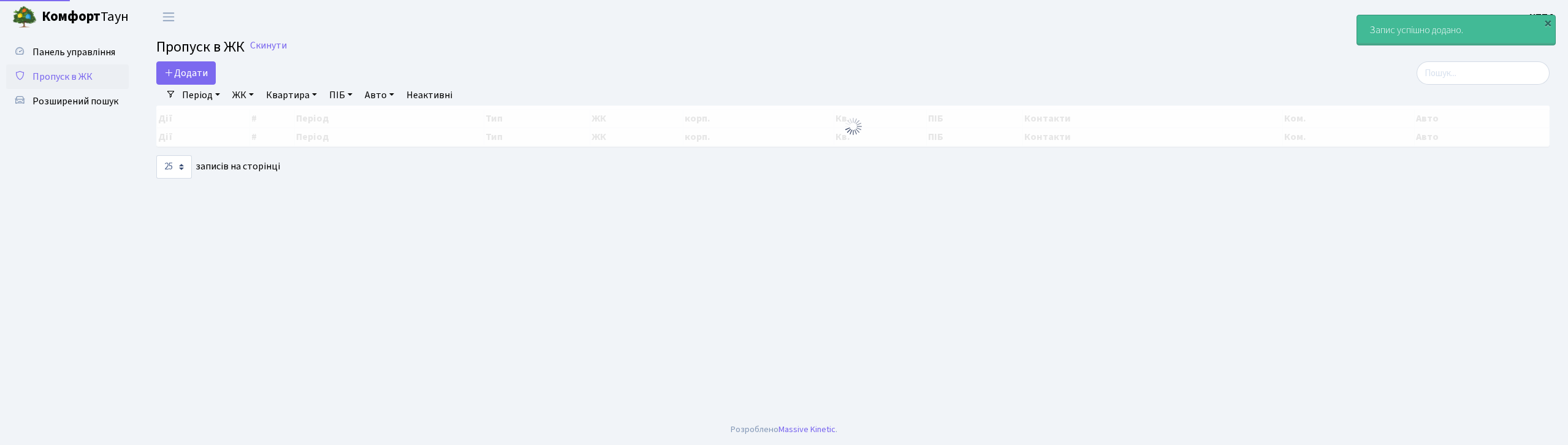
select select "25"
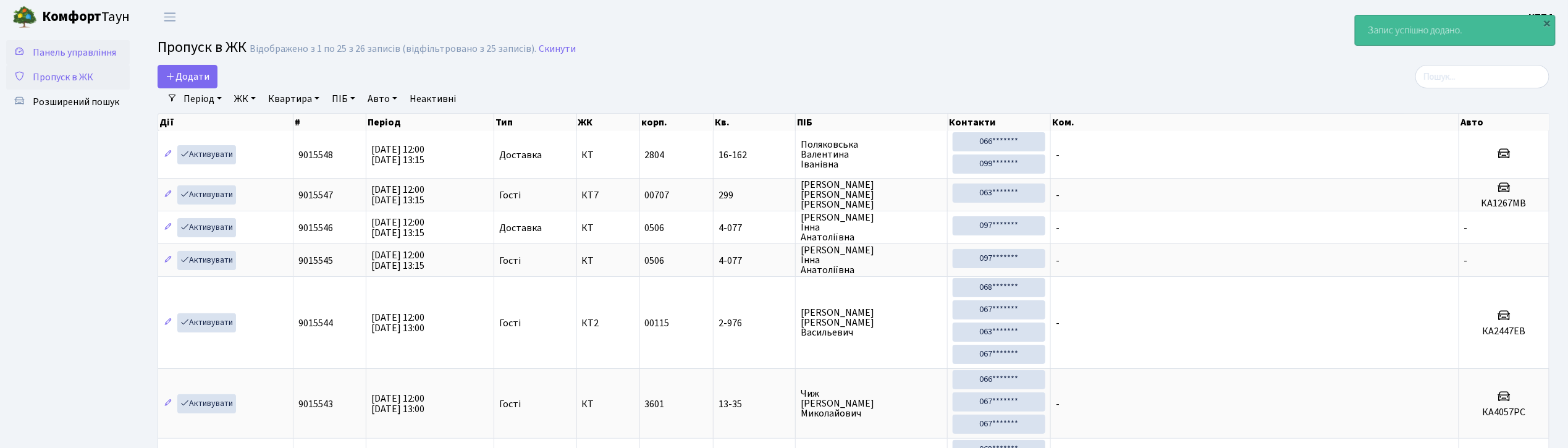
click at [92, 50] on span "Панель управління" at bounding box center [74, 52] width 83 height 14
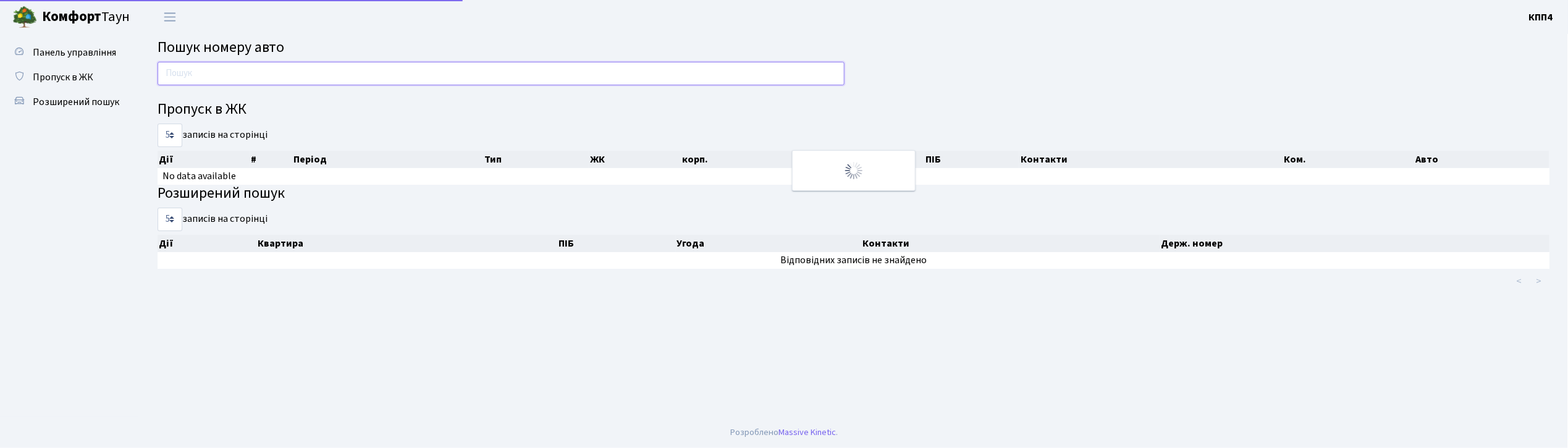
click at [196, 79] on input "text" at bounding box center [501, 73] width 687 height 23
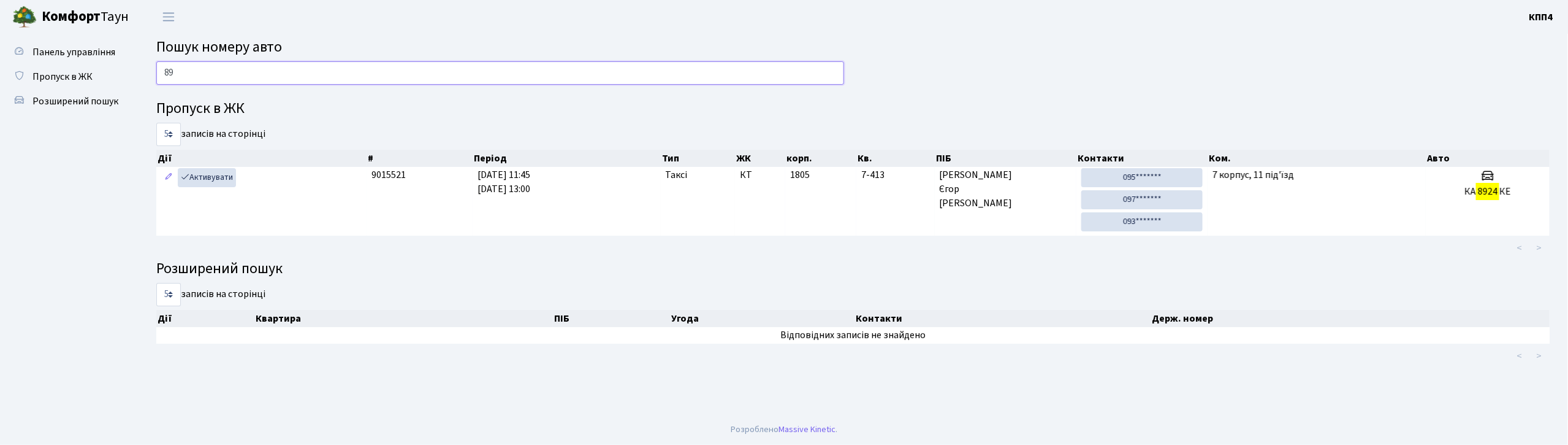
type input "8"
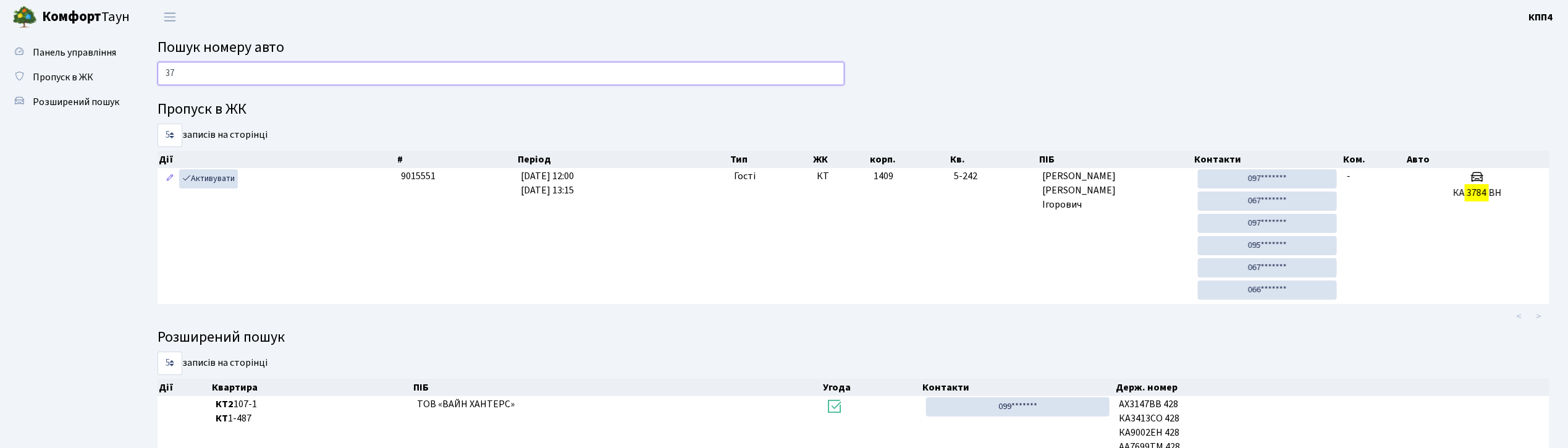
type input "3"
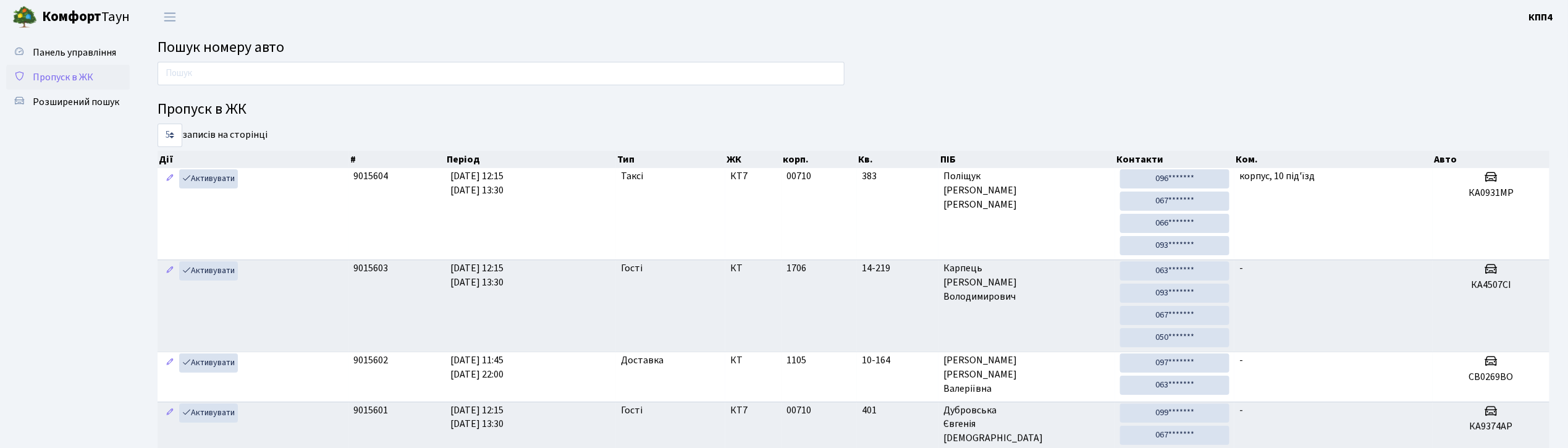
click at [61, 77] on span "Пропуск в ЖК" at bounding box center [62, 77] width 61 height 14
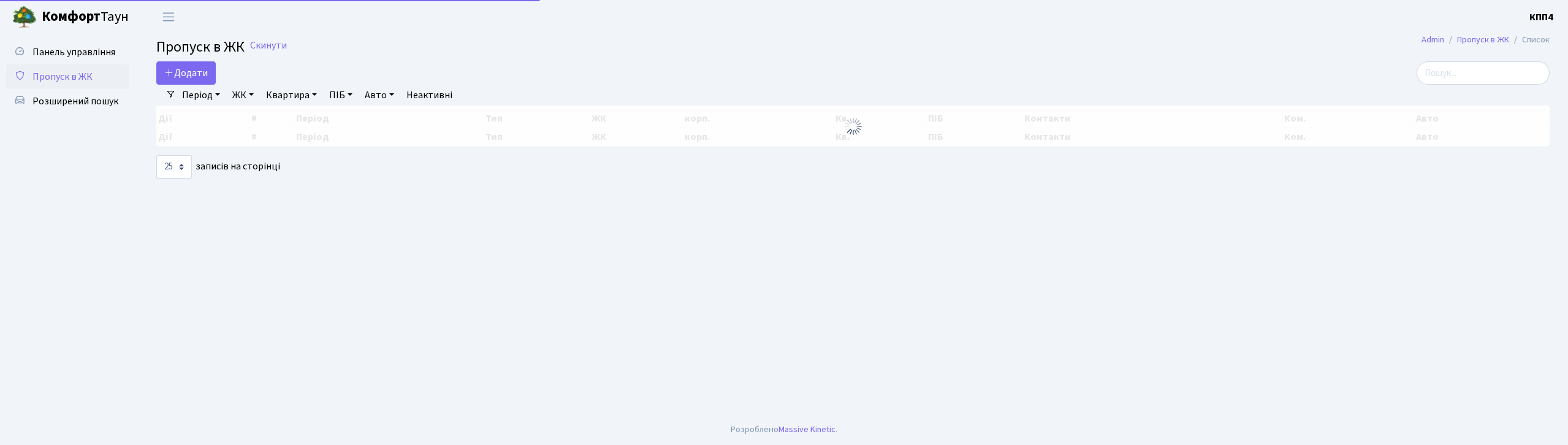
select select "25"
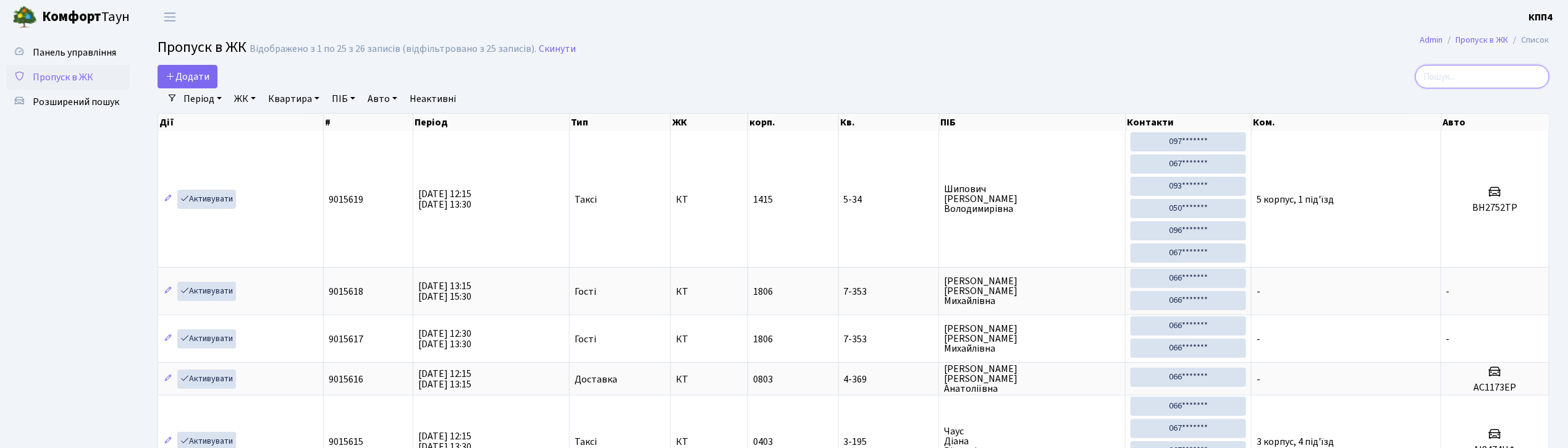
click at [1515, 75] on input "search" at bounding box center [1482, 76] width 134 height 23
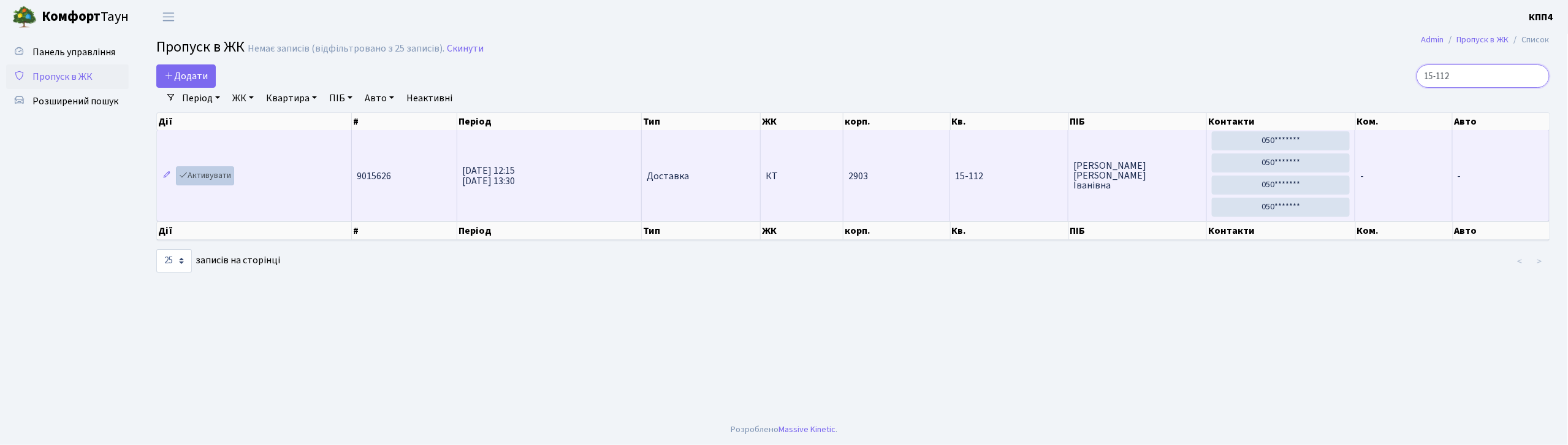
type input "15-112"
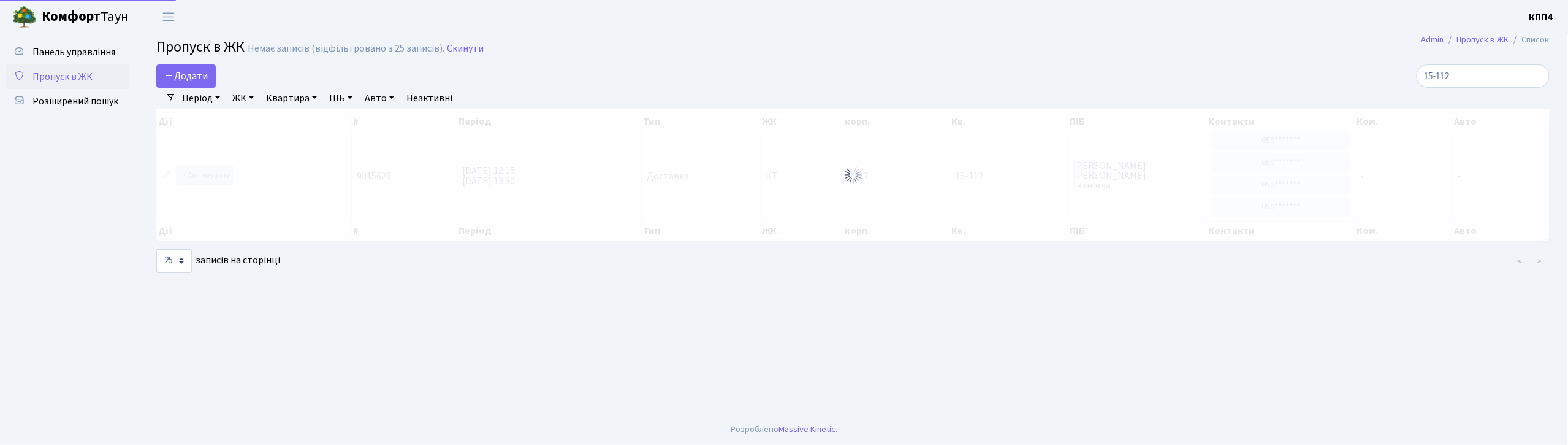
click at [215, 173] on div "Дії # Період Тип ЖК корп. Кв. ПІБ Контакти Ком. Авто Дії # Період Тип ЖК корп. …" at bounding box center [853, 176] width 1412 height 135
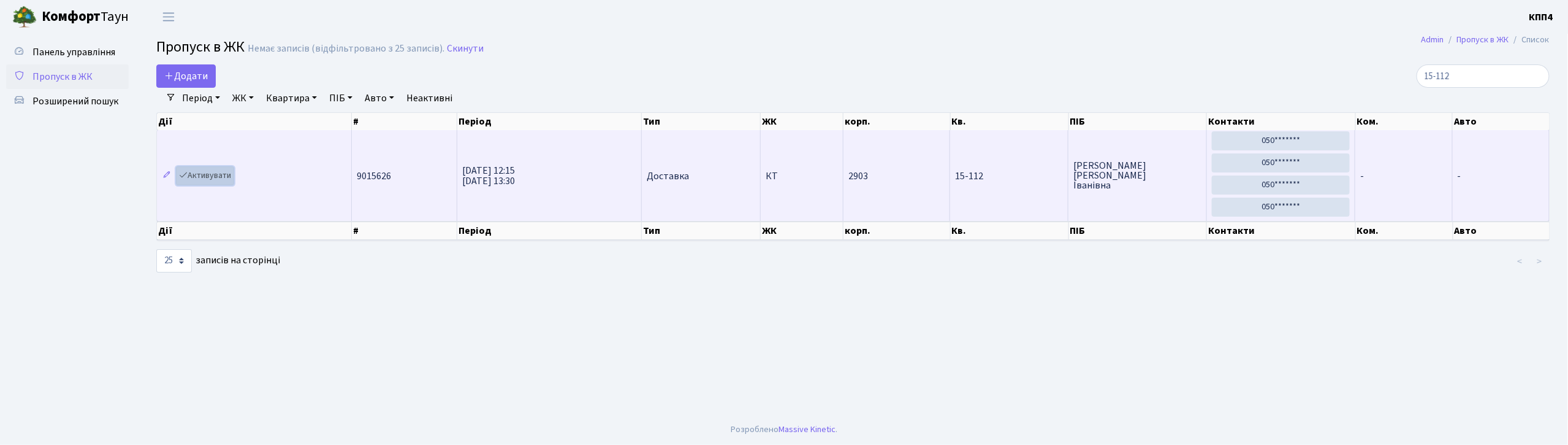
click at [211, 173] on link "Активувати" at bounding box center [205, 176] width 58 height 19
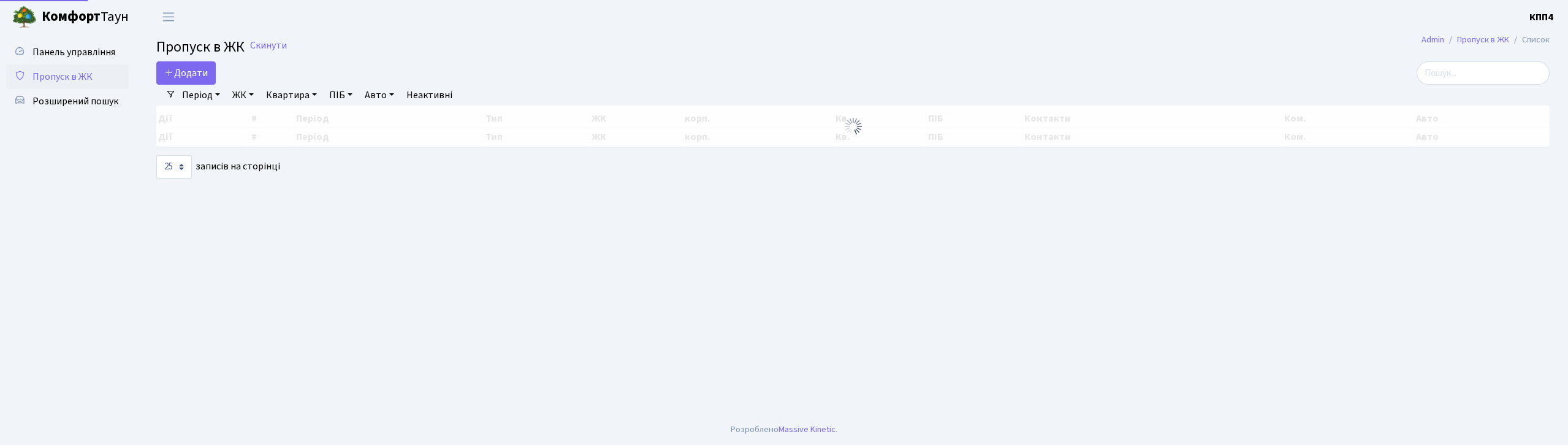
select select "25"
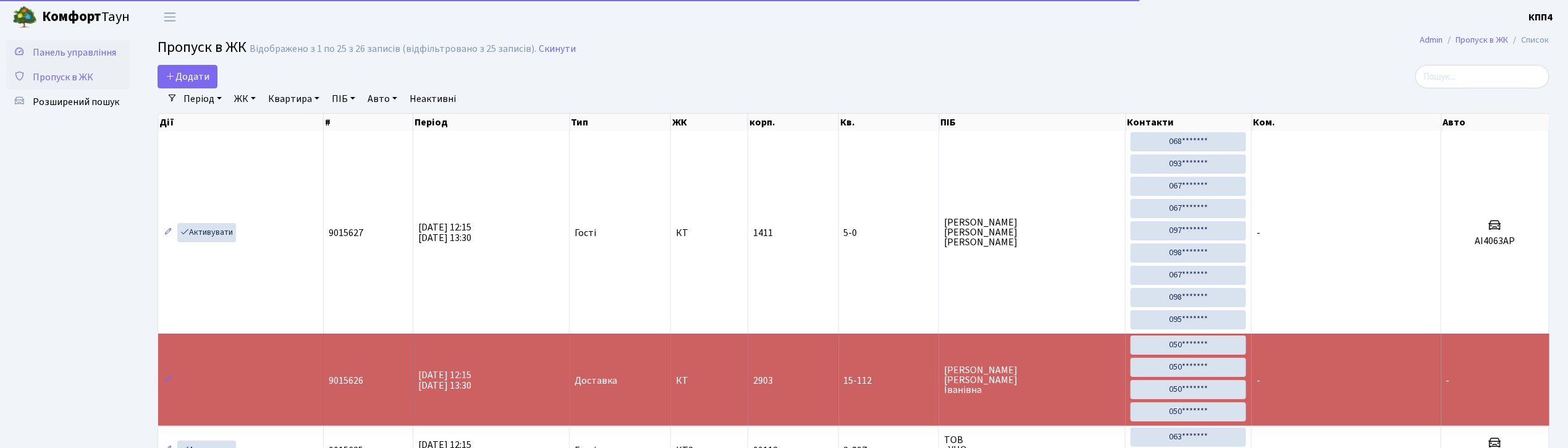
click at [101, 50] on span "Панель управління" at bounding box center [74, 52] width 83 height 14
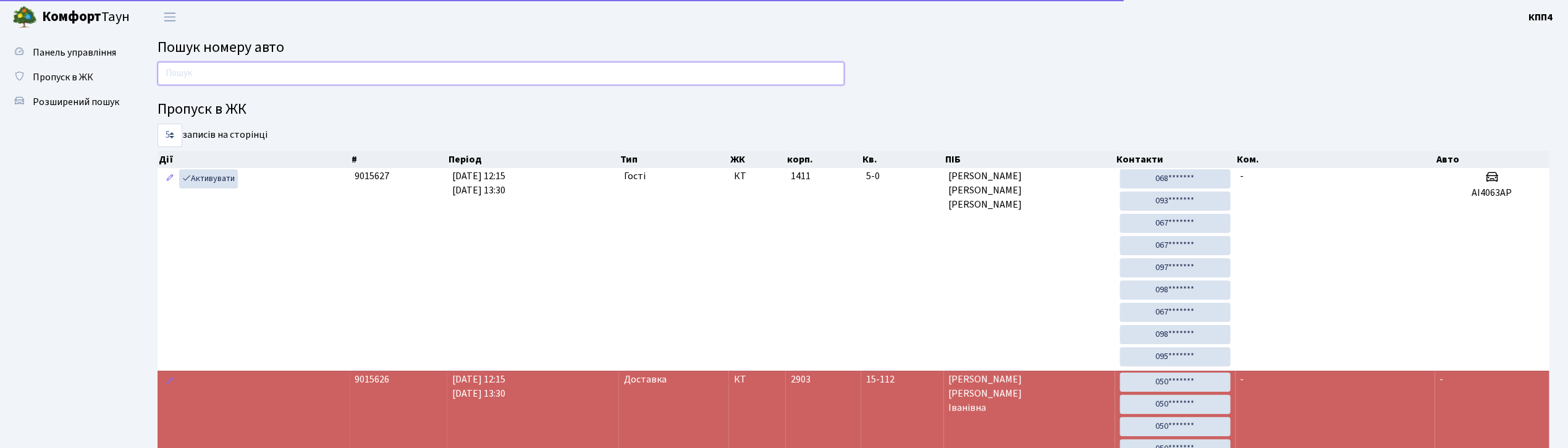
click at [220, 70] on input "text" at bounding box center [501, 73] width 687 height 23
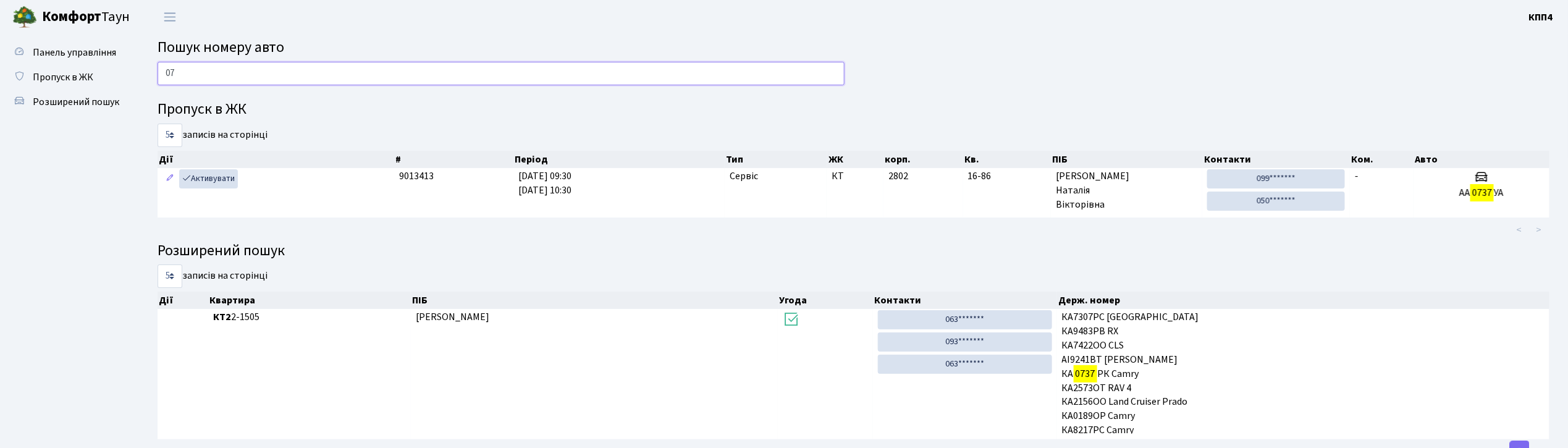
type input "0"
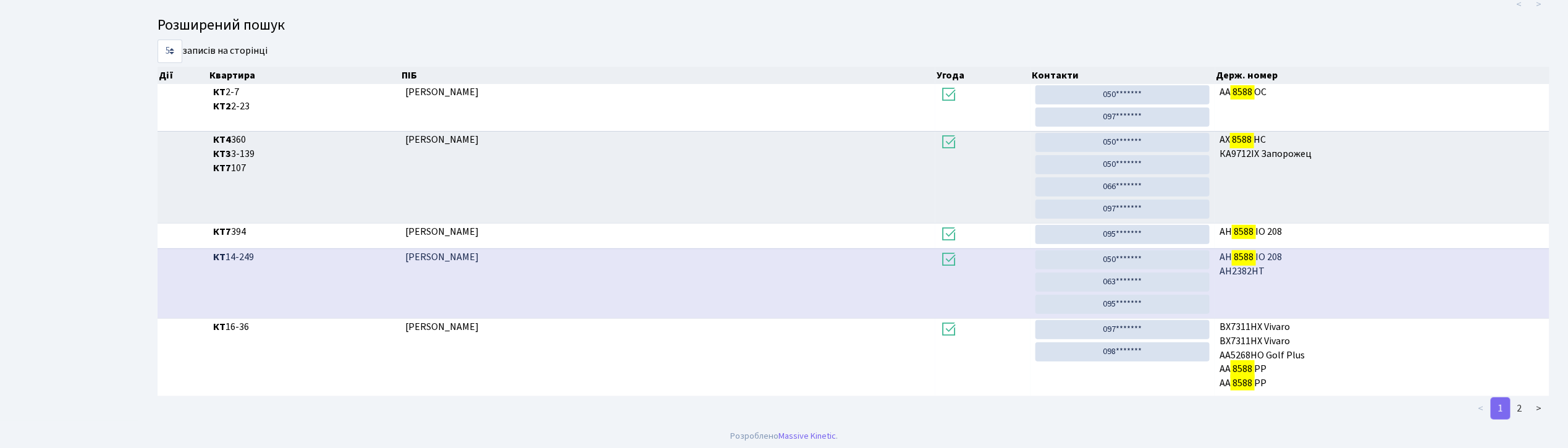
scroll to position [201, 0]
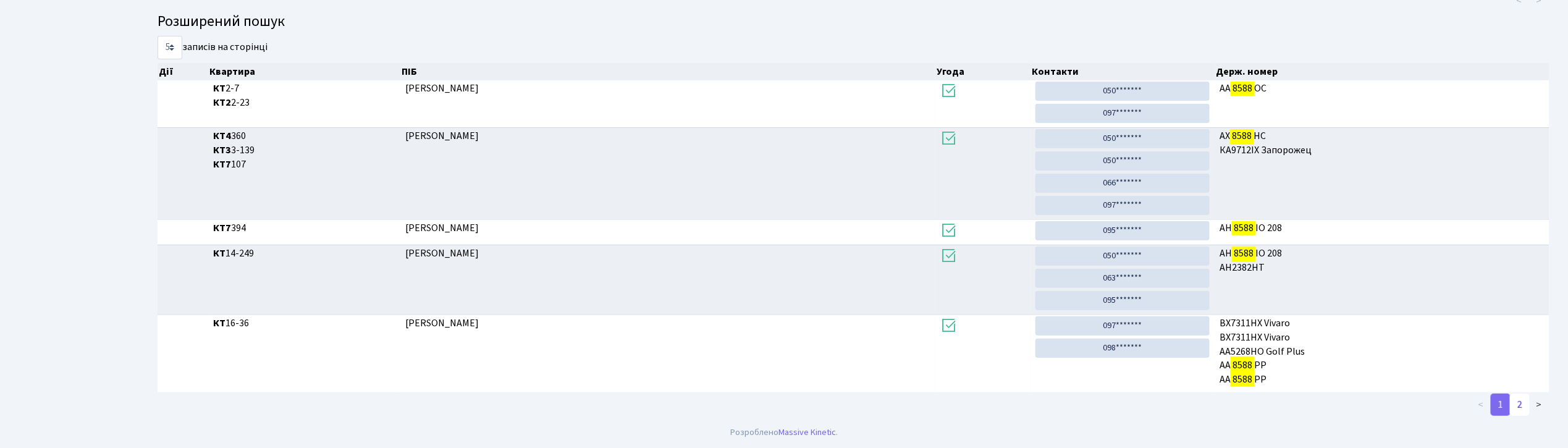
click at [1520, 405] on link "2" at bounding box center [1519, 404] width 19 height 22
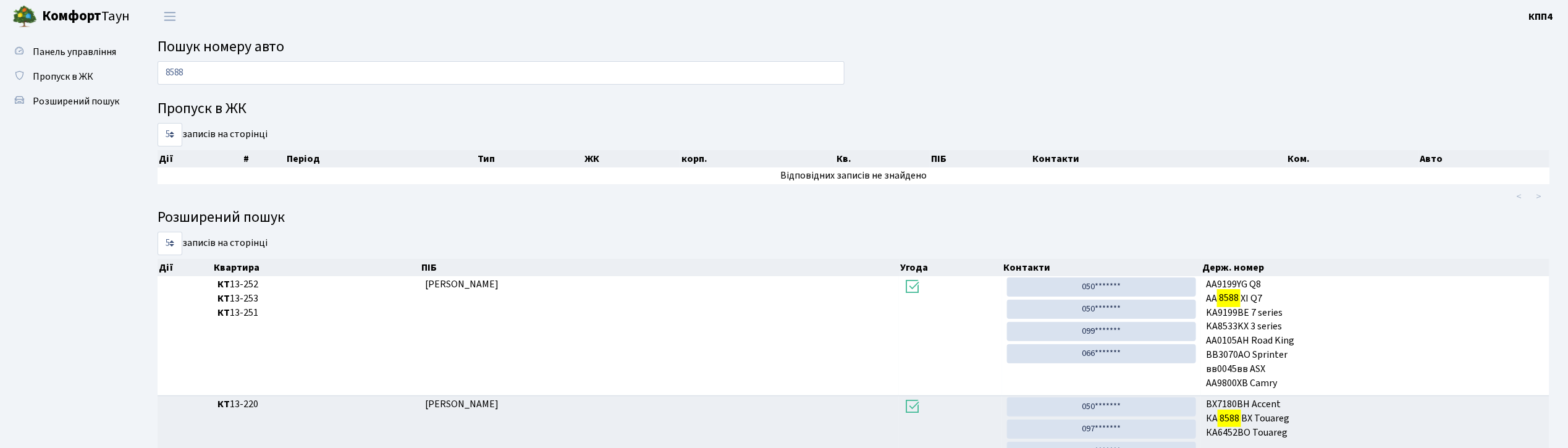
scroll to position [0, 0]
click at [297, 75] on input "8588" at bounding box center [501, 73] width 687 height 23
type input "8"
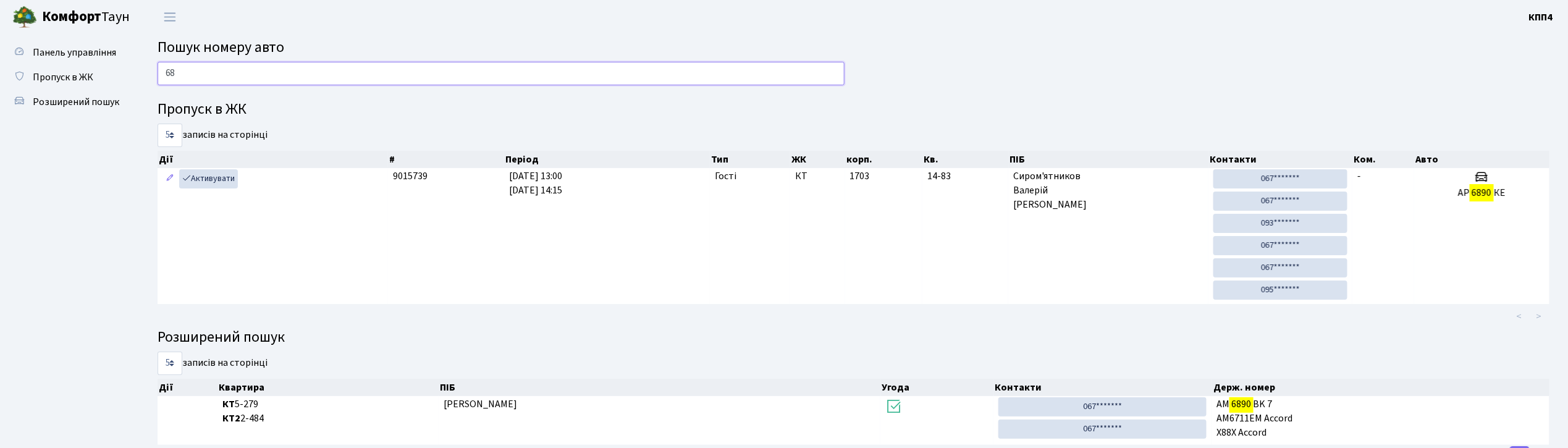
type input "6"
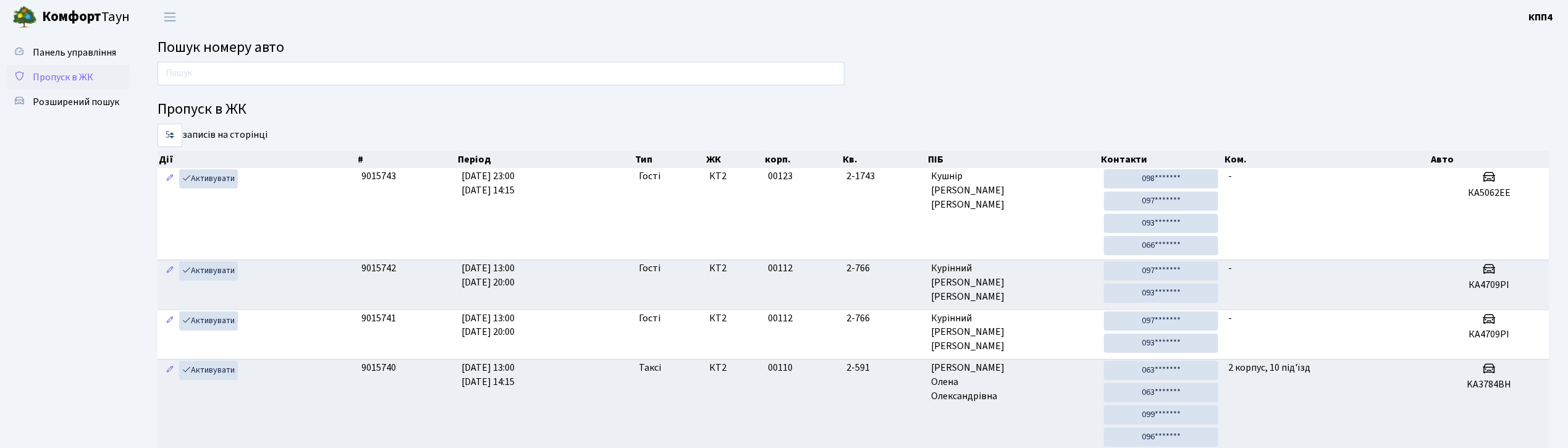
click at [66, 70] on span "Пропуск в ЖК" at bounding box center [62, 77] width 61 height 14
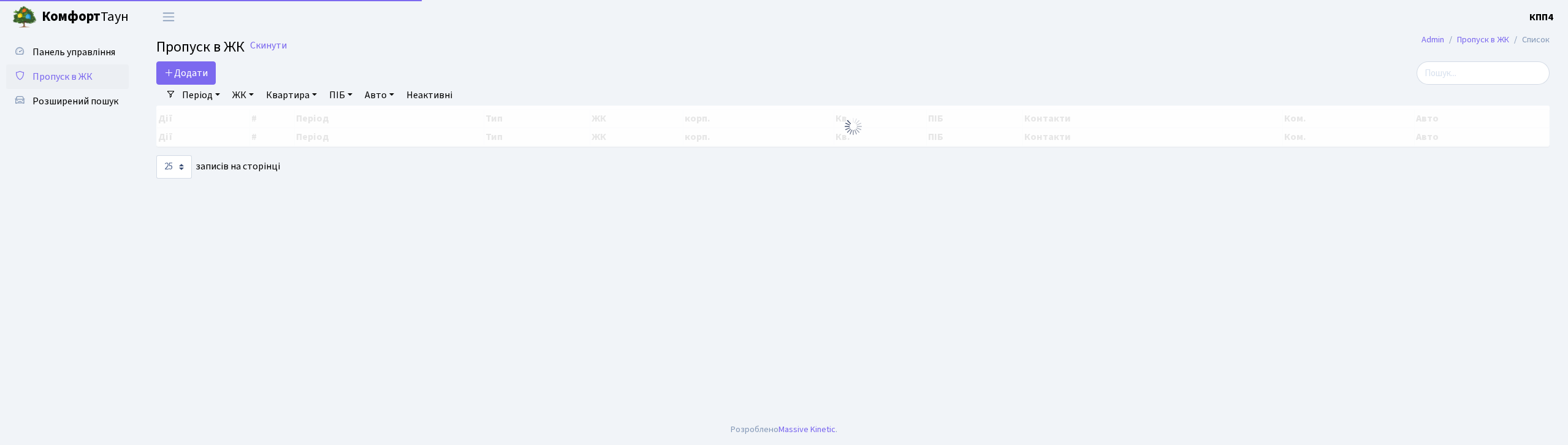
select select "25"
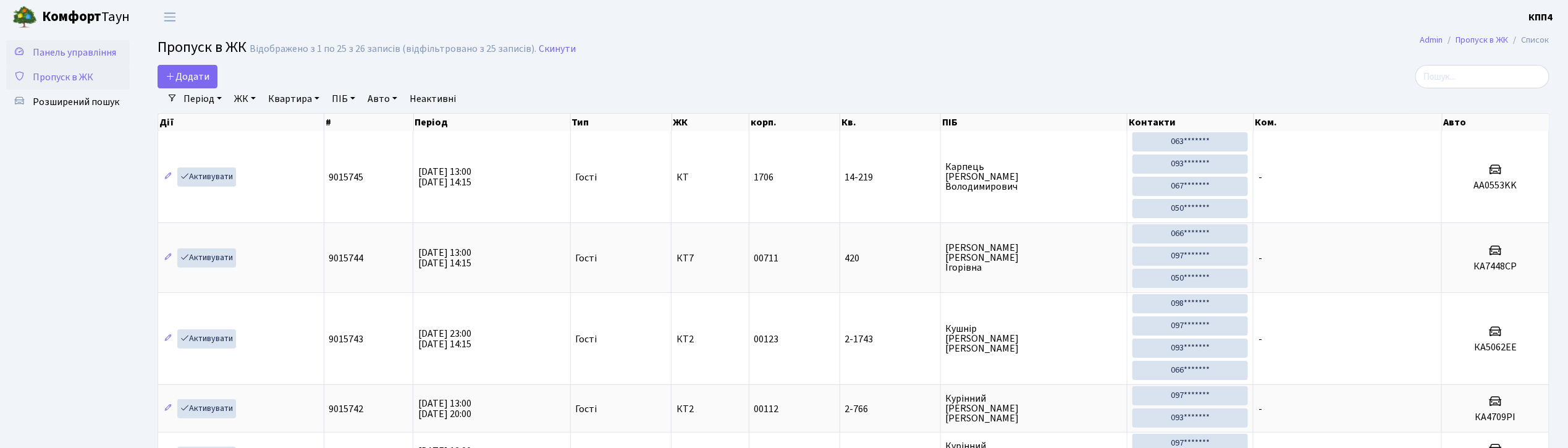
click at [77, 52] on span "Панель управління" at bounding box center [74, 52] width 83 height 14
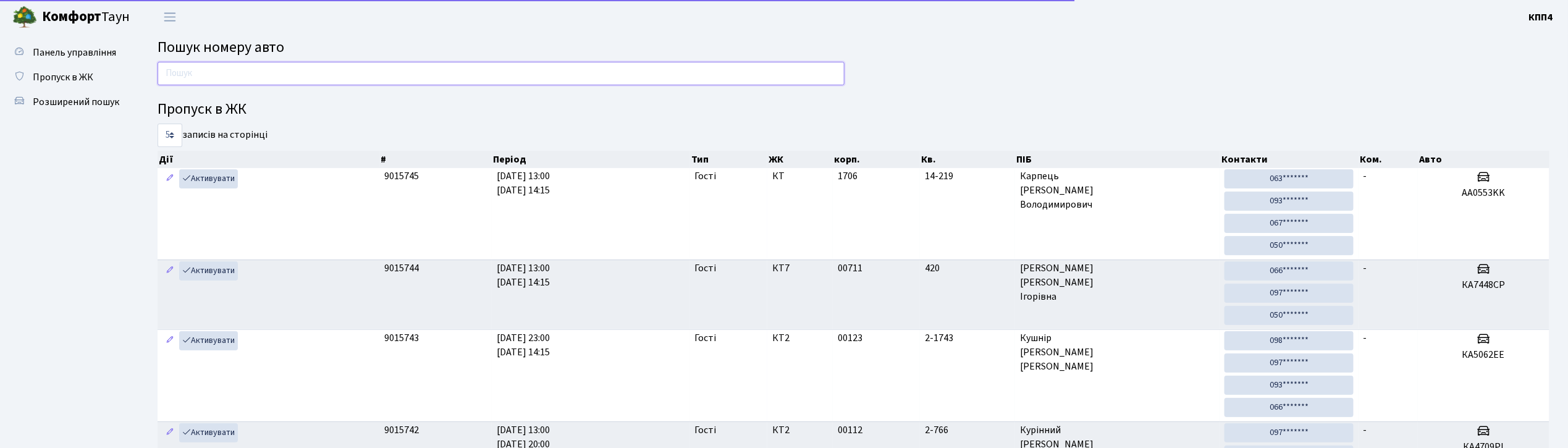
click at [231, 77] on input "text" at bounding box center [501, 73] width 687 height 23
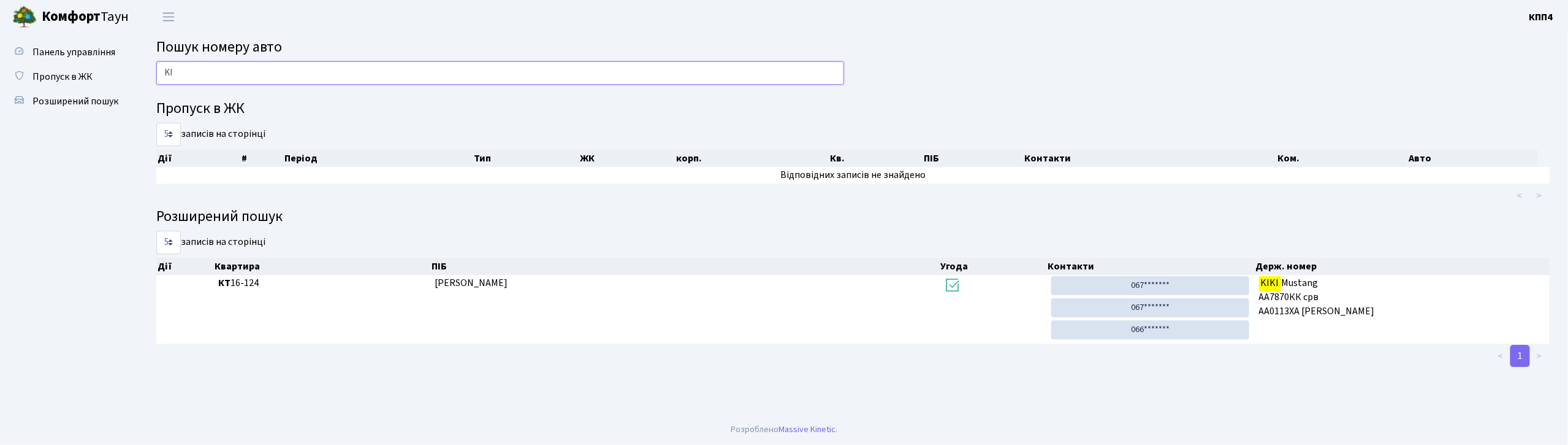
type input "K"
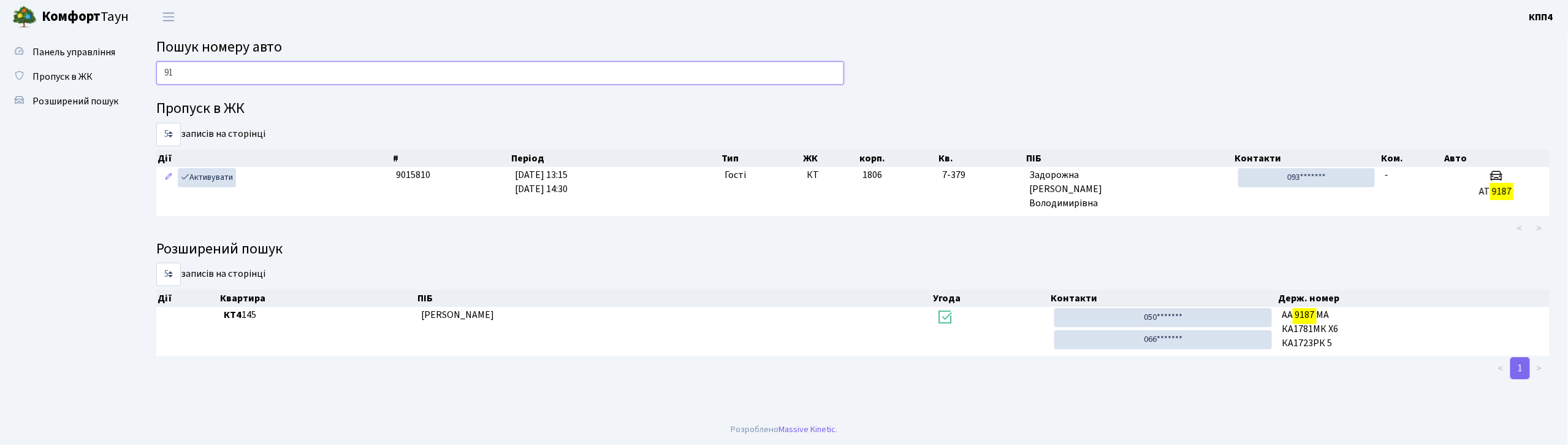
type input "9"
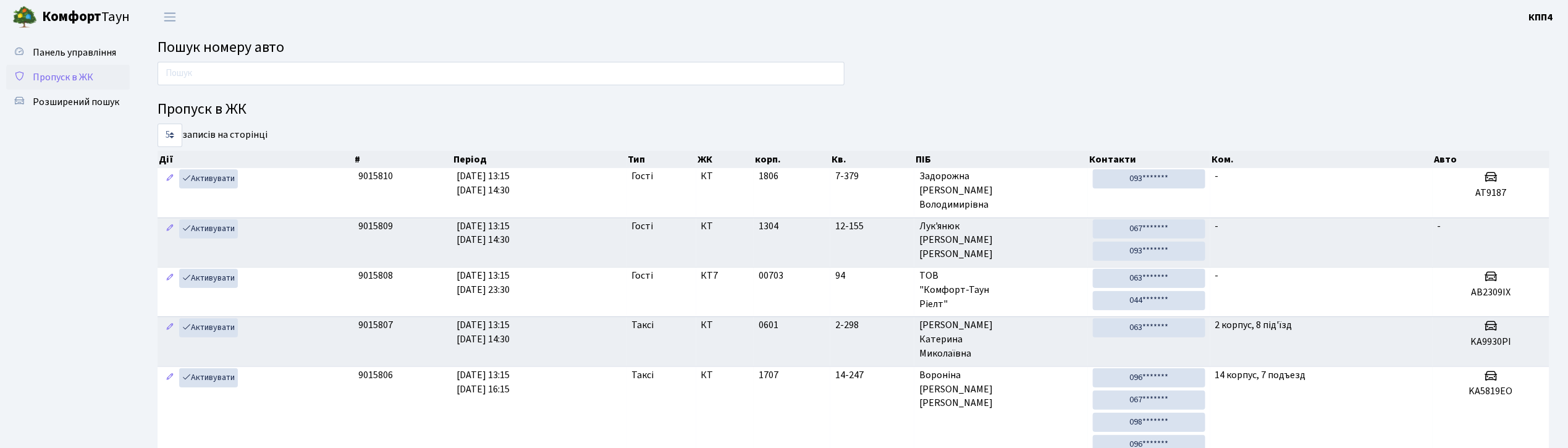
click at [49, 77] on span "Пропуск в ЖК" at bounding box center [62, 77] width 61 height 14
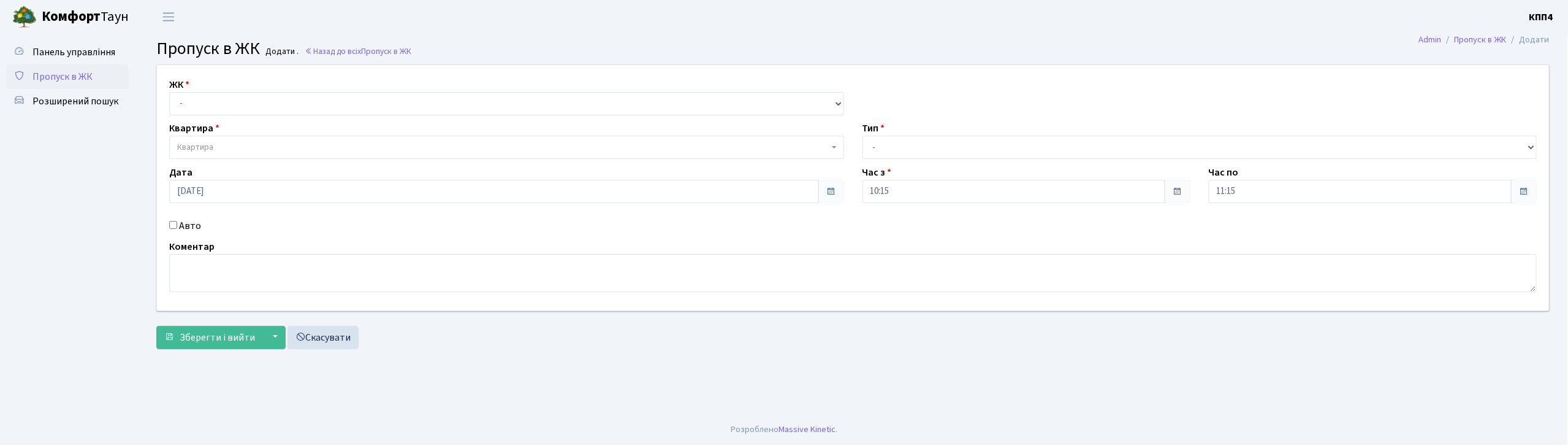
click at [174, 226] on input "Авто" at bounding box center [173, 225] width 8 height 8
checkbox input "true"
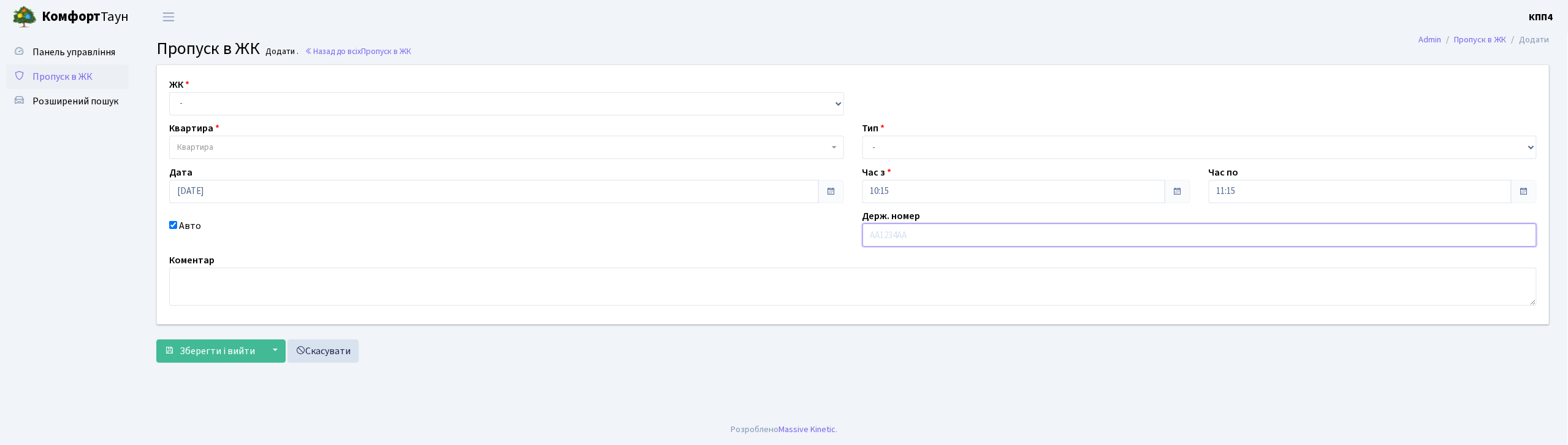
click at [901, 229] on input "text" at bounding box center [1200, 235] width 675 height 23
type input "КА4550ІС"
click at [651, 278] on textarea at bounding box center [852, 286] width 1368 height 38
type textarea "БІЛИЙ ФОРД"
click at [280, 91] on div "ЖК - КТ, вул. Регенераторна, 4 КТ2, просп. Соборності, 17 КТ3, вул. Березнева, …" at bounding box center [507, 96] width 693 height 38
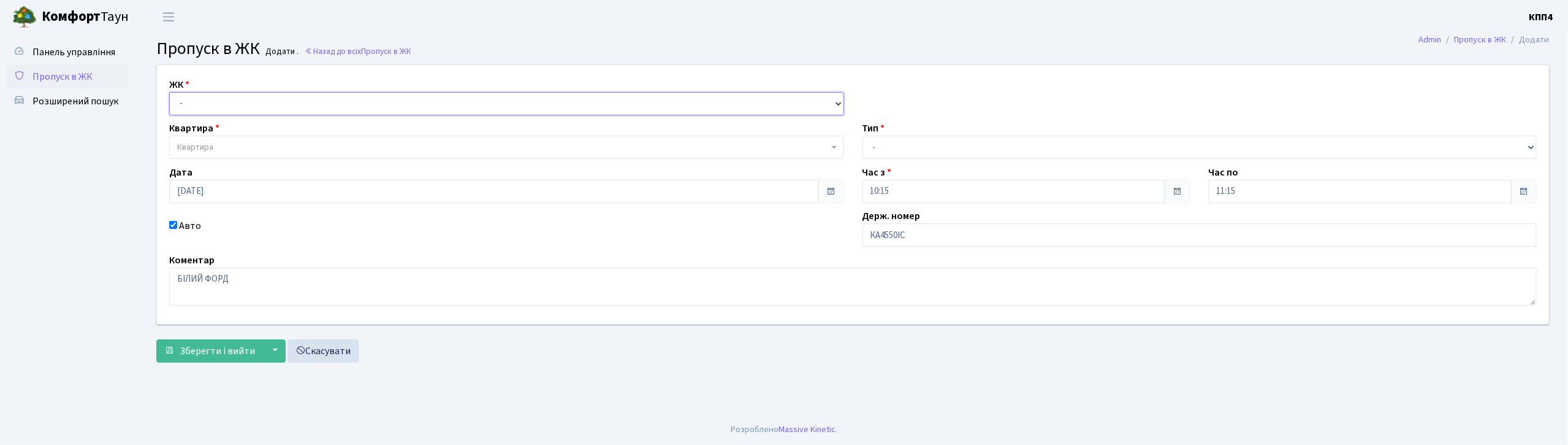
click at [273, 105] on select "- КТ, вул. Регенераторна, 4 КТ2, просп. Соборності, 17 КТ3, вул. Березнева, 16 …" at bounding box center [506, 103] width 675 height 23
select select "271"
click at [169, 92] on select "- КТ, вул. Регенераторна, 4 КТ2, просп. Соборності, 17 КТ3, вул. Березнева, 16 …" at bounding box center [506, 103] width 675 height 23
select select
click at [275, 143] on span "Квартира" at bounding box center [503, 146] width 651 height 12
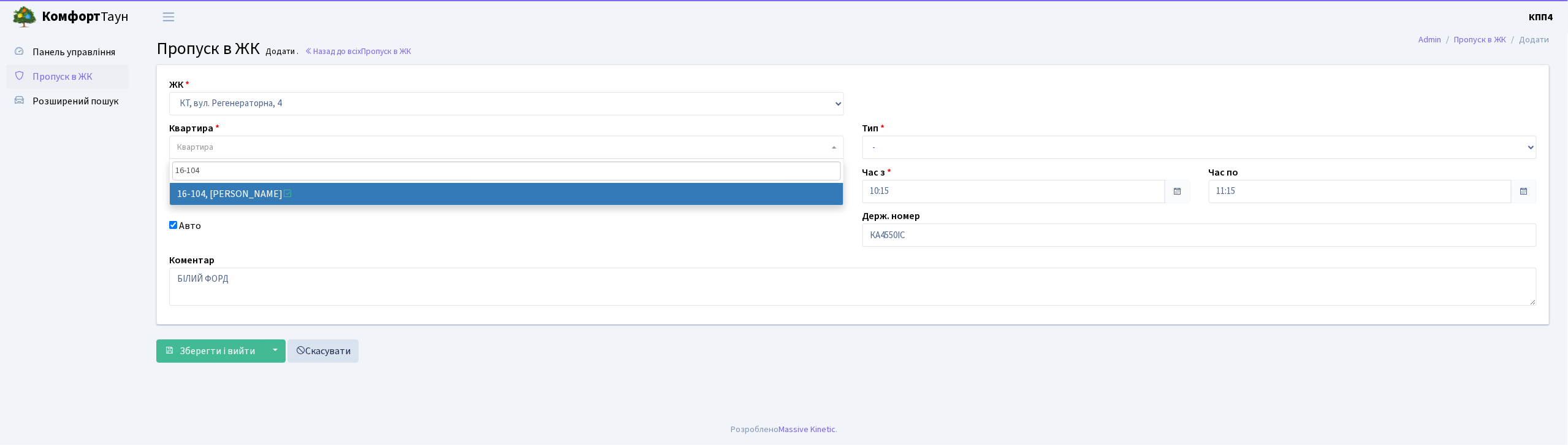
type input "16-104"
select select "8665"
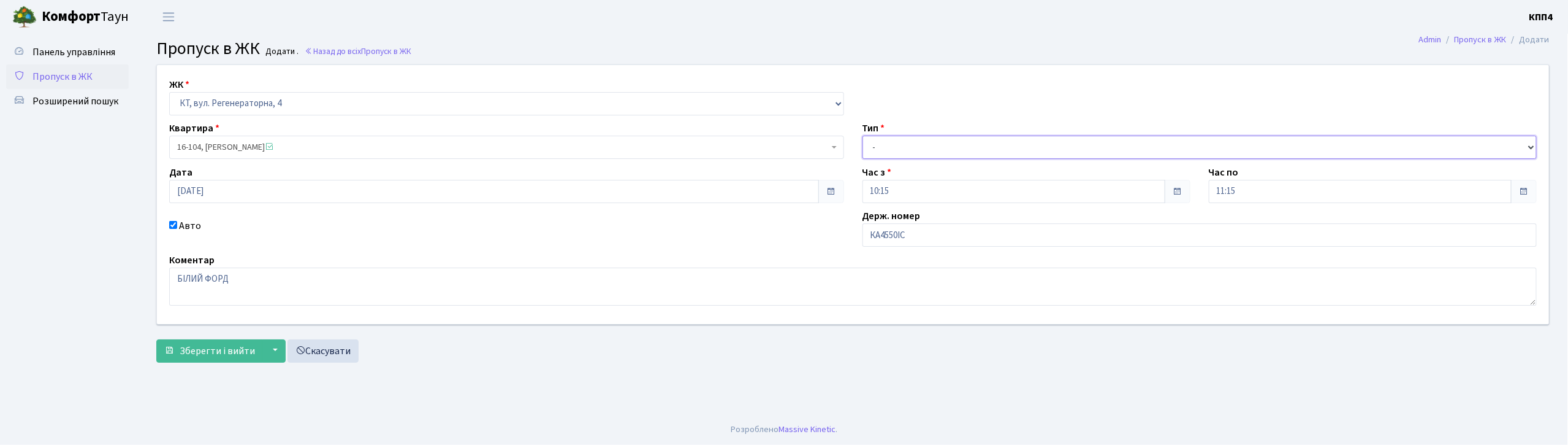
drag, startPoint x: 935, startPoint y: 143, endPoint x: 938, endPoint y: 157, distance: 14.3
click at [935, 146] on select "- Доставка Таксі Гості Сервіс" at bounding box center [1200, 146] width 675 height 23
select select "3"
click at [863, 135] on select "- Доставка Таксі Гості Сервіс" at bounding box center [1200, 146] width 675 height 23
click at [224, 357] on button "Зберегти і вийти" at bounding box center [209, 351] width 107 height 23
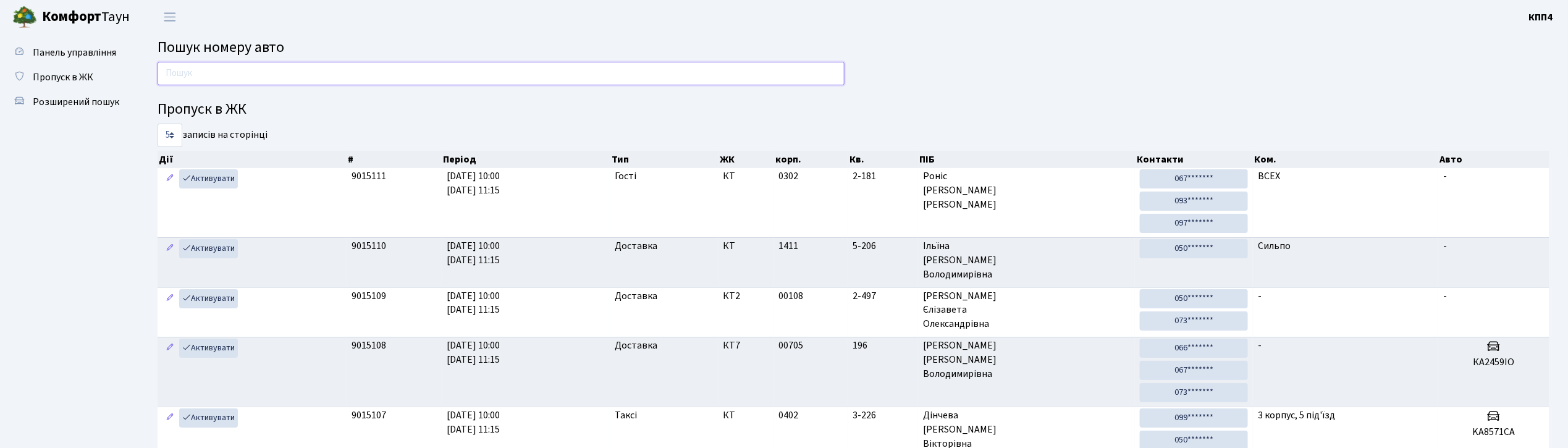
drag, startPoint x: 271, startPoint y: 71, endPoint x: 271, endPoint y: 63, distance: 8.0
click at [271, 71] on input "text" at bounding box center [501, 73] width 687 height 23
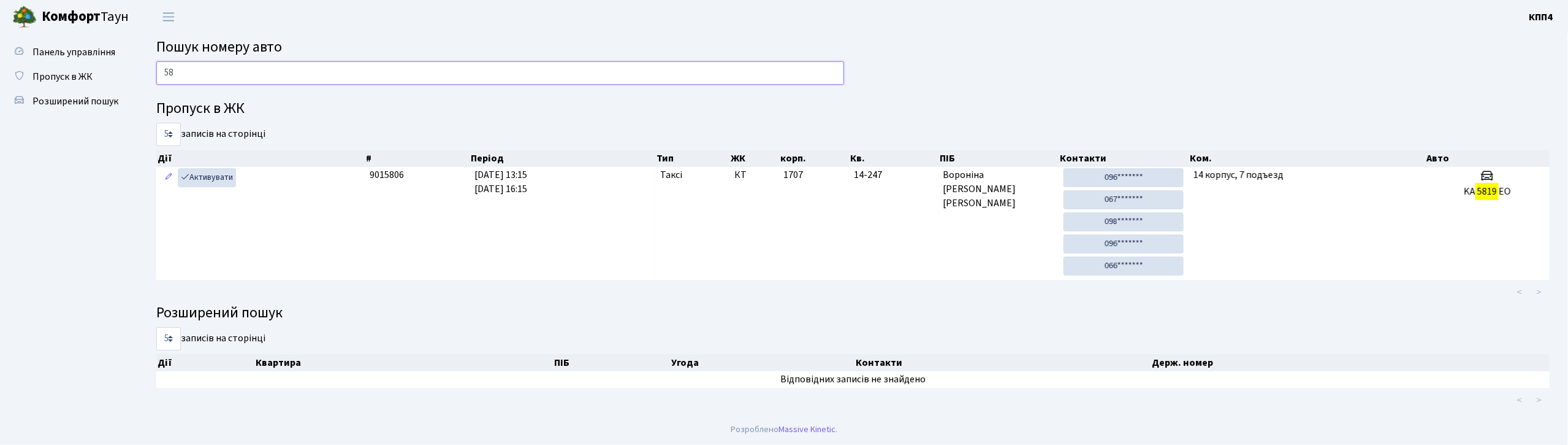
type input "5"
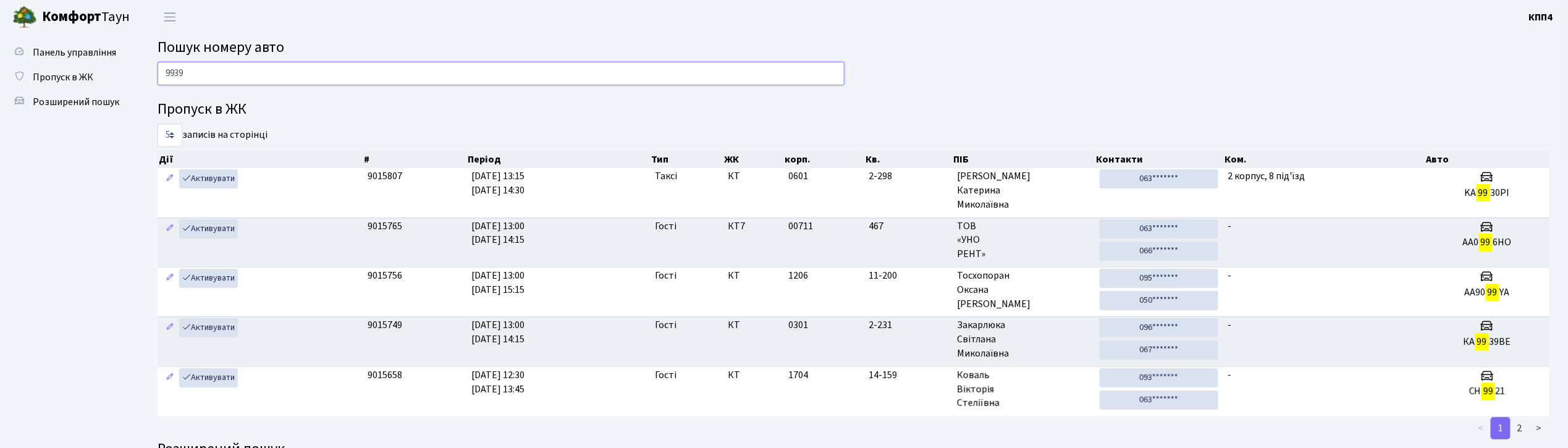
type input "9939"
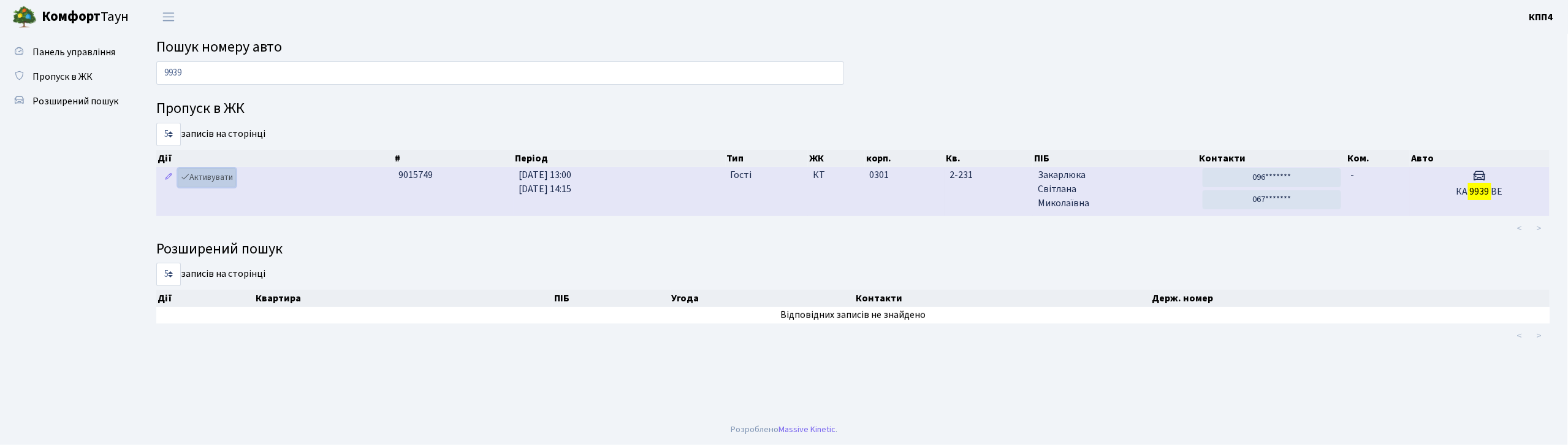
click at [211, 177] on link "Активувати" at bounding box center [207, 178] width 58 height 19
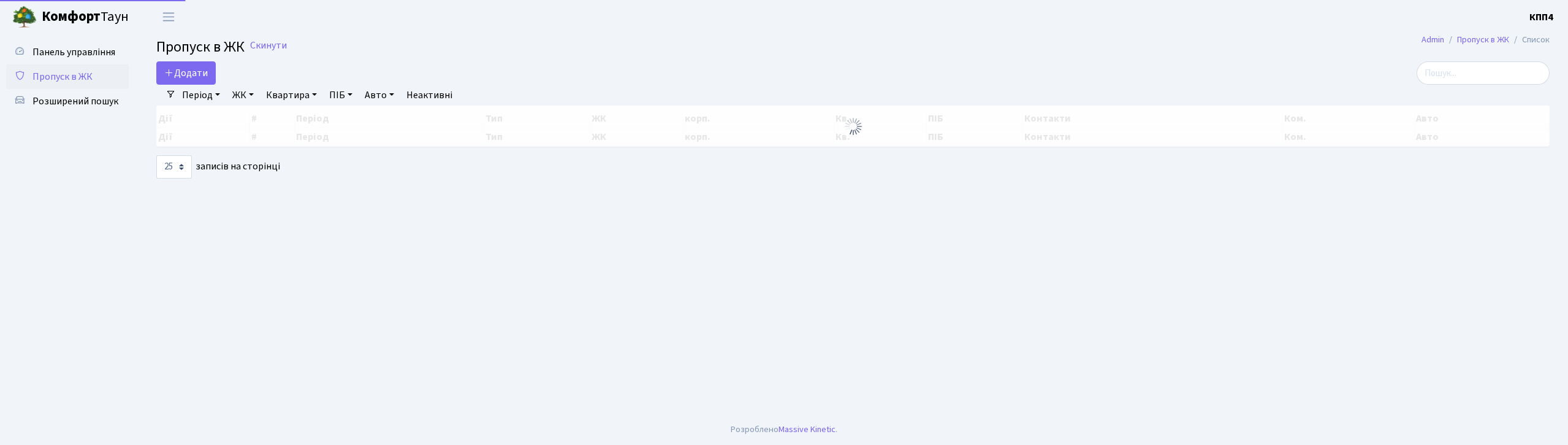
select select "25"
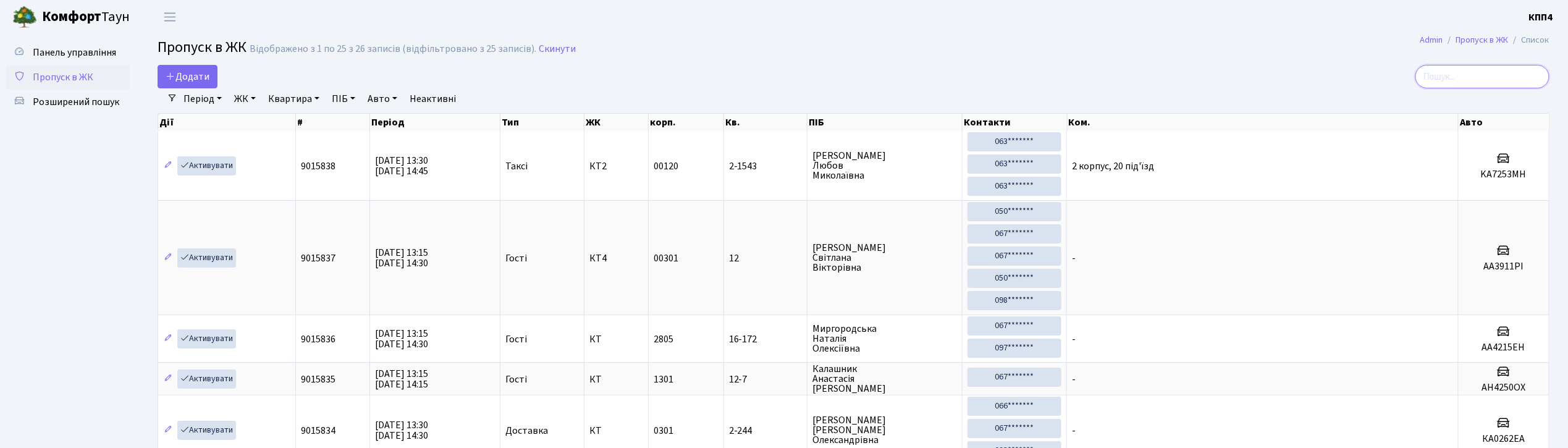
click at [1490, 75] on input "search" at bounding box center [1482, 76] width 134 height 23
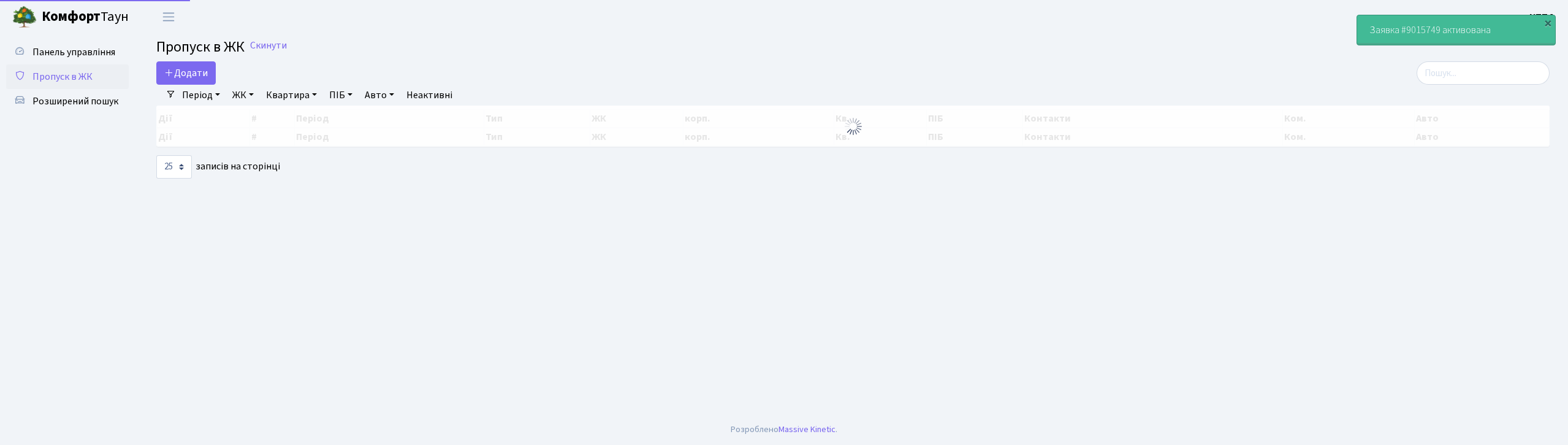
select select "25"
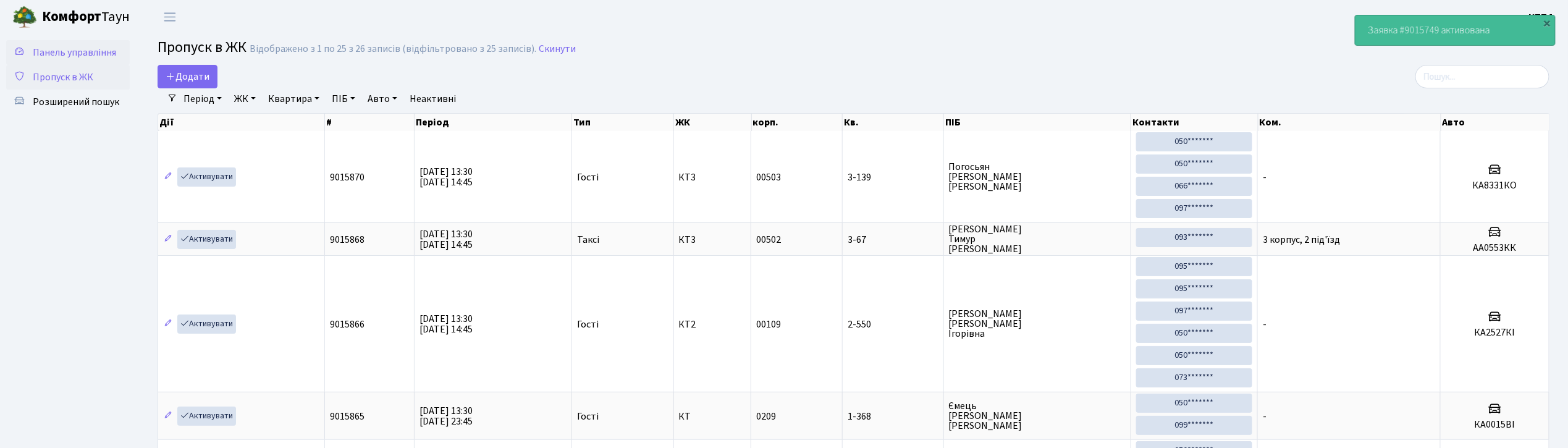
click at [84, 43] on link "Панель управління" at bounding box center [68, 53] width 123 height 24
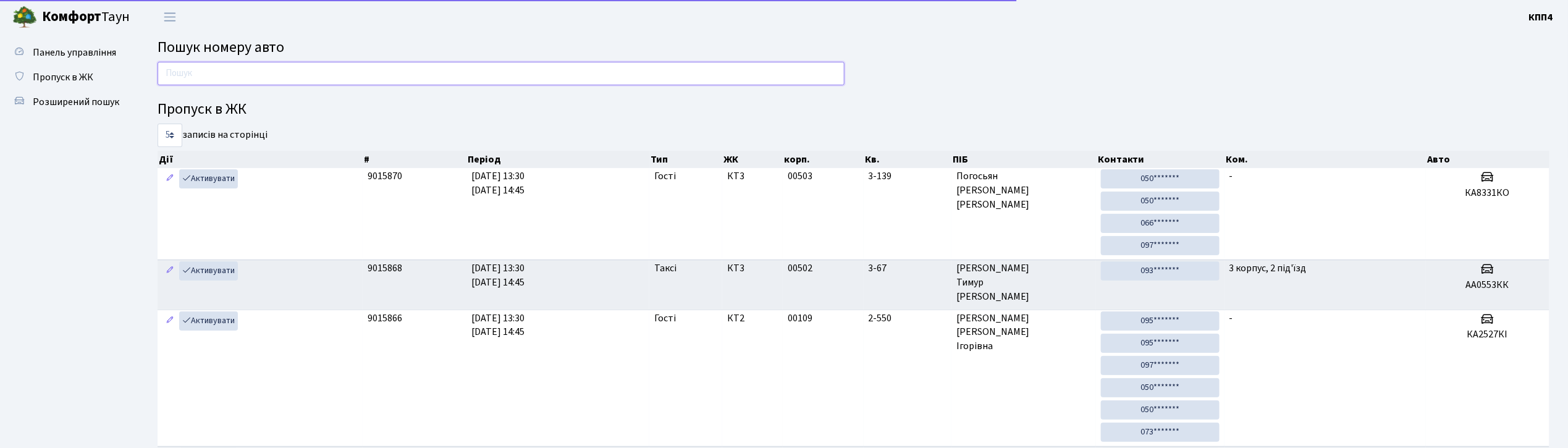
click at [263, 83] on input "text" at bounding box center [501, 73] width 687 height 23
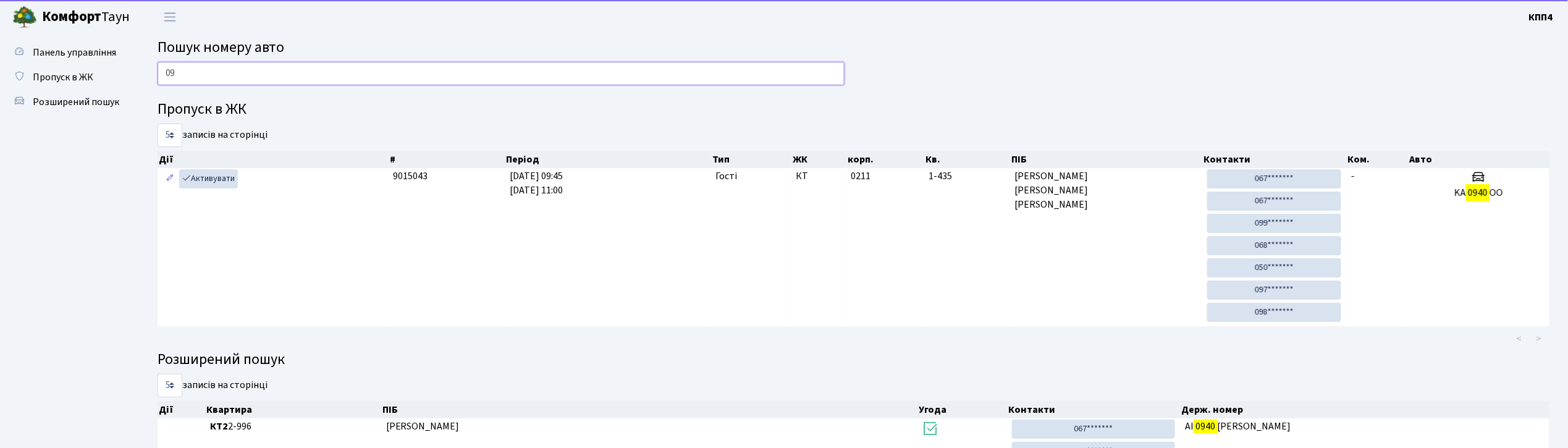
type input "0"
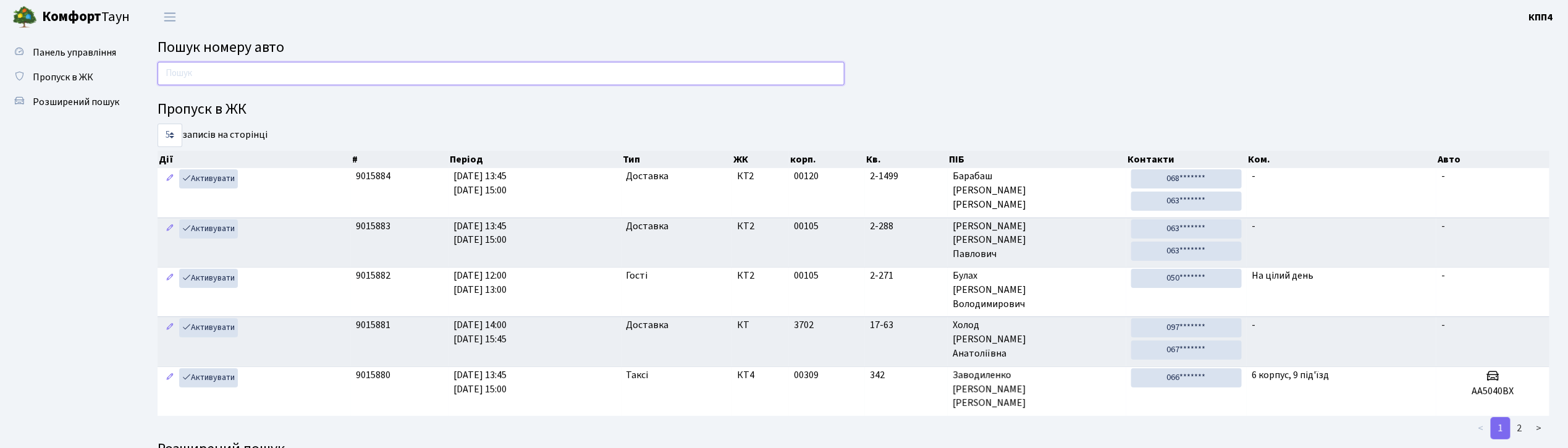
click at [717, 83] on input "text" at bounding box center [501, 73] width 687 height 23
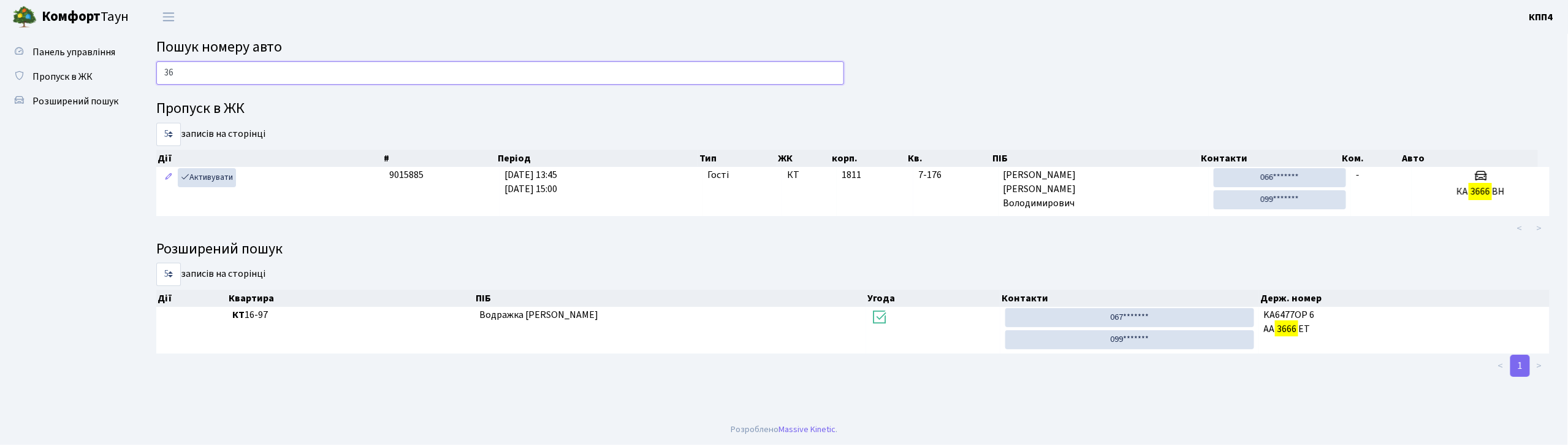
type input "3"
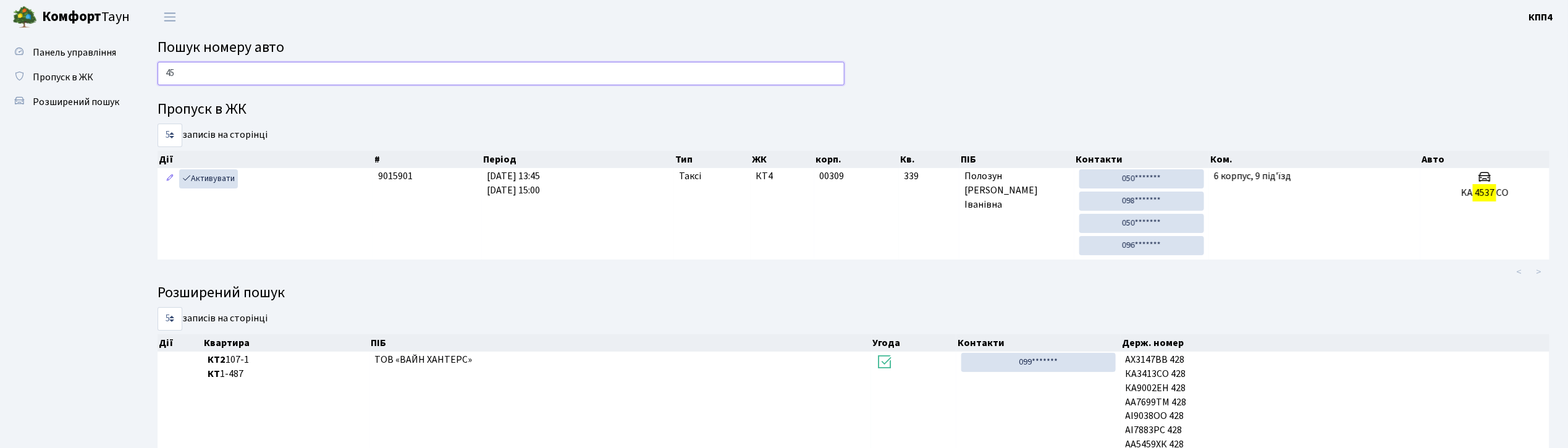
type input "4"
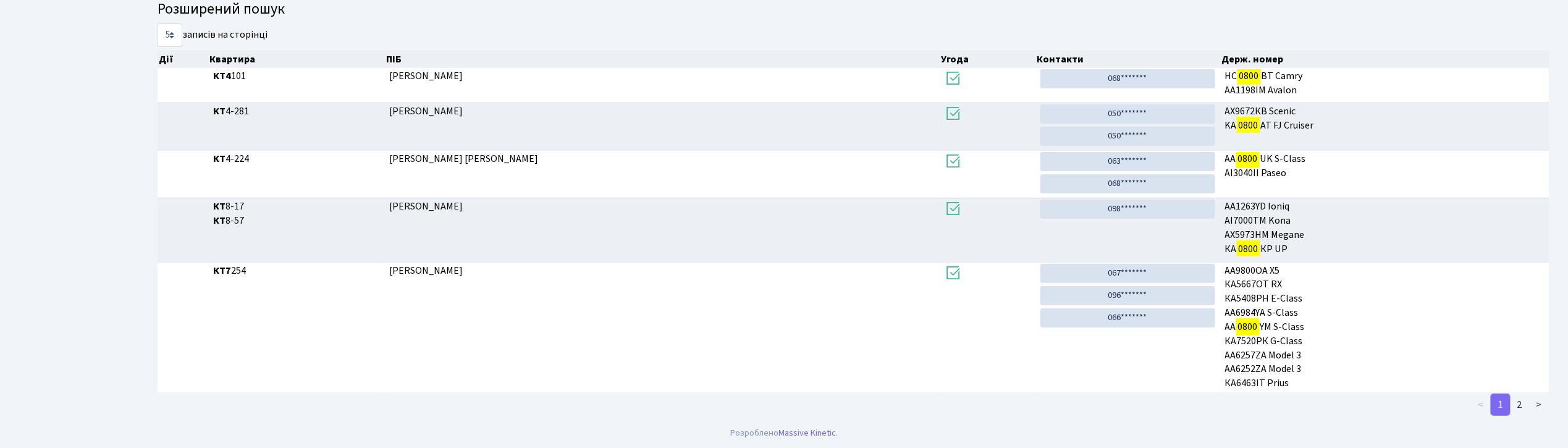
scroll to position [211, 0]
click at [1521, 407] on link "2" at bounding box center [1519, 404] width 19 height 22
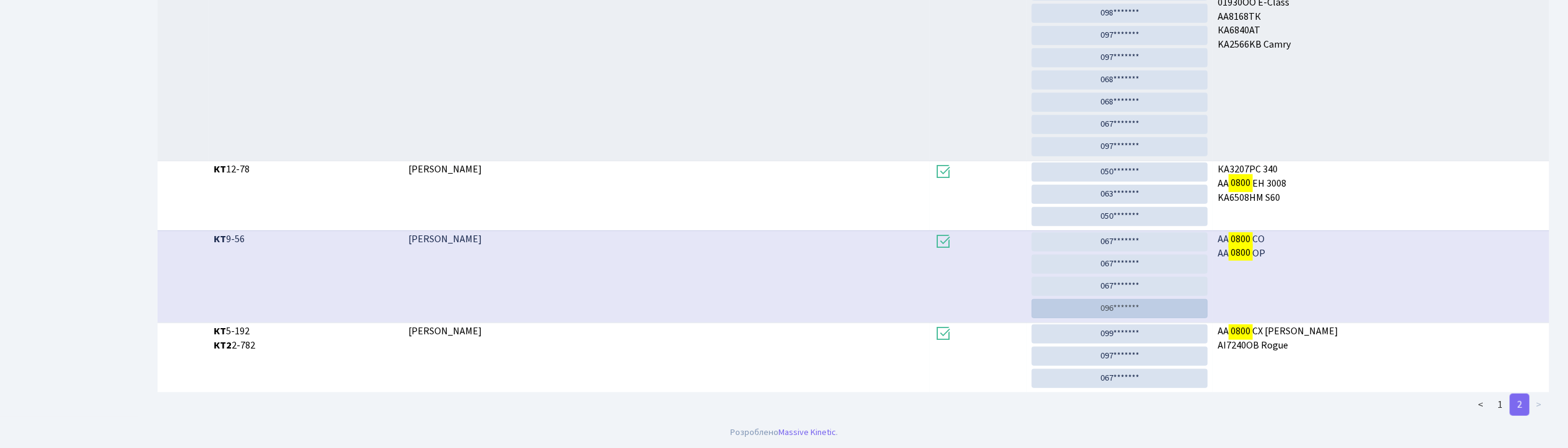
scroll to position [376, 0]
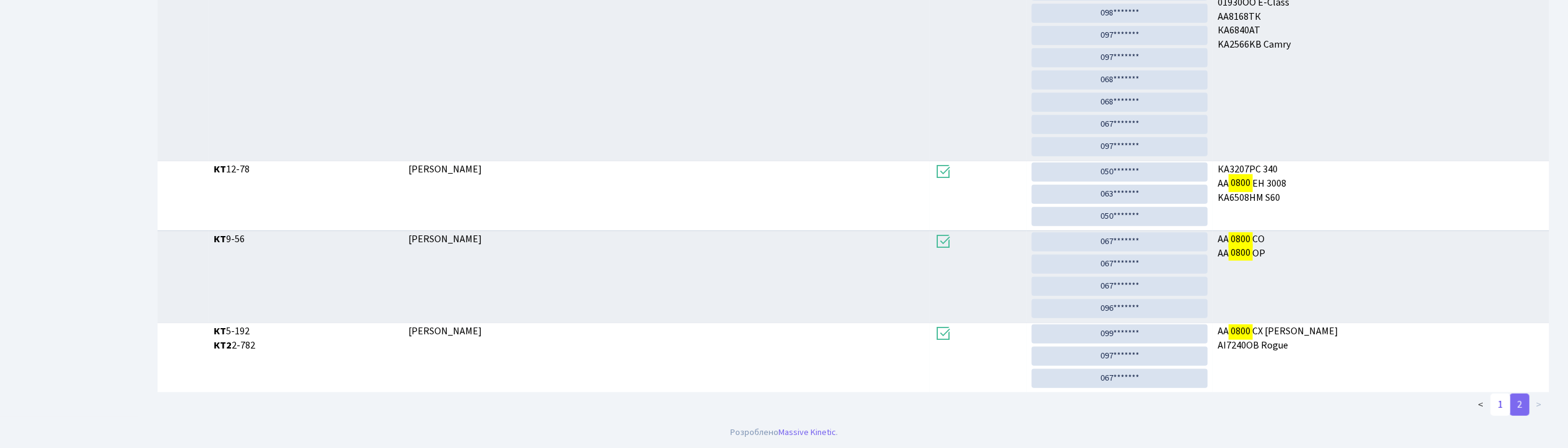
click at [1502, 405] on link "1" at bounding box center [1501, 404] width 19 height 22
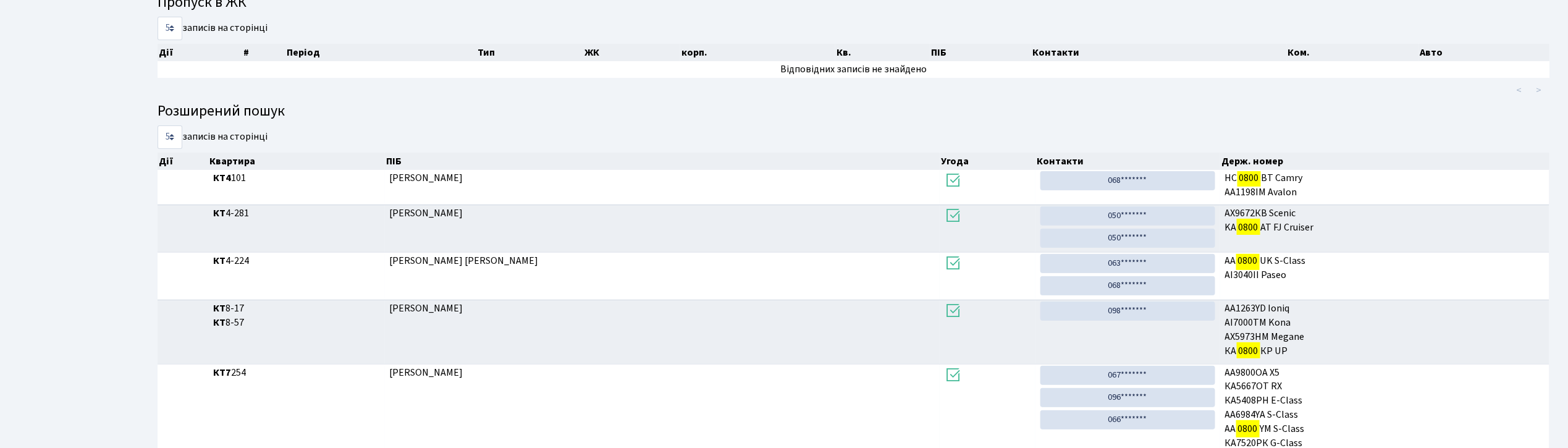
scroll to position [0, 0]
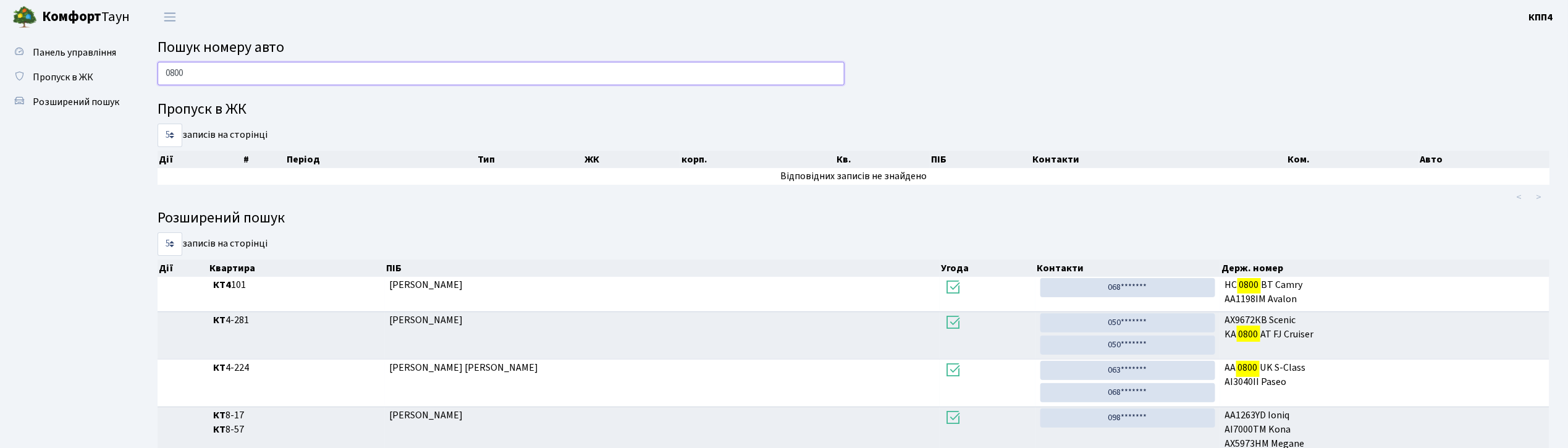
click at [302, 82] on input "0800" at bounding box center [501, 73] width 687 height 23
type input "0"
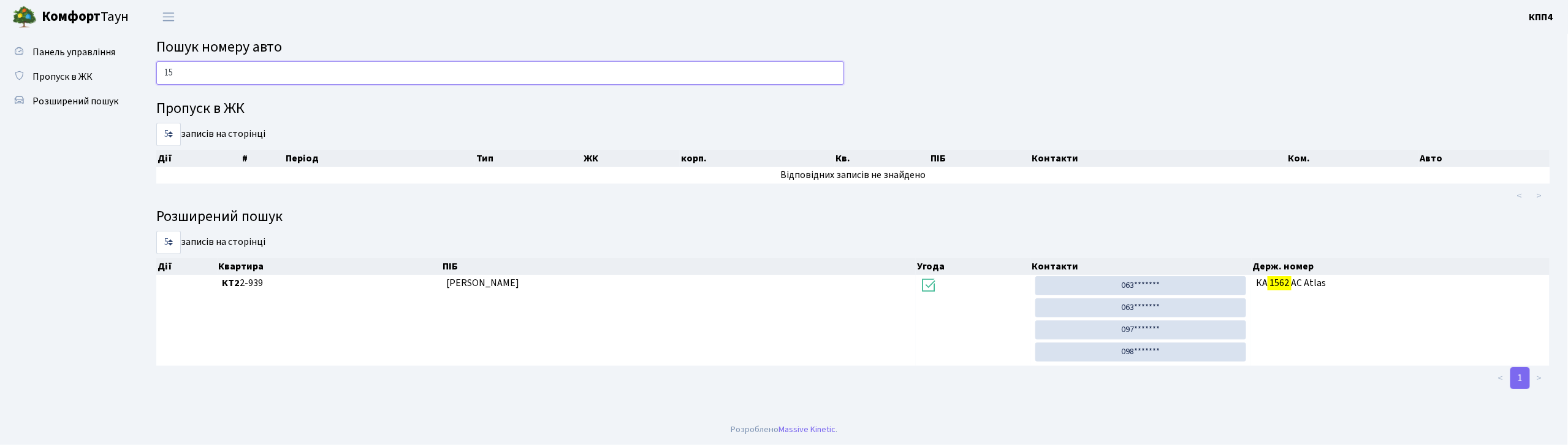
type input "1"
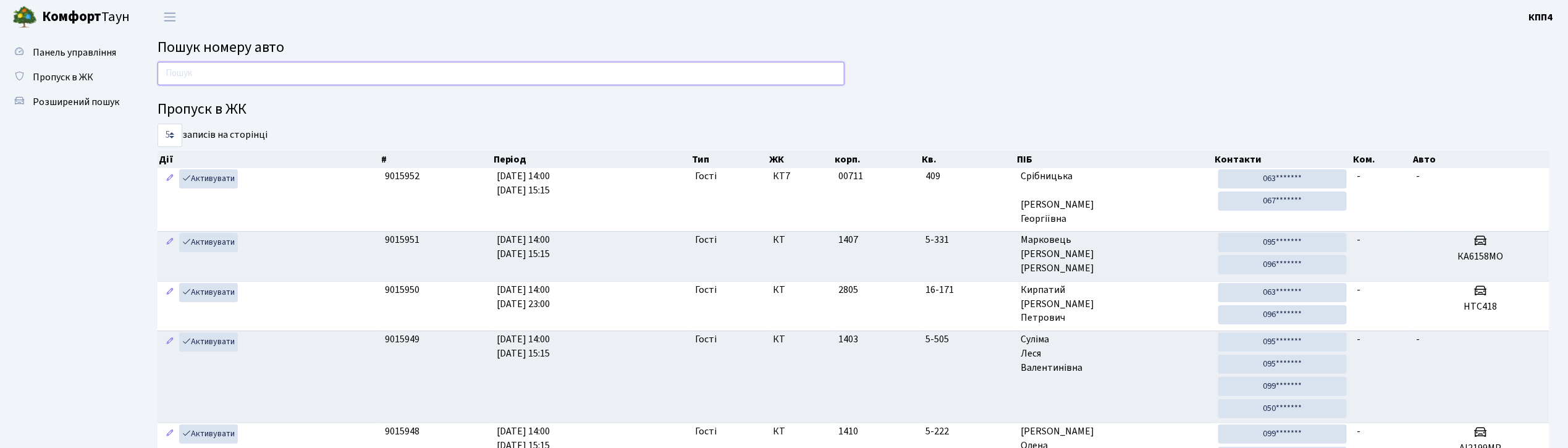
click at [233, 73] on input "text" at bounding box center [501, 73] width 687 height 23
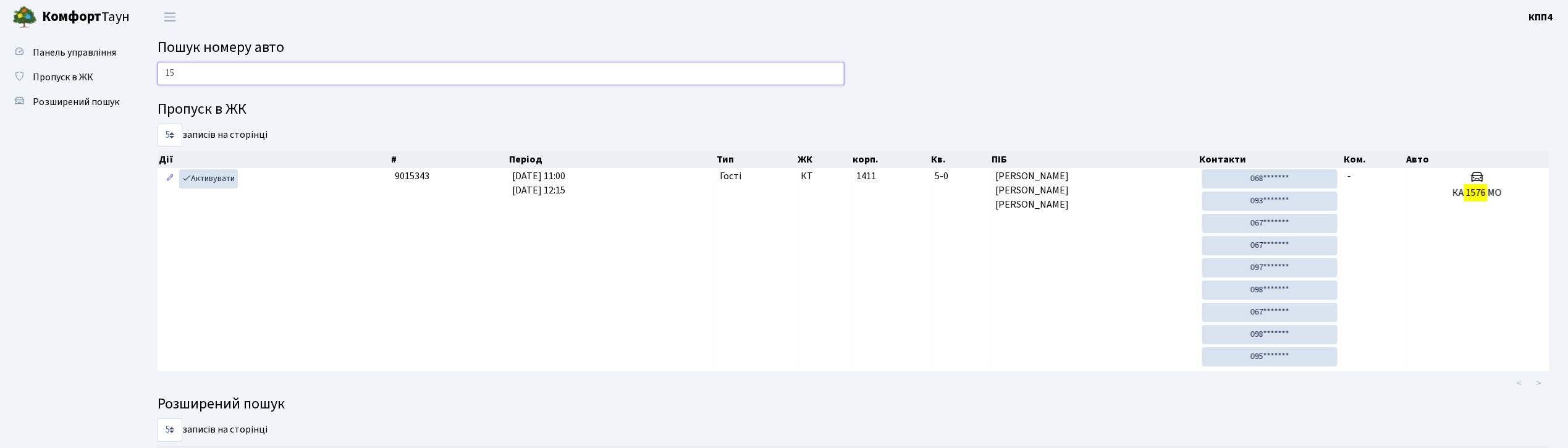
type input "1"
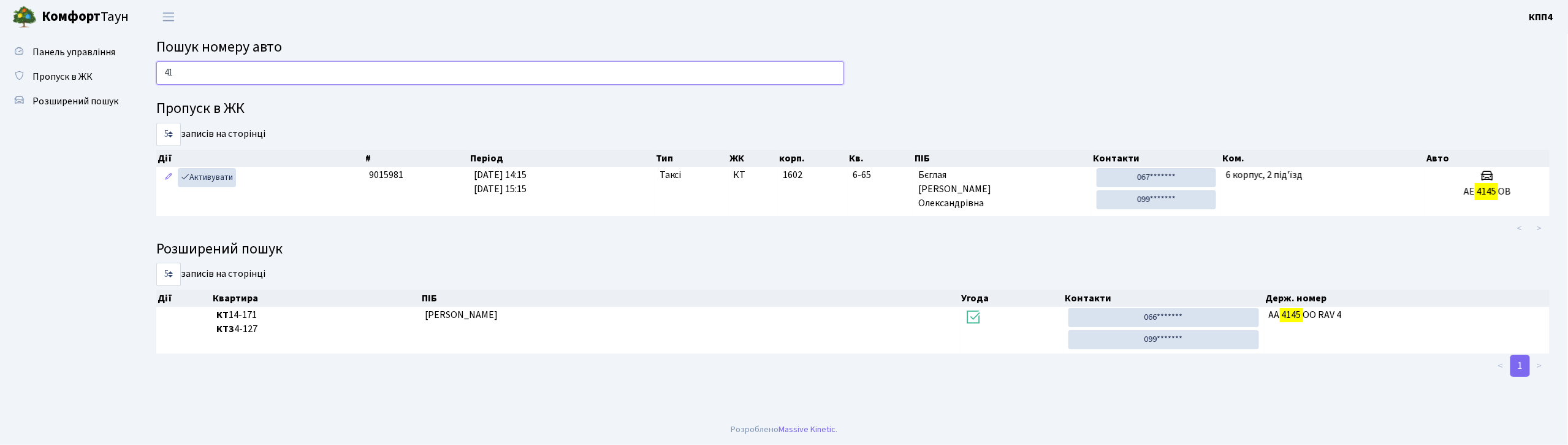
type input "4"
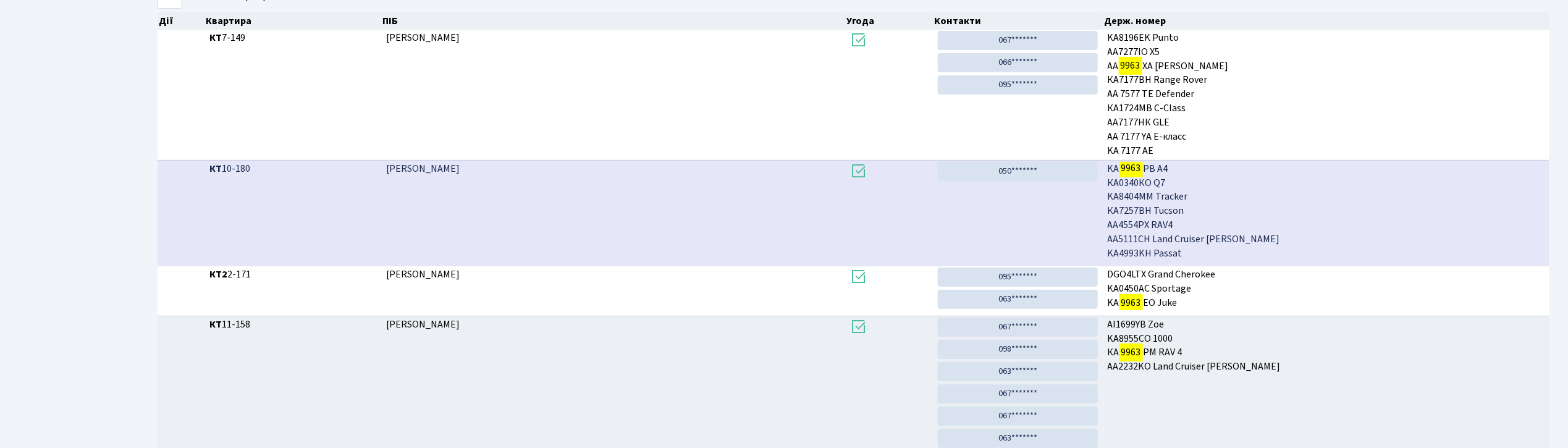
scroll to position [66, 0]
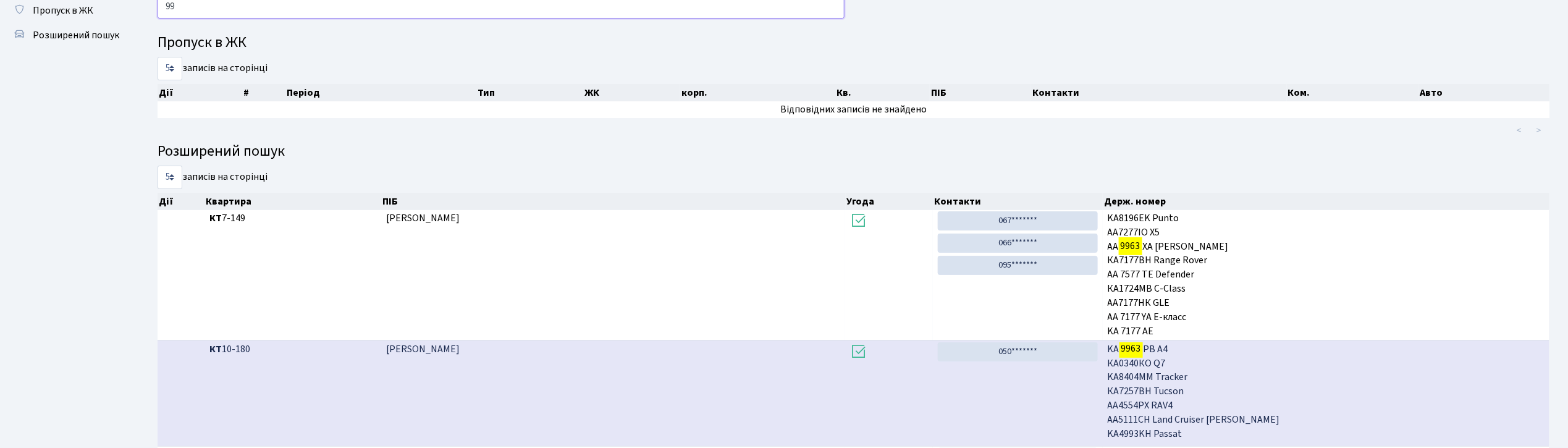
type input "9"
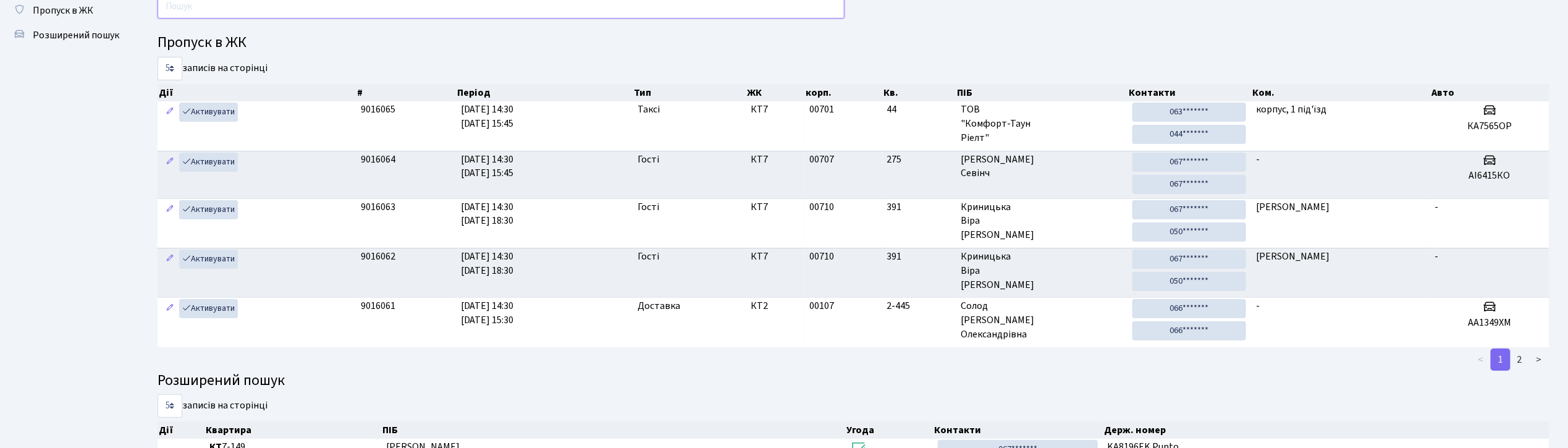
click at [330, 14] on input "text" at bounding box center [501, 6] width 687 height 23
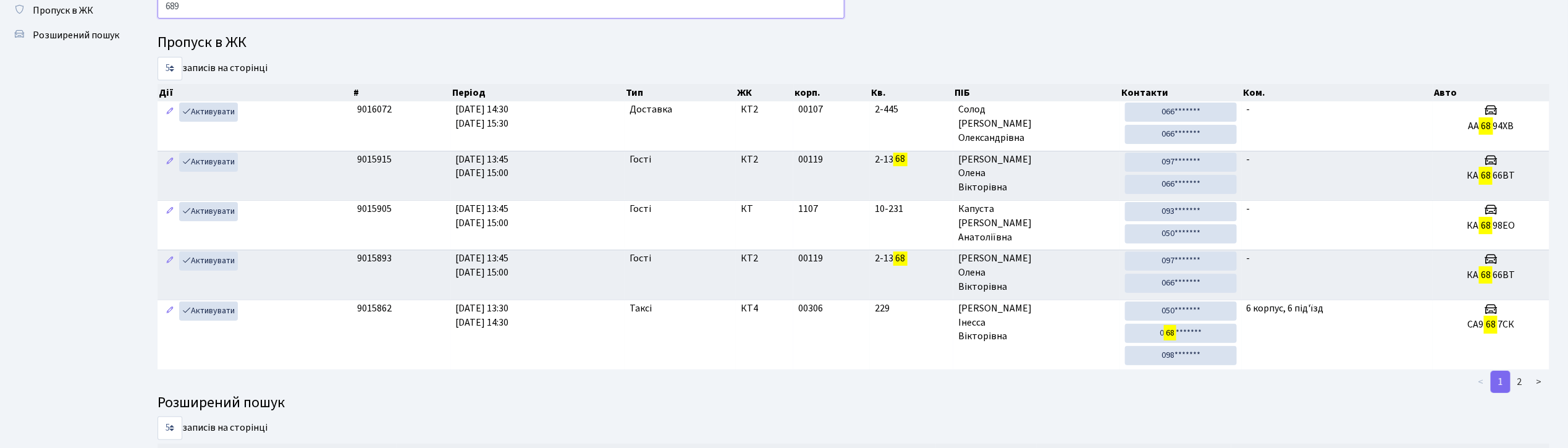
type input "6894"
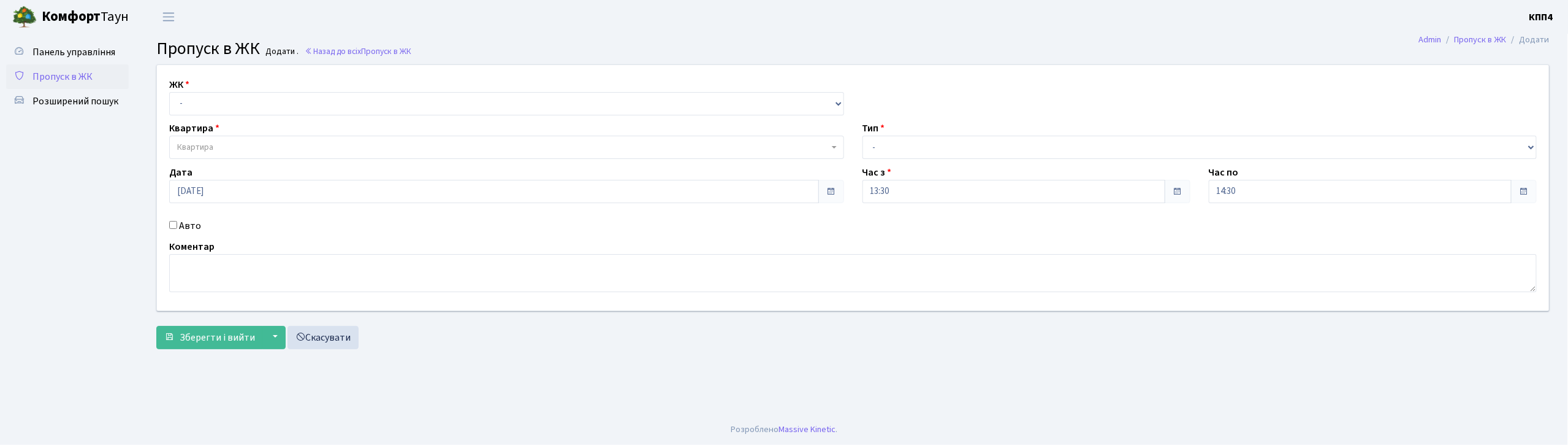
click at [171, 224] on input "Авто" at bounding box center [173, 225] width 8 height 8
checkbox input "true"
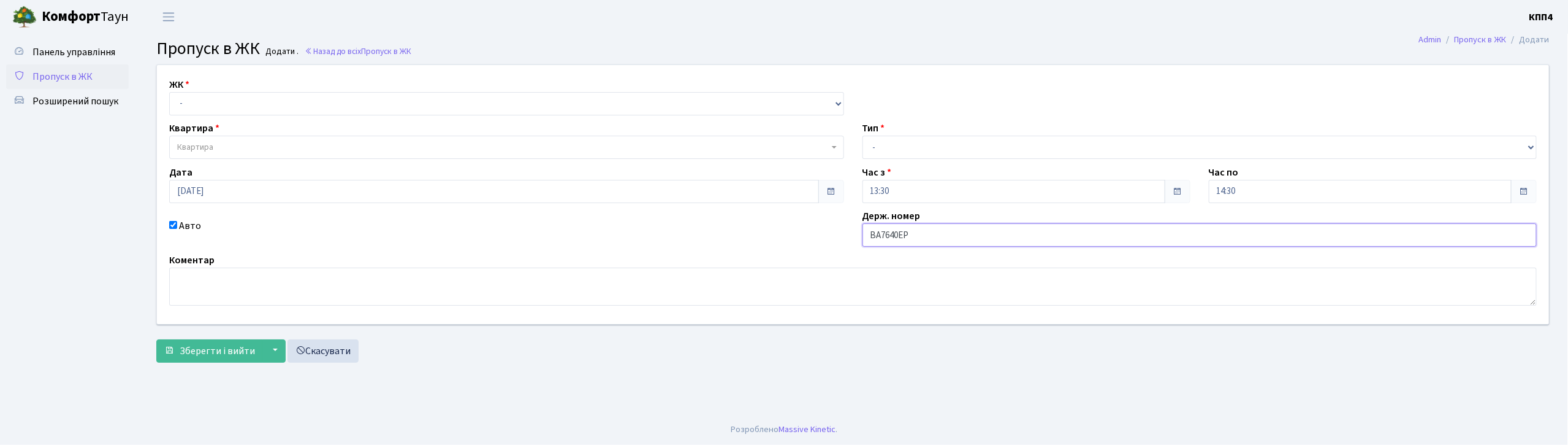
type input "ВА7640ЕР"
drag, startPoint x: 226, startPoint y: 106, endPoint x: 226, endPoint y: 114, distance: 8.0
click at [226, 106] on select "- КТ, вул. Регенераторна, 4 КТ2, просп. [STREET_ADDRESS] [STREET_ADDRESS] [PERS…" at bounding box center [506, 103] width 675 height 23
select select "271"
click at [169, 92] on select "- КТ, вул. Регенераторна, 4 КТ2, просп. [STREET_ADDRESS] [STREET_ADDRESS] [PERS…" at bounding box center [506, 103] width 675 height 23
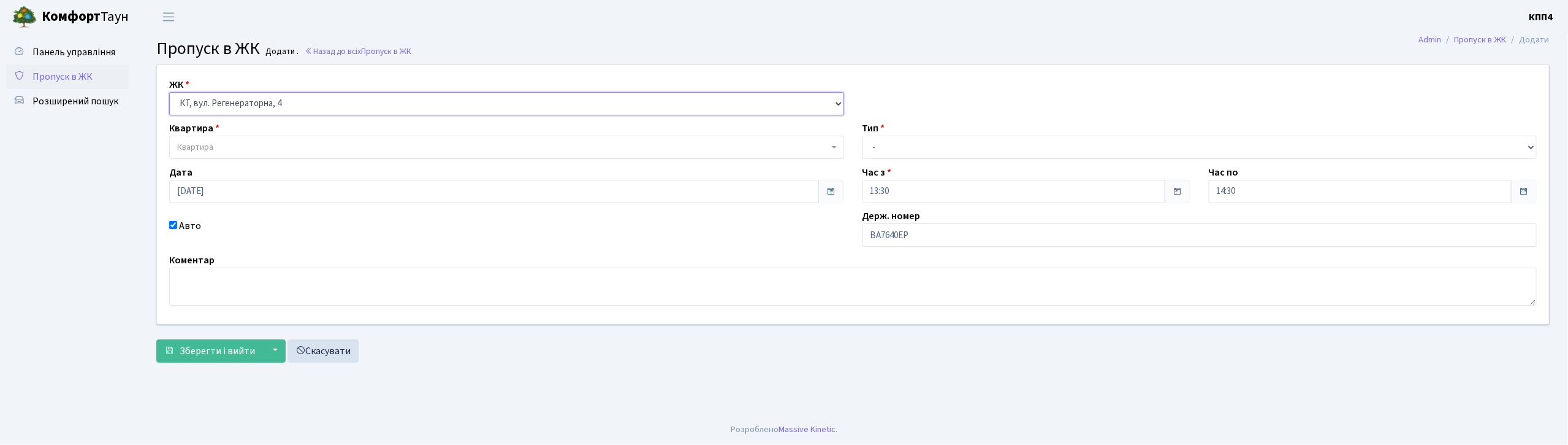
select select
click at [226, 150] on span "Квартира" at bounding box center [503, 146] width 651 height 12
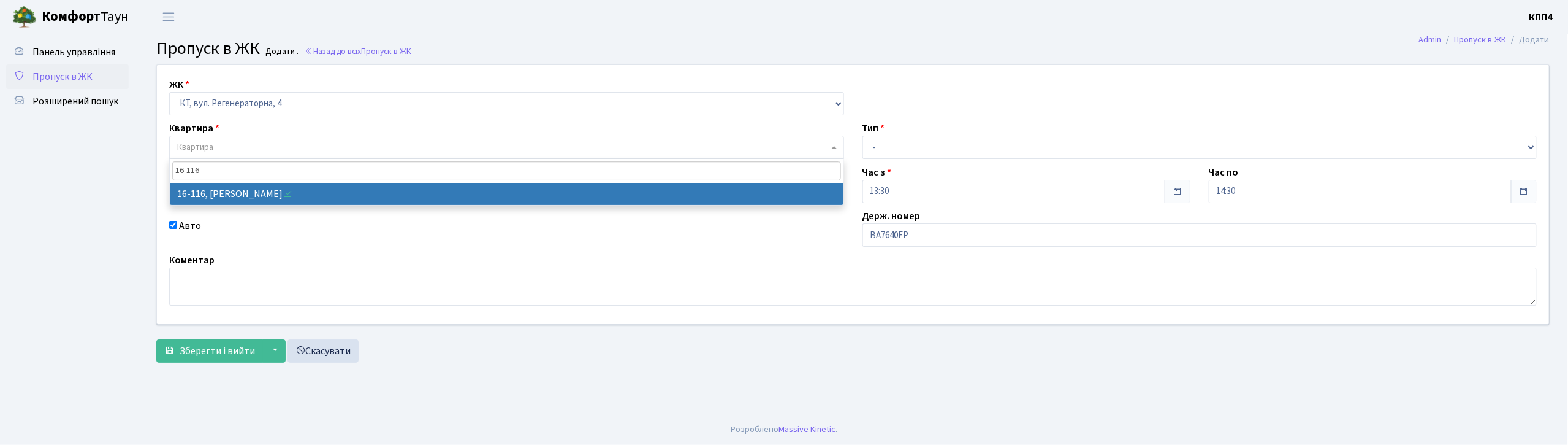
type input "16-116"
select select "8677"
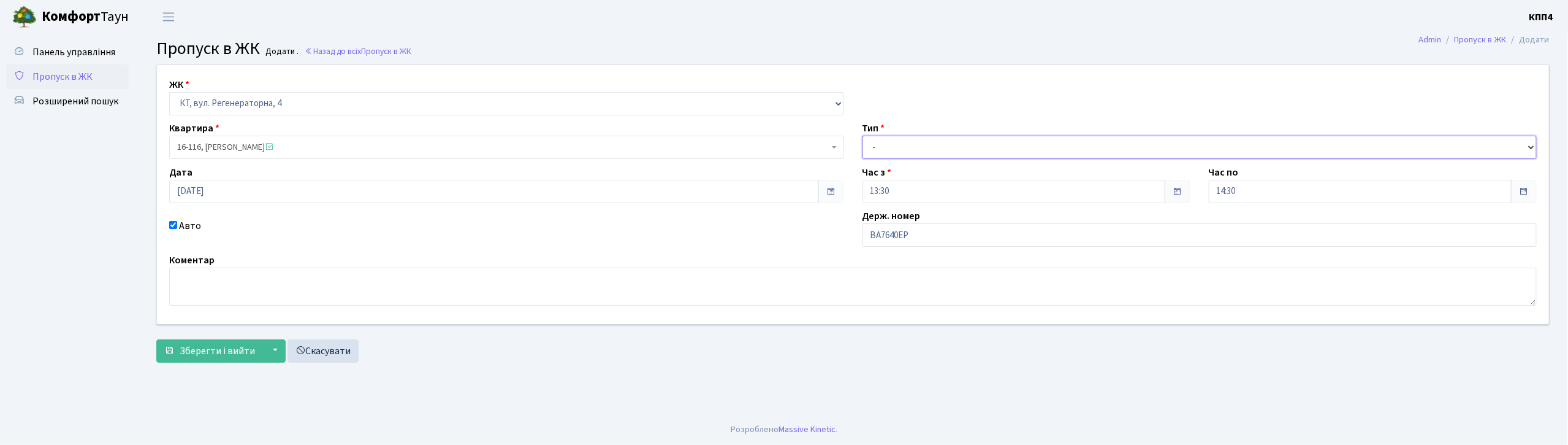
click at [933, 148] on select "- Доставка Таксі Гості Сервіс" at bounding box center [1200, 146] width 675 height 23
select select "3"
click at [863, 135] on select "- Доставка Таксі Гості Сервіс" at bounding box center [1200, 146] width 675 height 23
click at [219, 352] on span "Зберегти і вийти" at bounding box center [217, 351] width 76 height 14
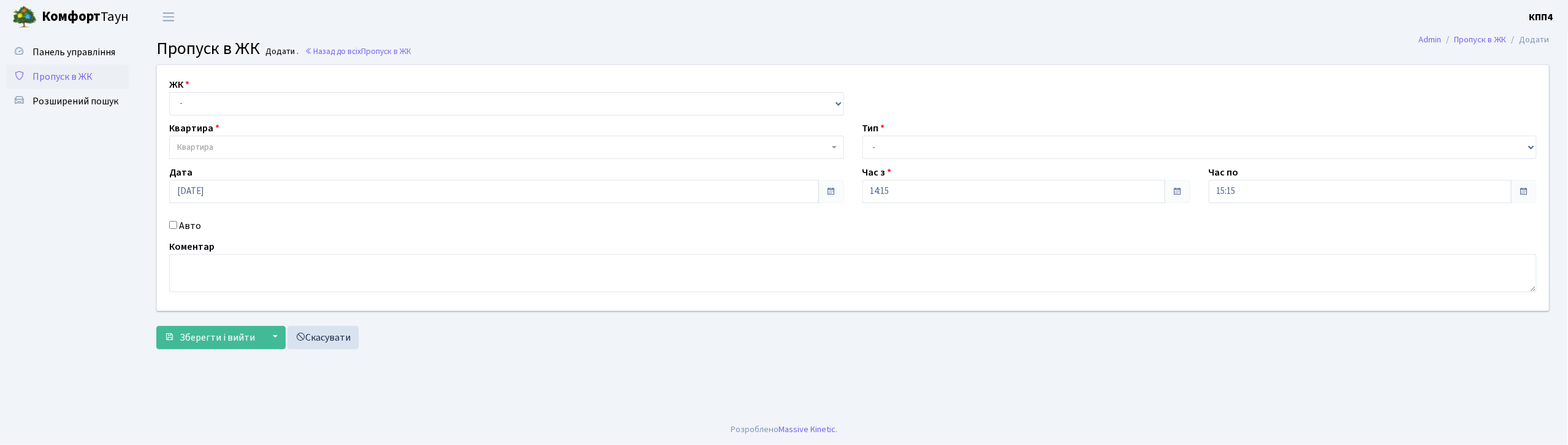
click at [170, 225] on input "Авто" at bounding box center [173, 225] width 8 height 8
checkbox input "true"
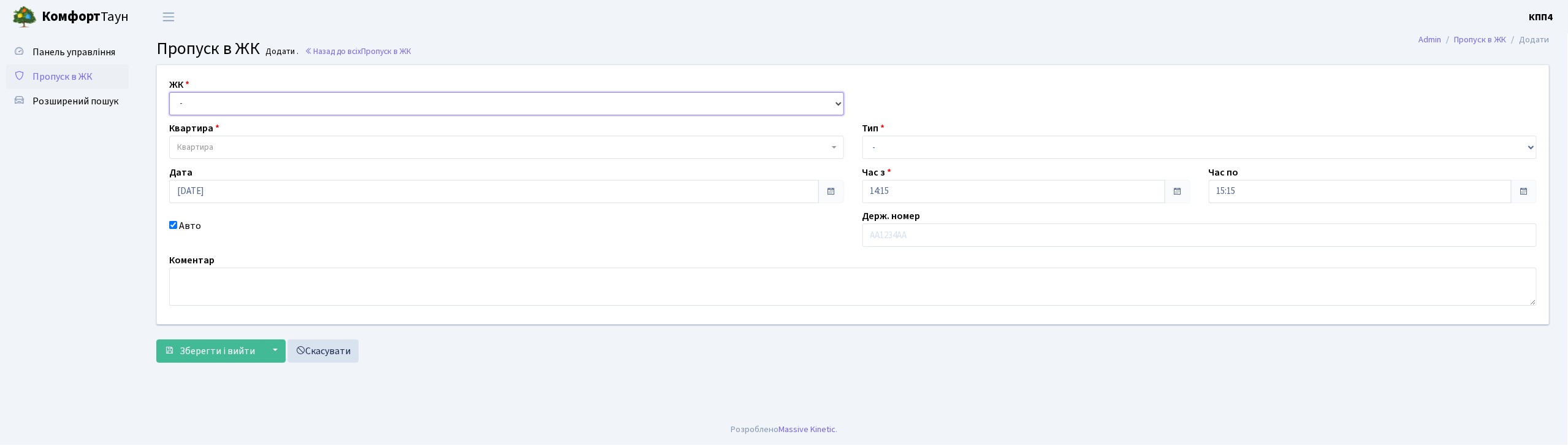
click at [226, 105] on select "- КТ, вул. Регенераторна, 4 КТ2, просп. Соборності, 17 КТ3, вул. Березнева, 16 …" at bounding box center [506, 103] width 675 height 23
select select "271"
click at [169, 92] on select "- КТ, вул. Регенераторна, 4 КТ2, просп. Соборності, 17 КТ3, вул. Березнева, 16 …" at bounding box center [506, 103] width 675 height 23
select select
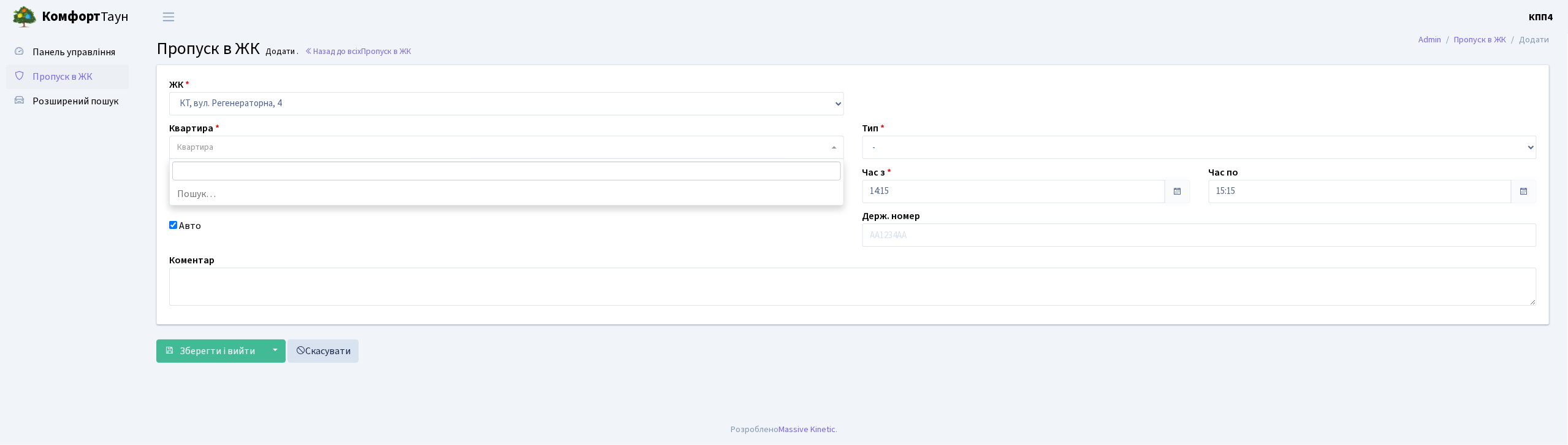
click at [251, 155] on span "Квартира" at bounding box center [506, 146] width 675 height 23
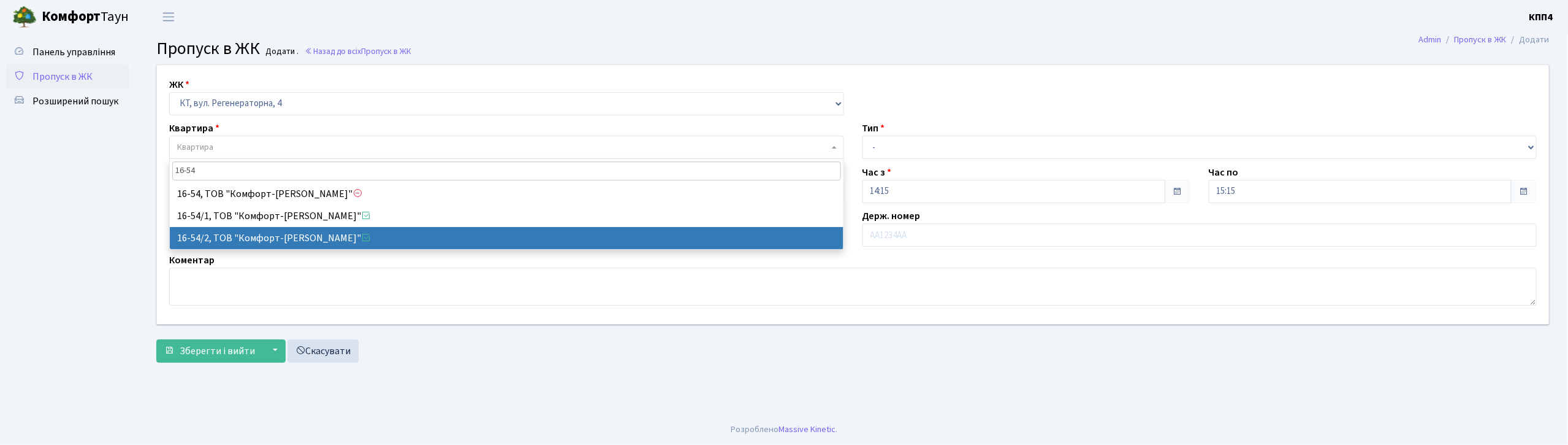
type input "16-54"
select select "15032"
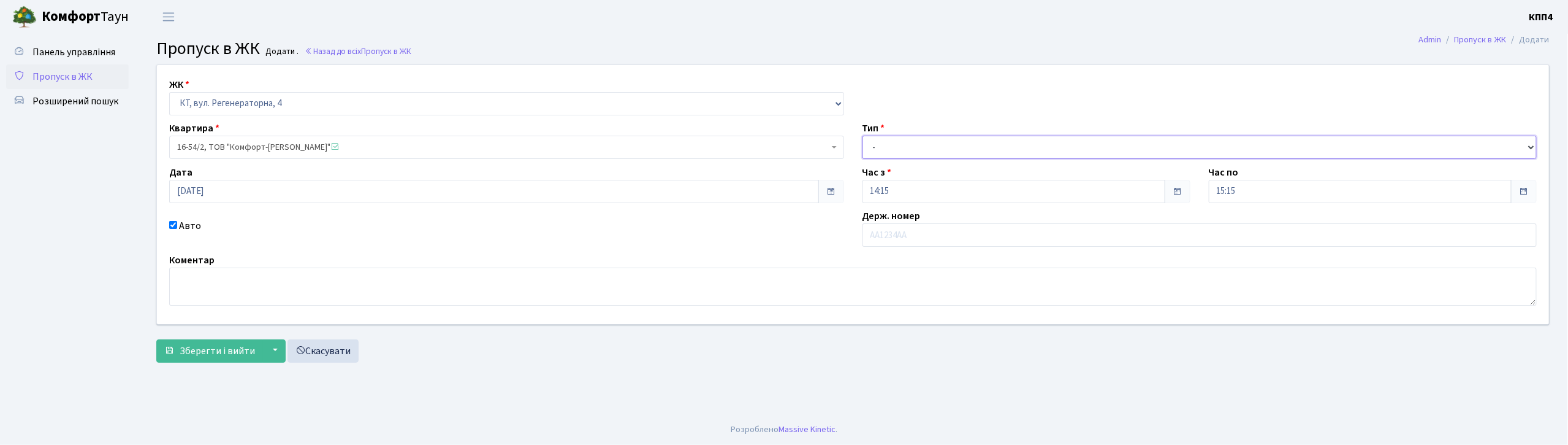
click at [928, 150] on select "- Доставка Таксі Гості Сервіс" at bounding box center [1200, 146] width 675 height 23
select select "3"
click at [863, 135] on select "- Доставка Таксі Гості Сервіс" at bounding box center [1200, 146] width 675 height 23
click at [224, 349] on span "Зберегти і вийти" at bounding box center [217, 351] width 76 height 14
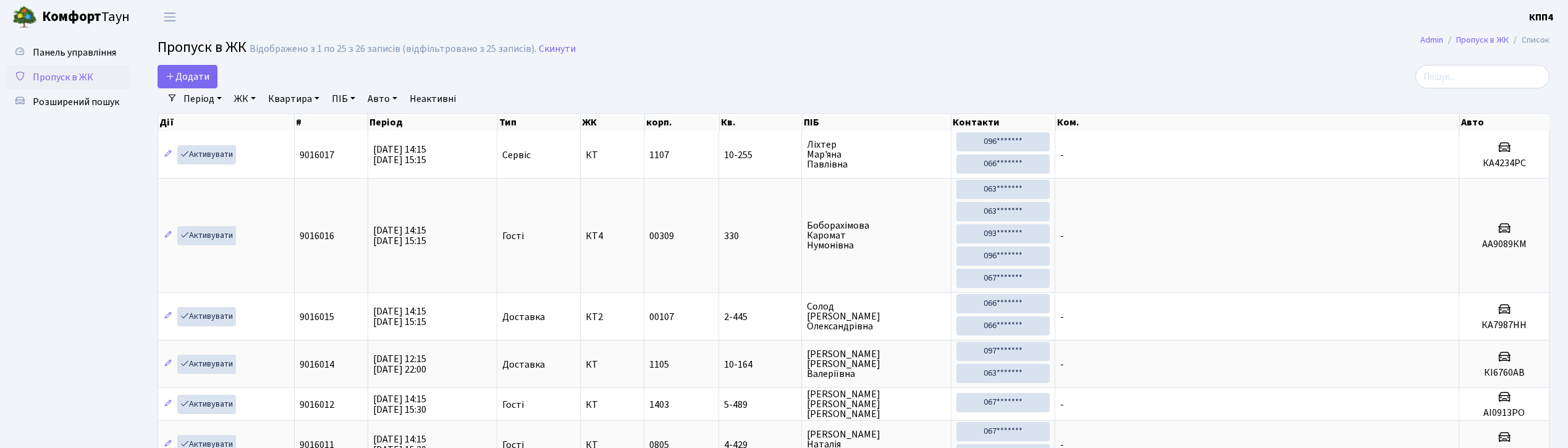
select select "25"
click at [1497, 73] on input "search" at bounding box center [1482, 76] width 134 height 23
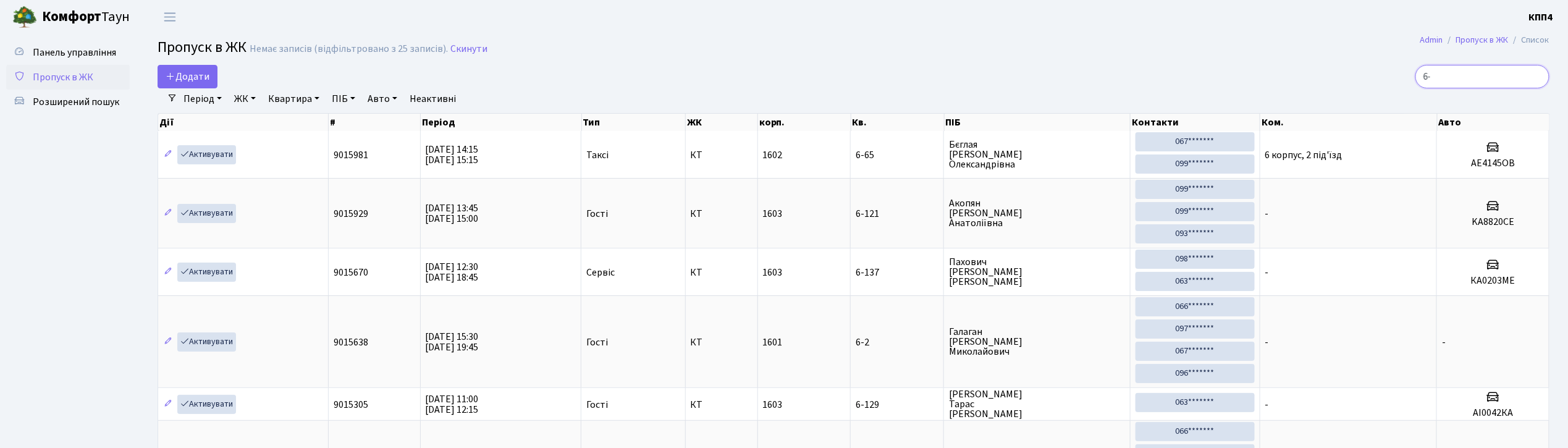
click at [1467, 73] on input "6-" at bounding box center [1482, 76] width 134 height 23
type input "6"
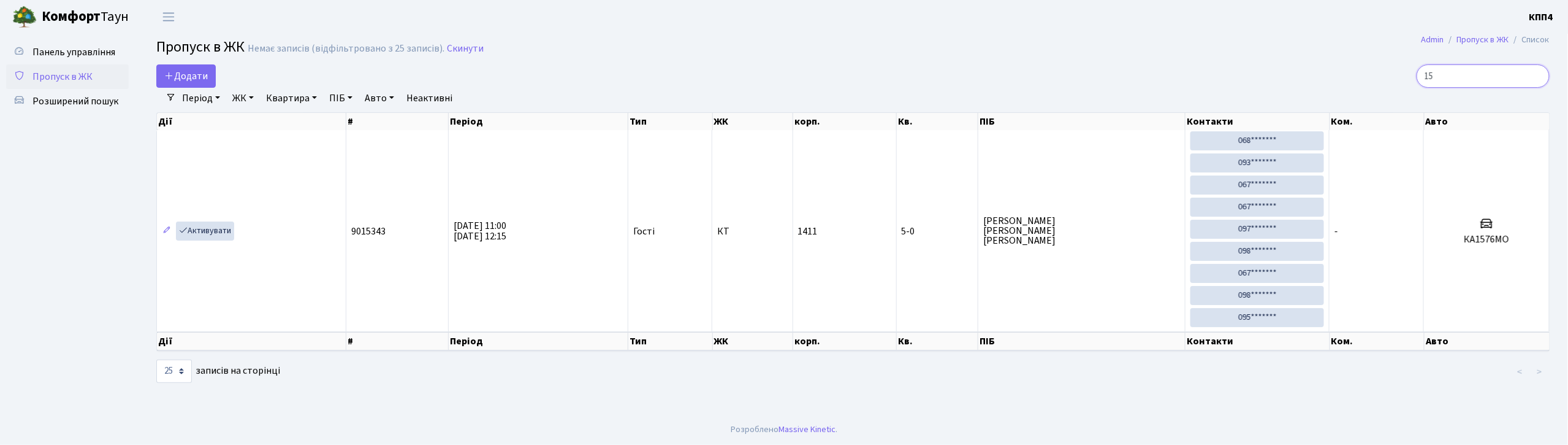
type input "1"
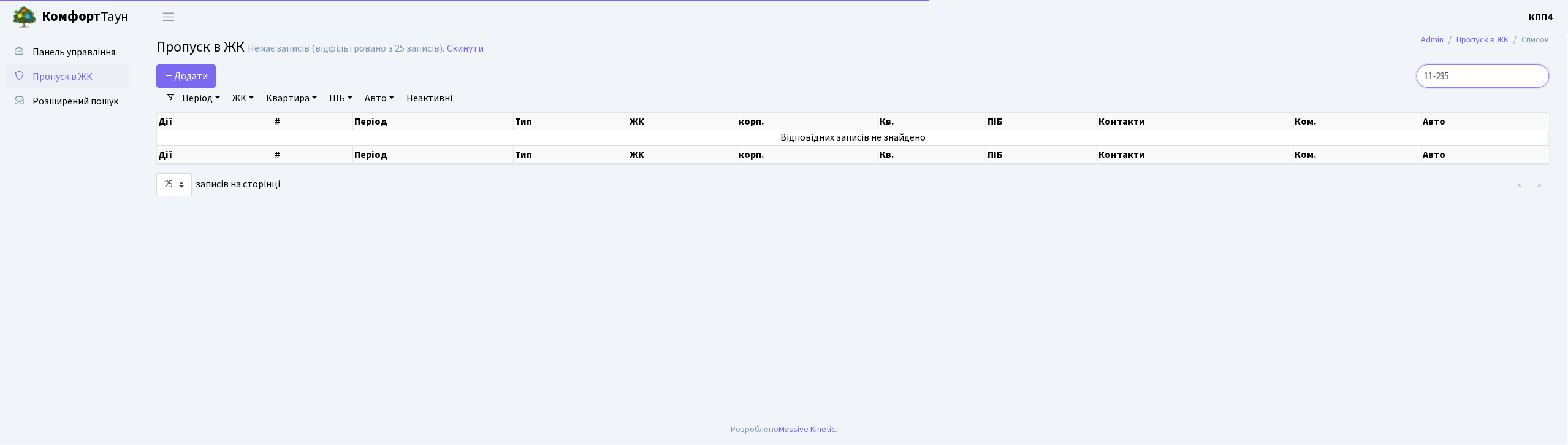
type input "11-235"
